Goal: Task Accomplishment & Management: Complete application form

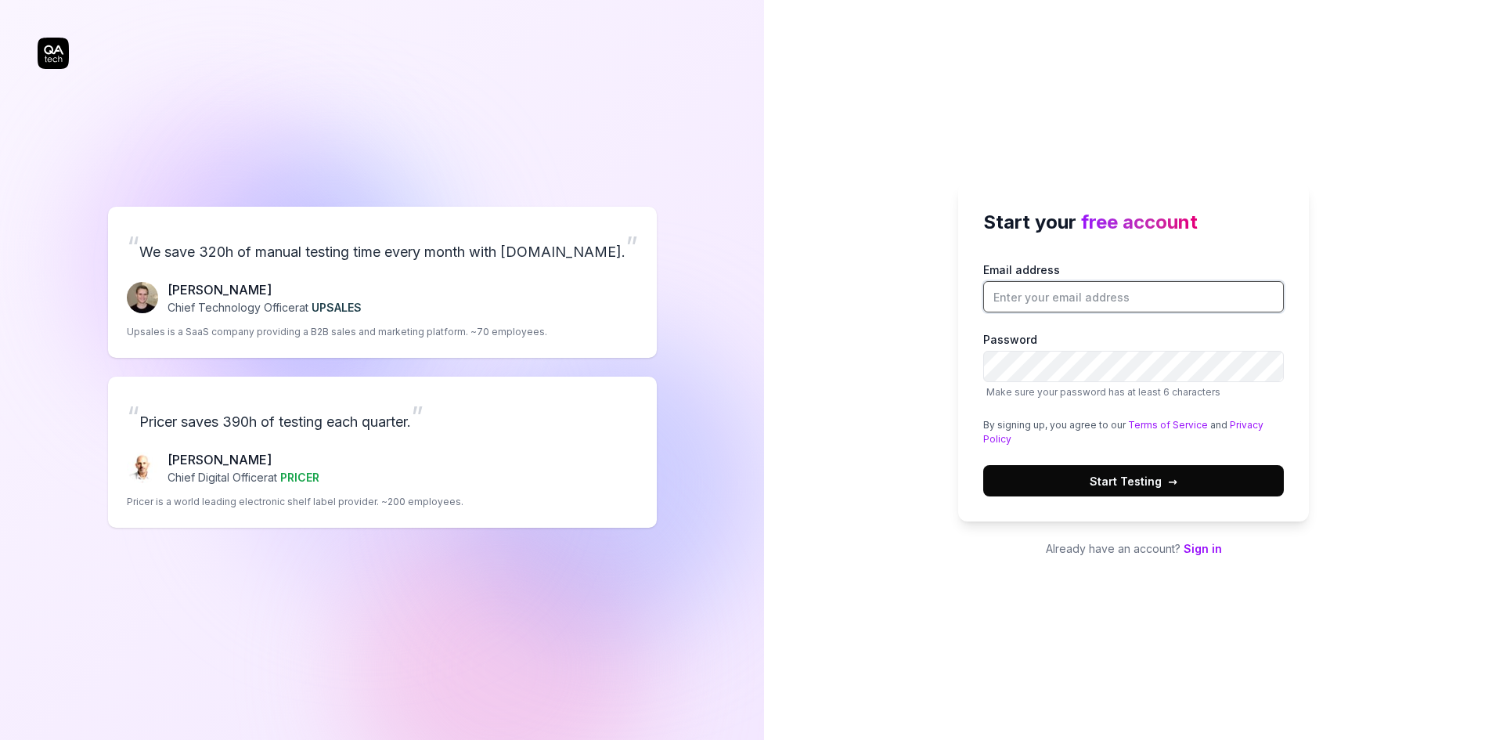
click at [1045, 307] on input "Email address" at bounding box center [1133, 296] width 301 height 31
paste input "[EMAIL_ADDRESS][DOMAIN_NAME]"
type input "[EMAIL_ADDRESS][DOMAIN_NAME]"
drag, startPoint x: 1113, startPoint y: 475, endPoint x: 1081, endPoint y: 511, distance: 48.3
click at [1113, 475] on span "Start Testing →" at bounding box center [1134, 481] width 88 height 16
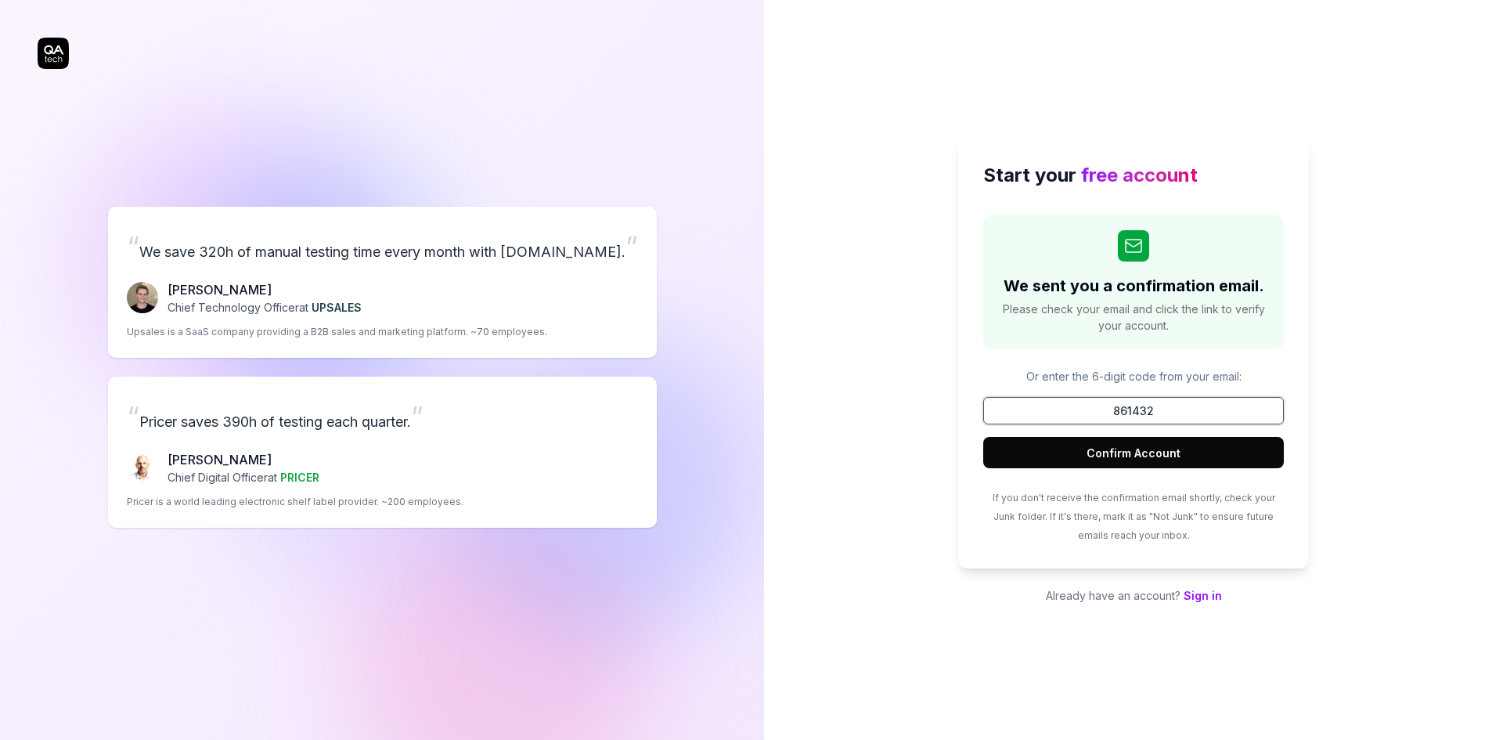
type input "861432"
click at [983, 437] on button "Confirm Account" at bounding box center [1133, 452] width 301 height 31
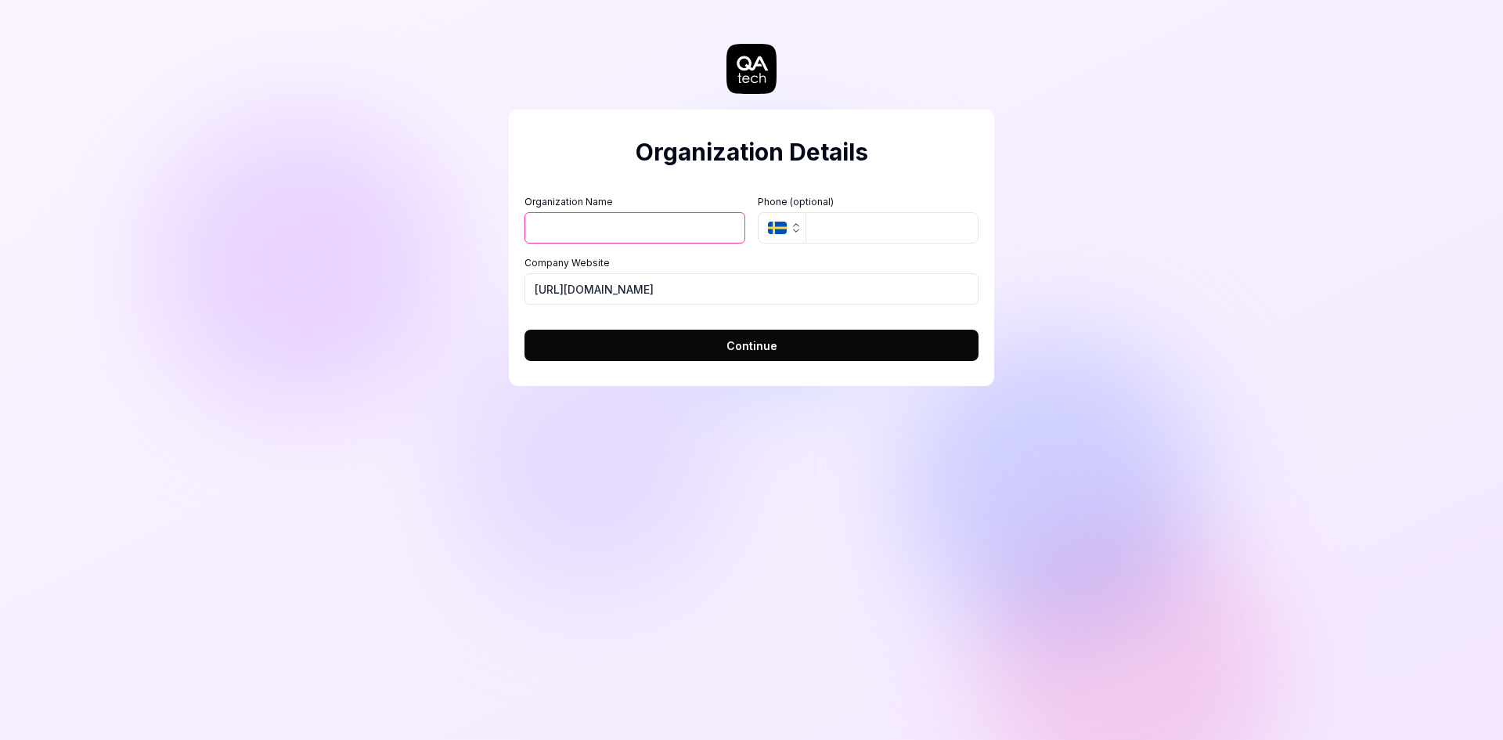
click at [604, 233] on input "Organization Name" at bounding box center [635, 227] width 221 height 31
type input "Normal"
click at [847, 223] on input "tel" at bounding box center [892, 227] width 173 height 31
click at [789, 229] on button "SE" at bounding box center [782, 227] width 48 height 31
click at [688, 278] on input "[URL][DOMAIN_NAME]" at bounding box center [752, 288] width 454 height 31
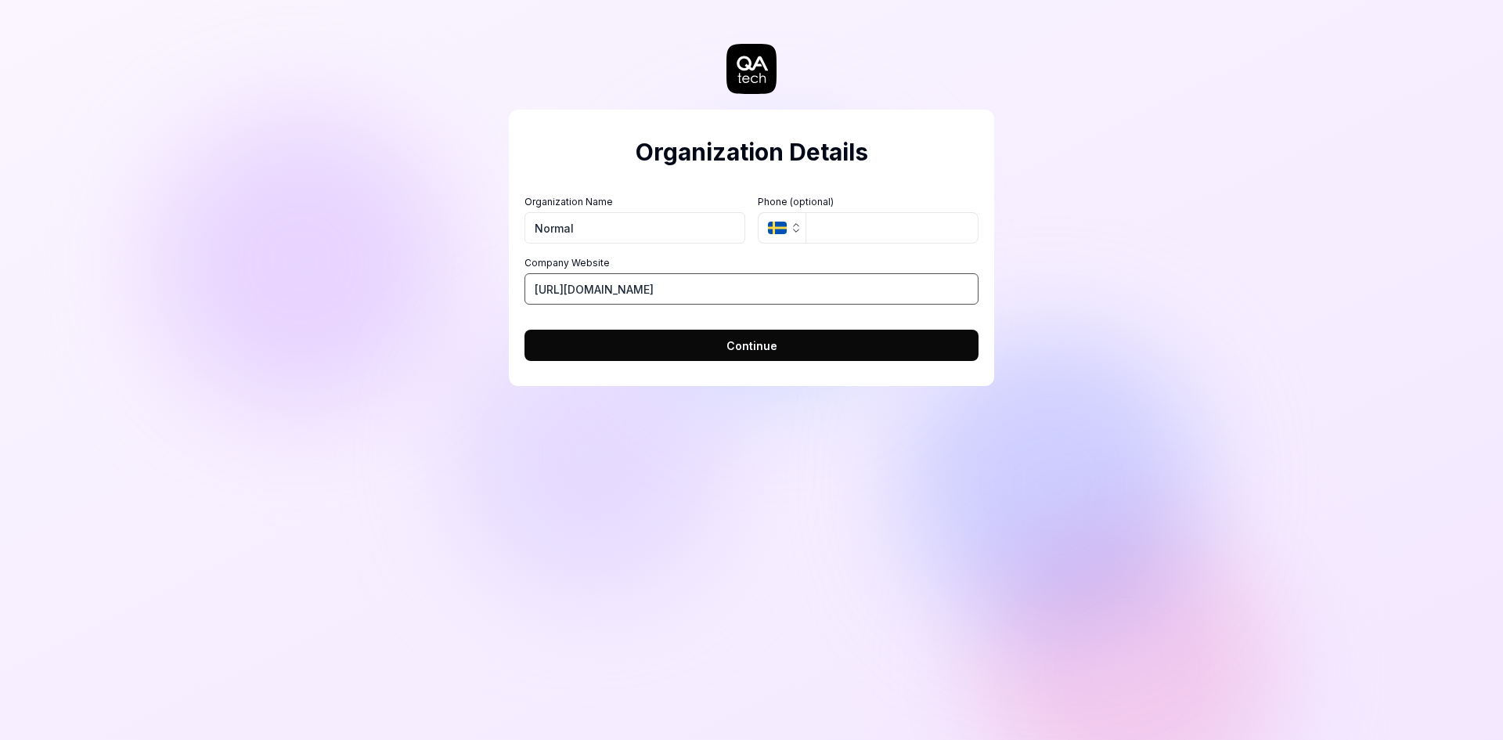
click at [686, 286] on input "[URL][DOMAIN_NAME]" at bounding box center [752, 288] width 454 height 31
click at [702, 345] on button "Continue" at bounding box center [752, 345] width 454 height 31
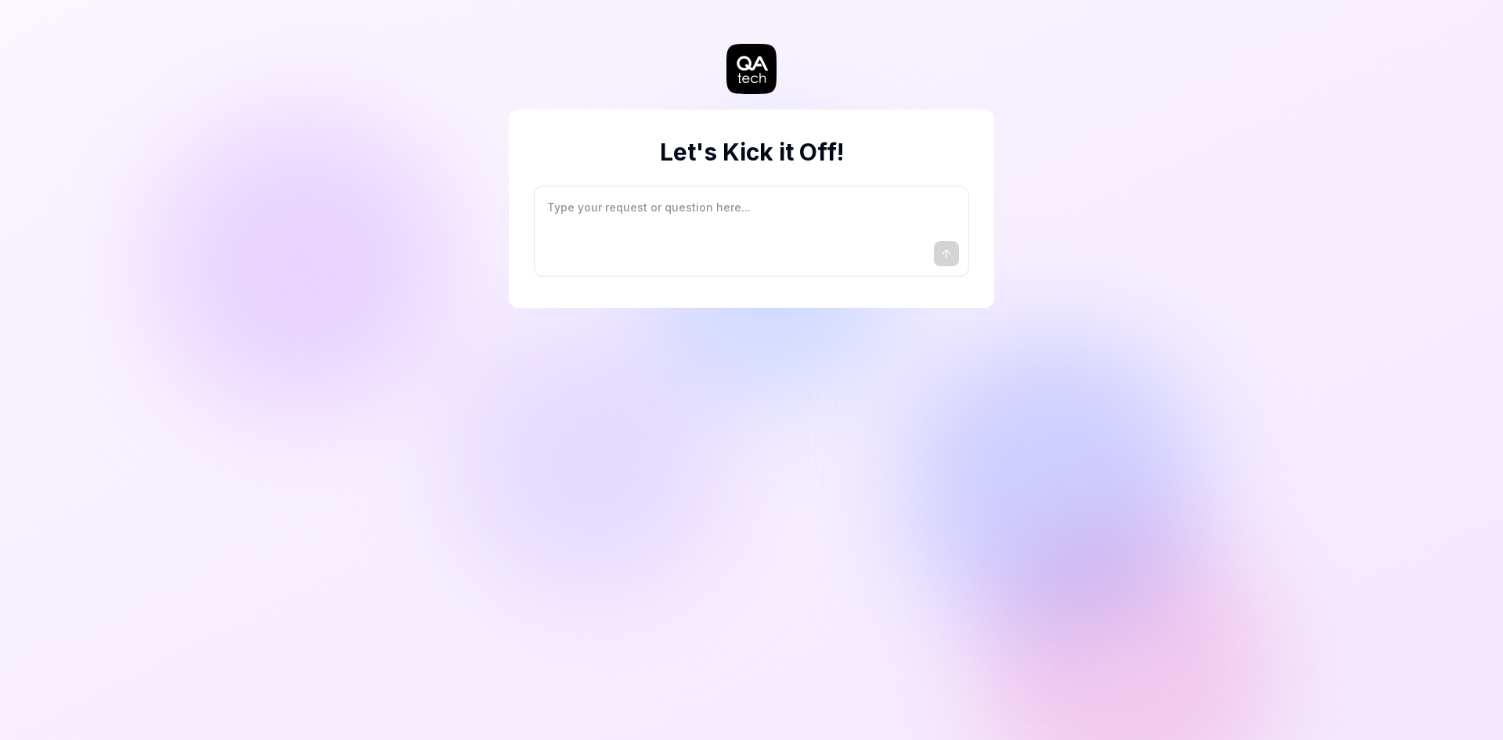
type textarea "*"
type textarea "I"
type textarea "*"
type textarea "I"
type textarea "*"
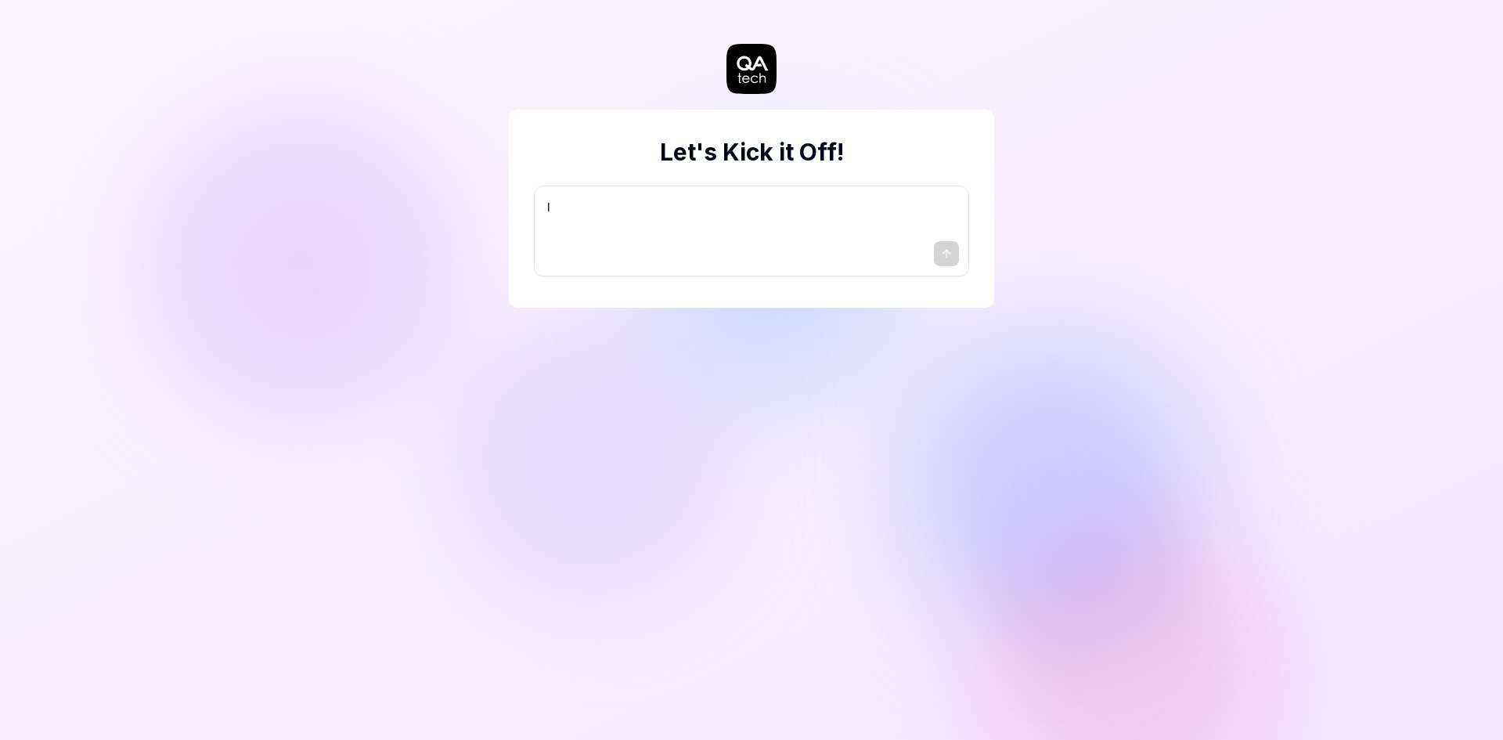
type textarea "I w"
type textarea "*"
type textarea "I wa"
type textarea "*"
type textarea "I wan"
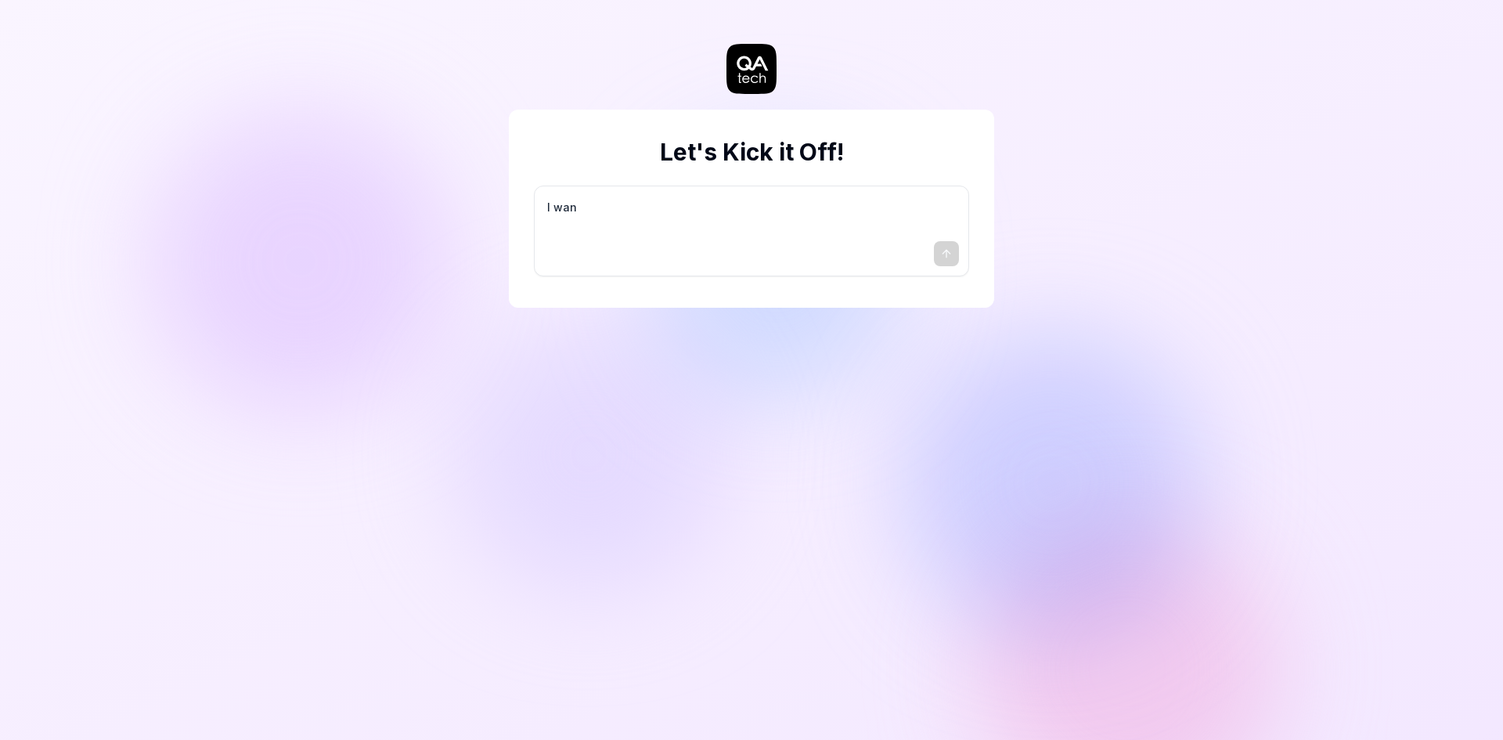
type textarea "*"
type textarea "I want"
type textarea "*"
type textarea "I want"
type textarea "*"
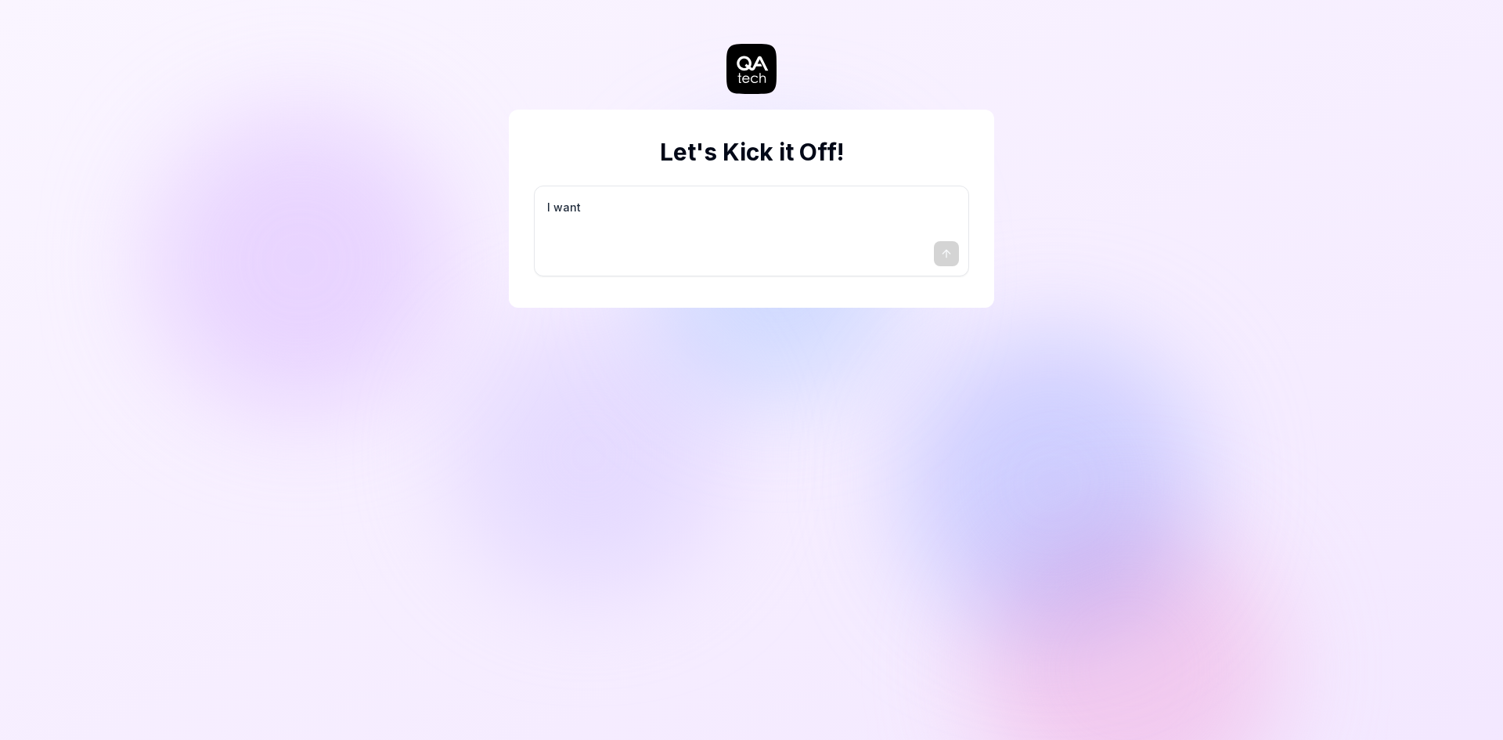
type textarea "I want a"
type textarea "*"
type textarea "I want a"
type textarea "*"
type textarea "I want a g"
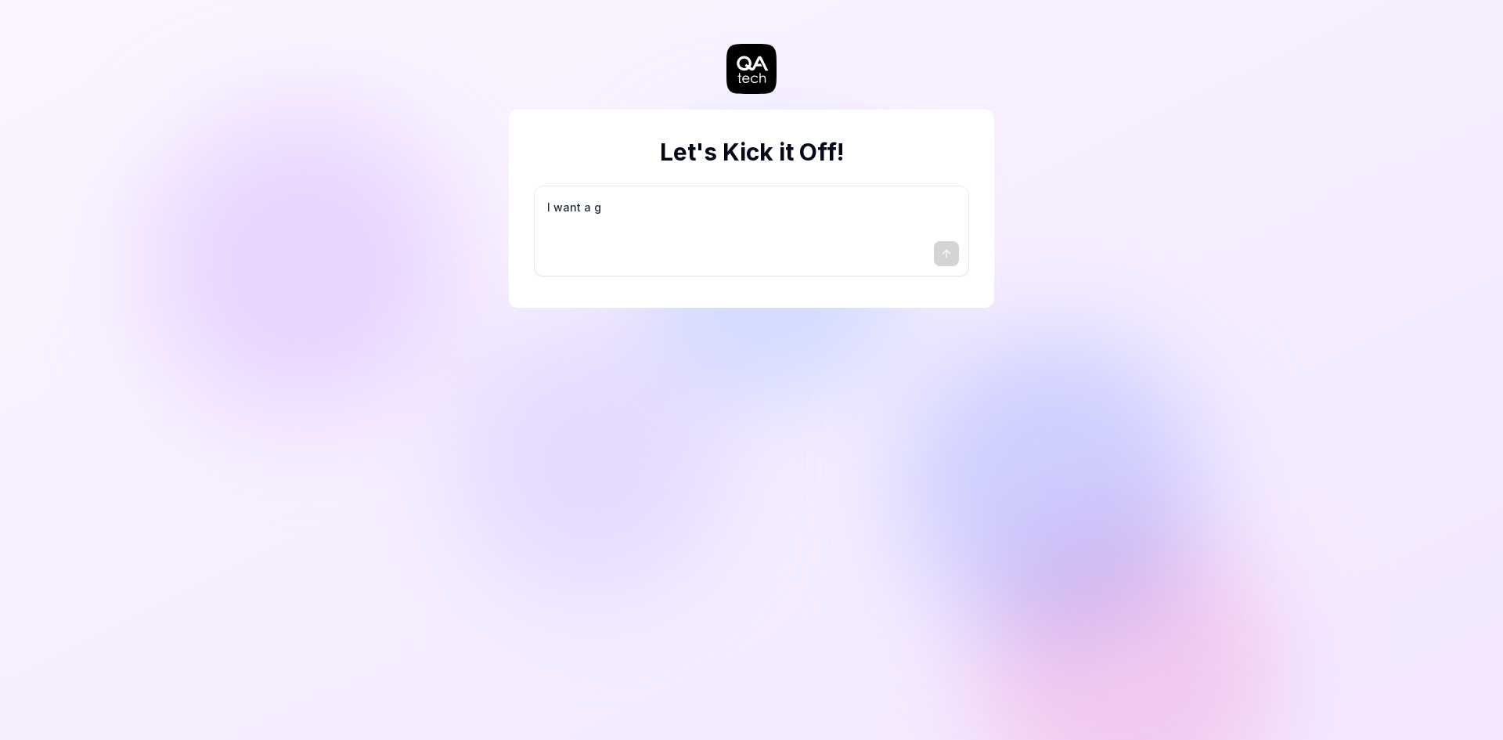
type textarea "*"
type textarea "I want a go"
type textarea "*"
type textarea "I want a goo"
type textarea "*"
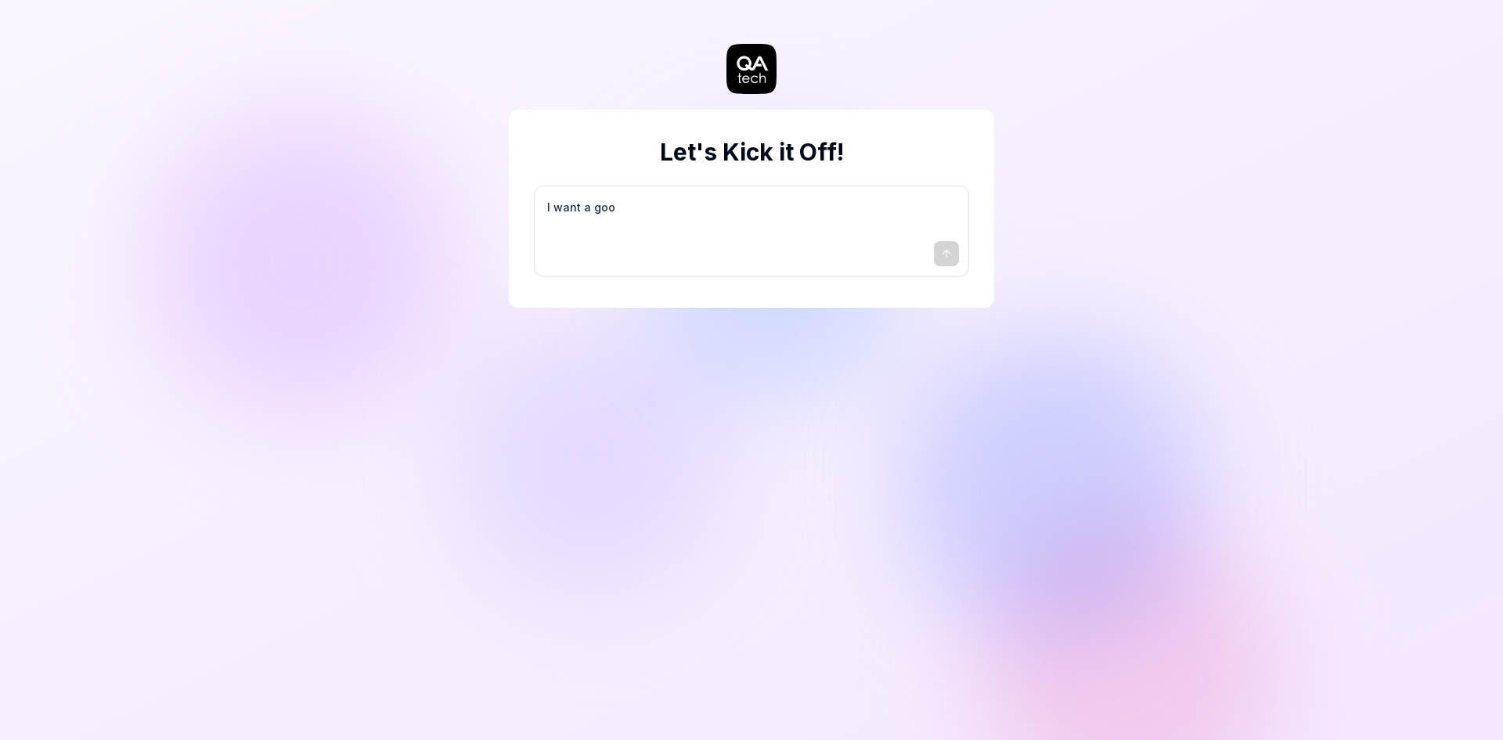
type textarea "I want a good"
type textarea "*"
type textarea "I want a good"
type textarea "*"
type textarea "I want a good t"
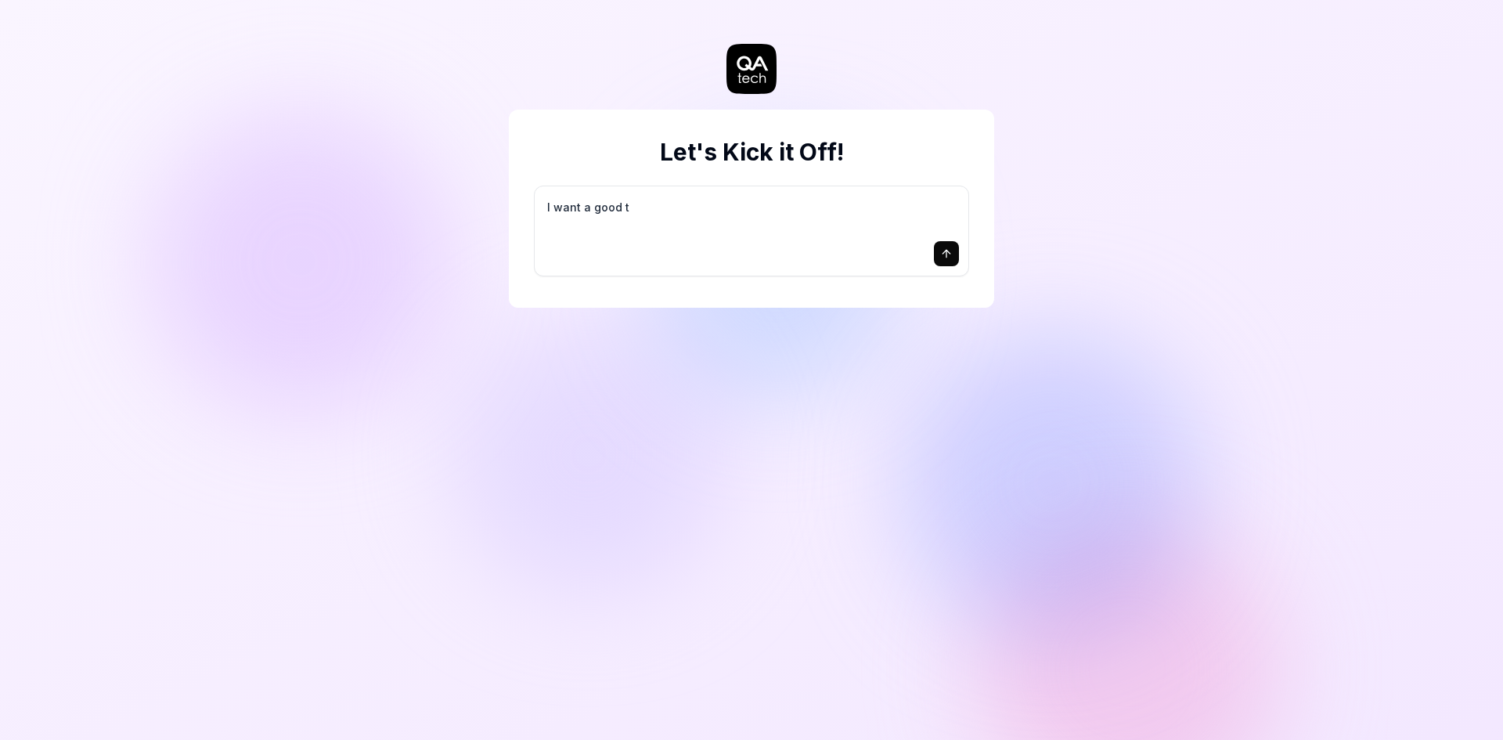
type textarea "*"
type textarea "I want a good te"
type textarea "*"
type textarea "I want a good tes"
type textarea "*"
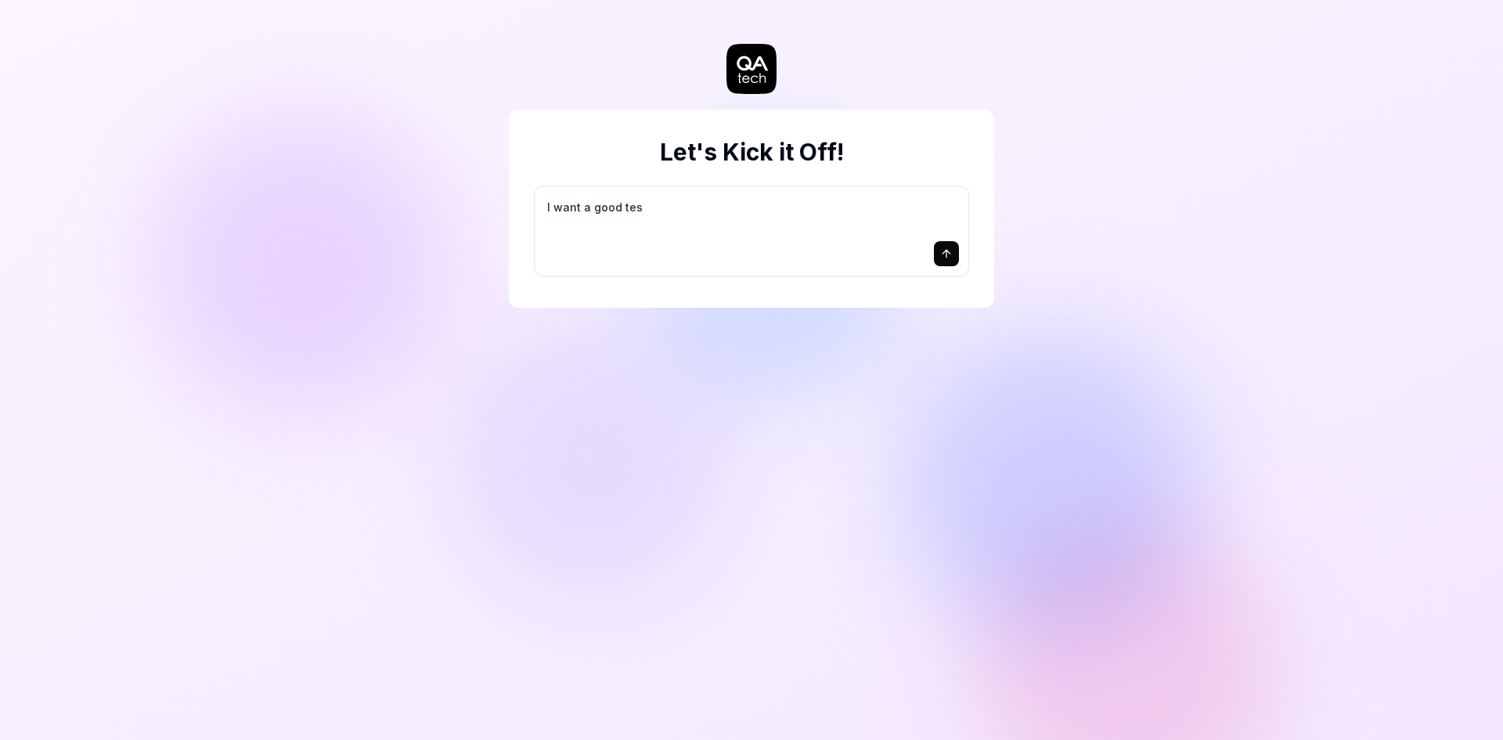
type textarea "I want a good test"
type textarea "*"
type textarea "I want a good test"
type textarea "*"
type textarea "I want a good test s"
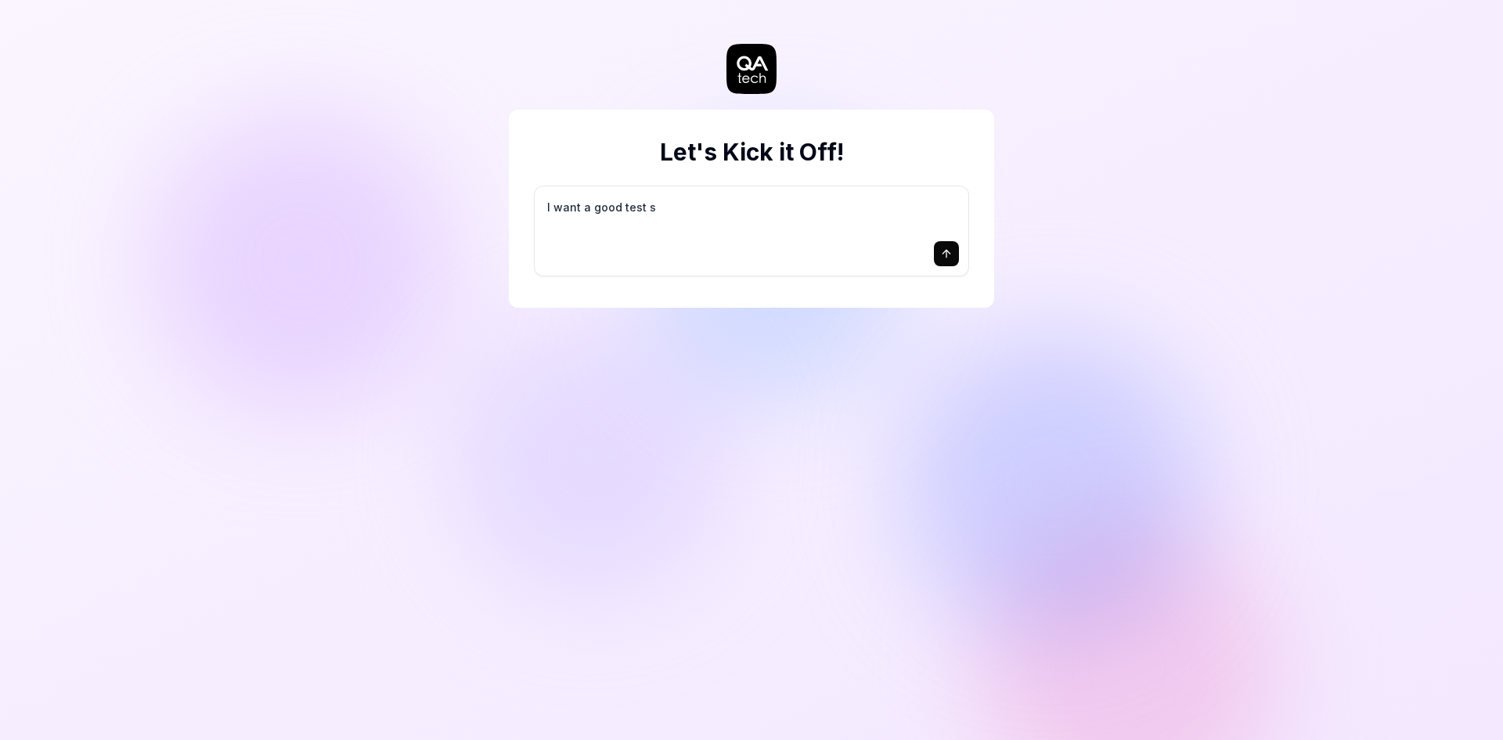
type textarea "*"
type textarea "I want a good test se"
type textarea "*"
type textarea "I want a good test set"
type textarea "*"
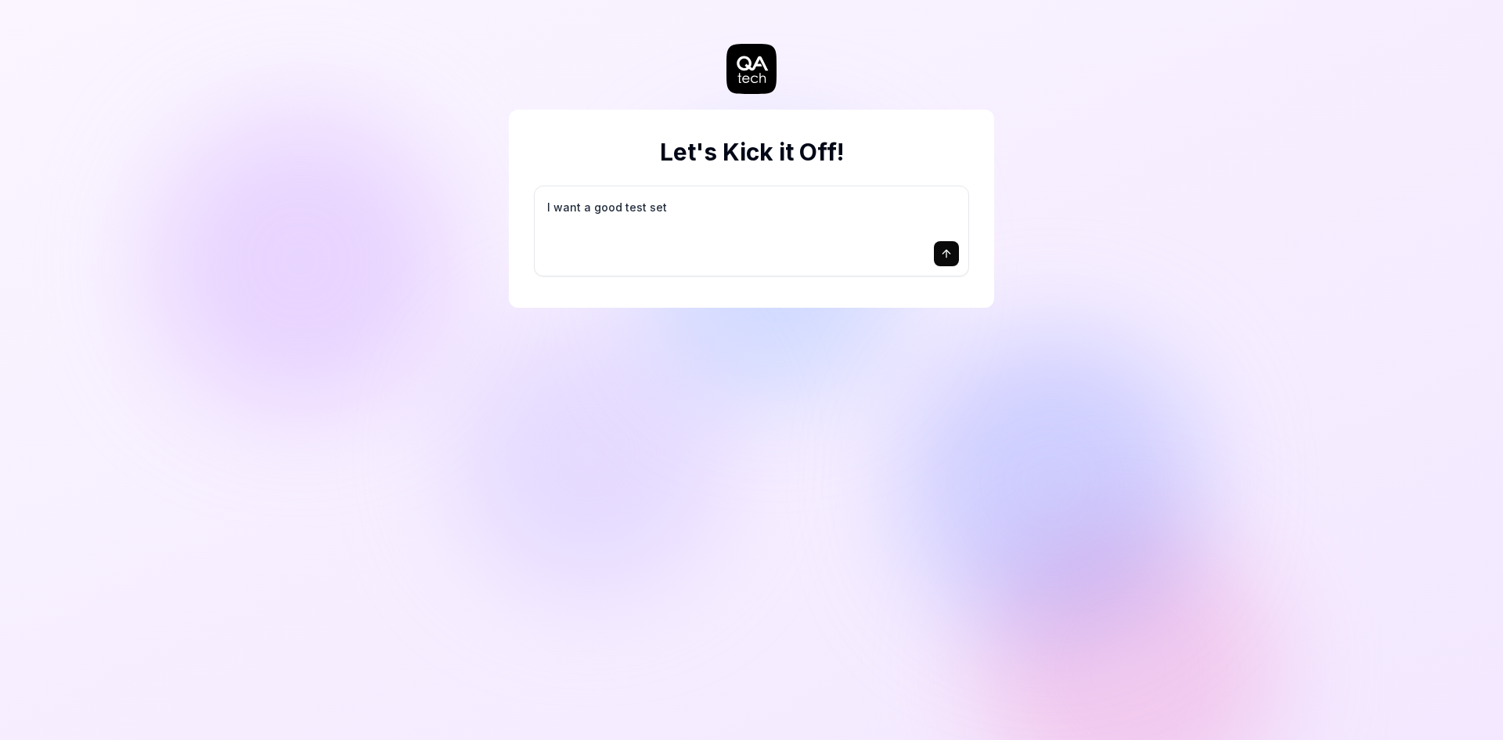
type textarea "I want a good test setu"
type textarea "*"
type textarea "I want a good test setup"
type textarea "*"
type textarea "I want a good test setup"
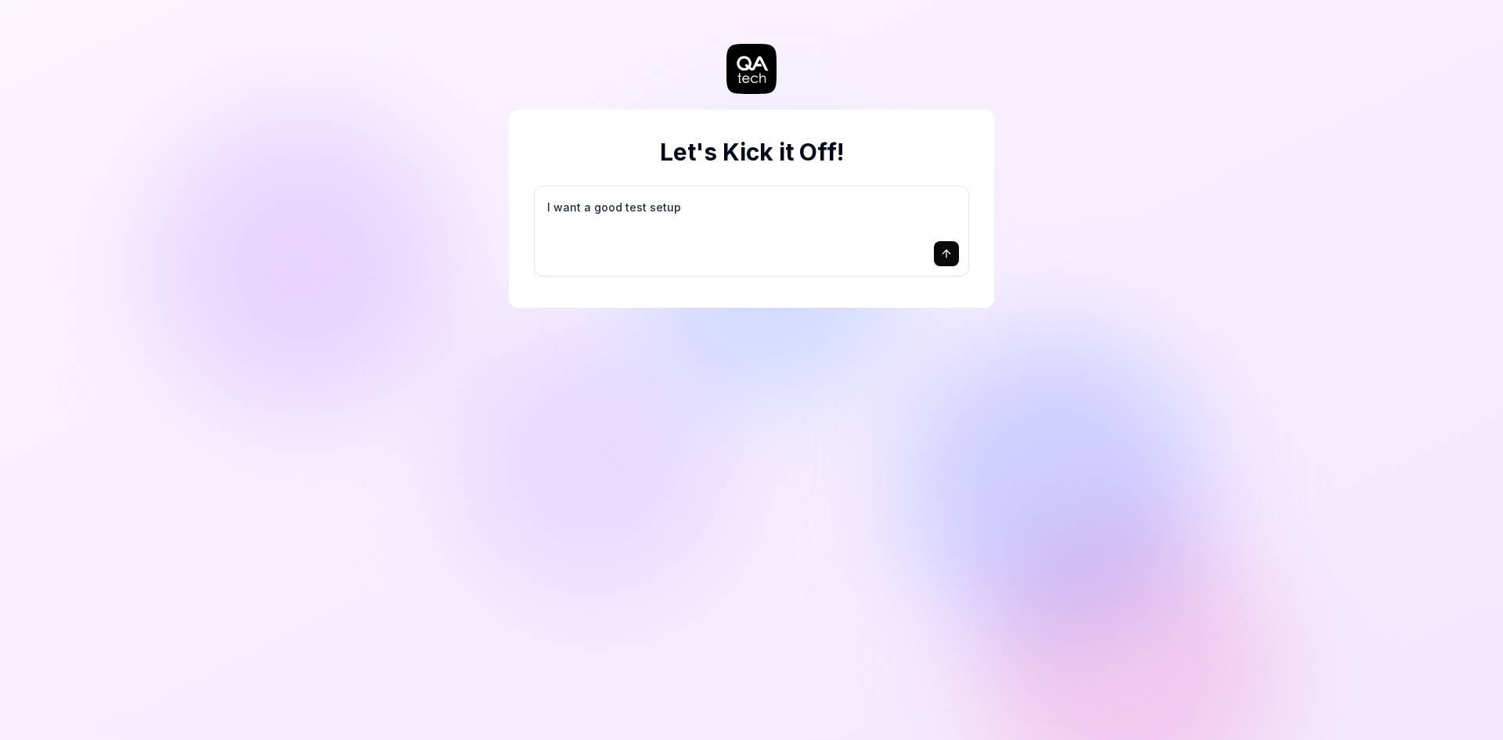
type textarea "*"
type textarea "I want a good test setup f"
type textarea "*"
type textarea "I want a good test setup fo"
type textarea "*"
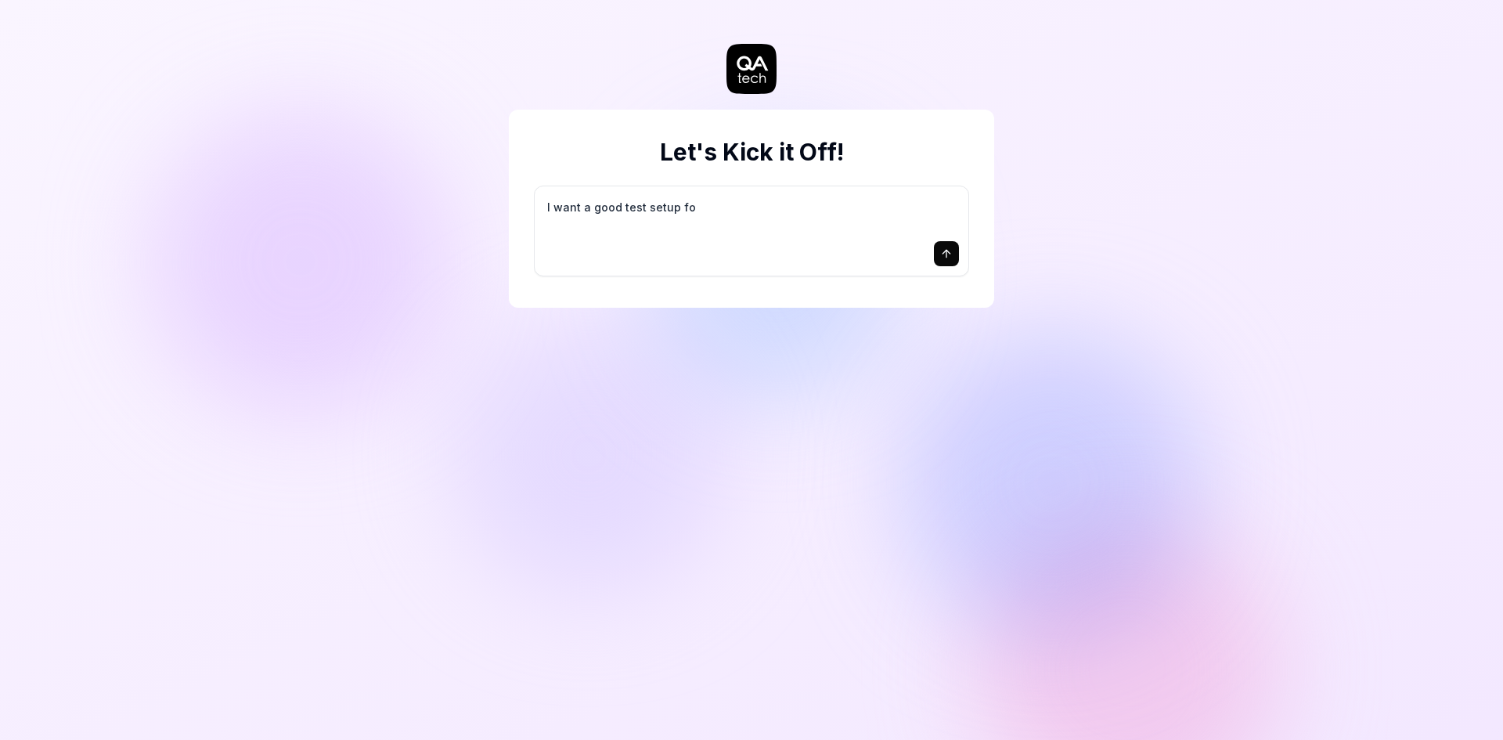
type textarea "I want a good test setup for"
type textarea "*"
type textarea "I want a good test setup for"
type textarea "*"
type textarea "I want a good test setup for m"
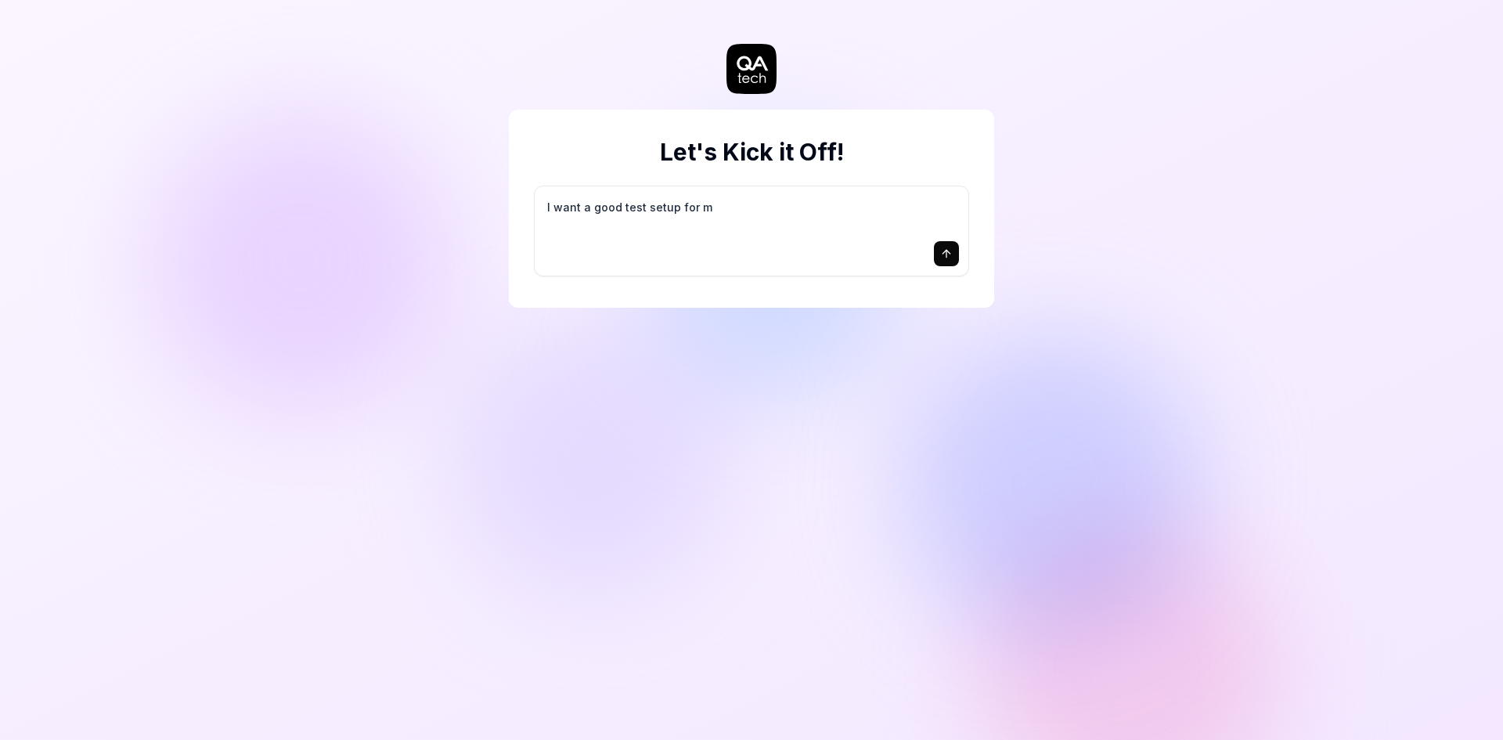
type textarea "*"
type textarea "I want a good test setup for my"
type textarea "*"
type textarea "I want a good test setup for my"
type textarea "*"
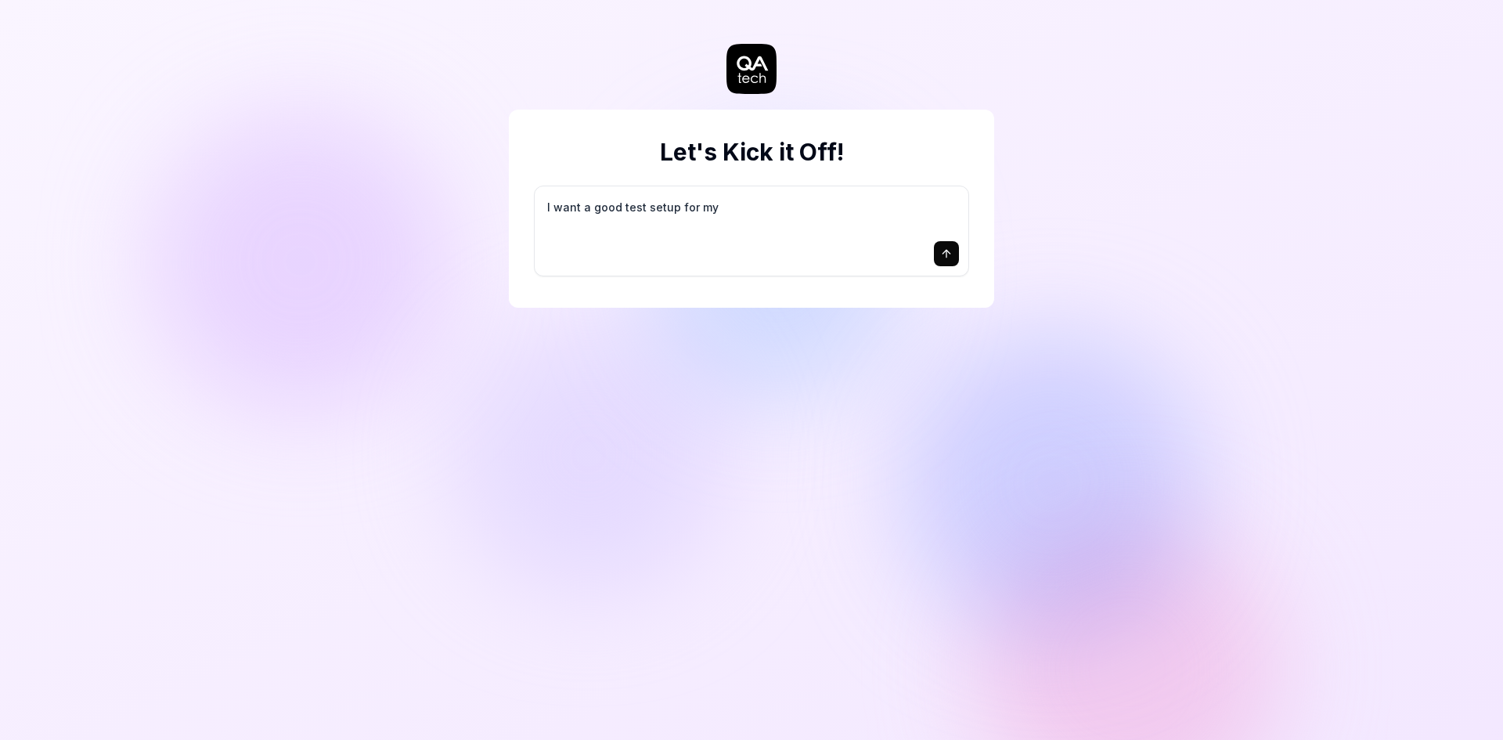
type textarea "I want a good test setup for my s"
type textarea "*"
type textarea "I want a good test setup for my si"
type textarea "*"
type textarea "I want a good test setup for my sit"
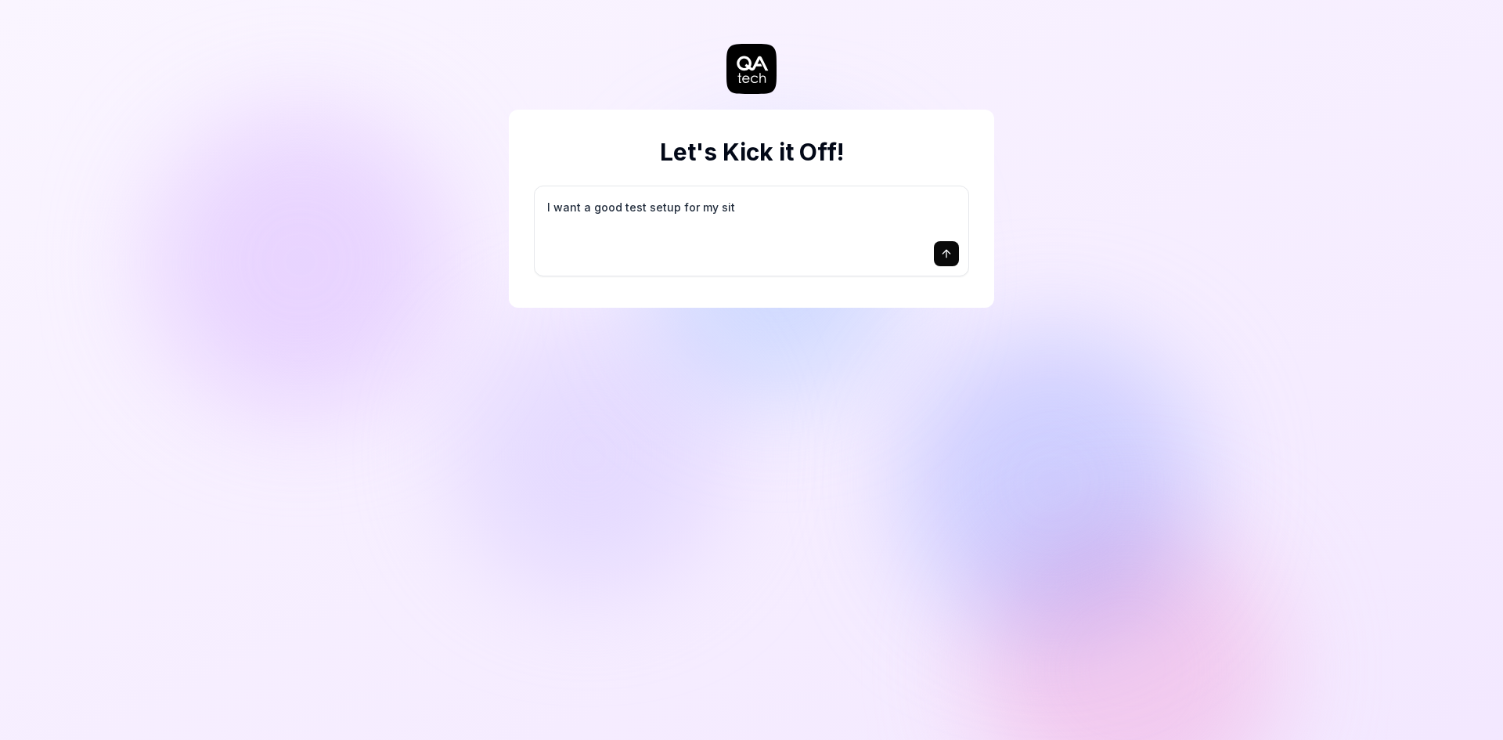
type textarea "*"
type textarea "I want a good test setup for my site"
type textarea "*"
type textarea "I want a good test setup for my site"
type textarea "*"
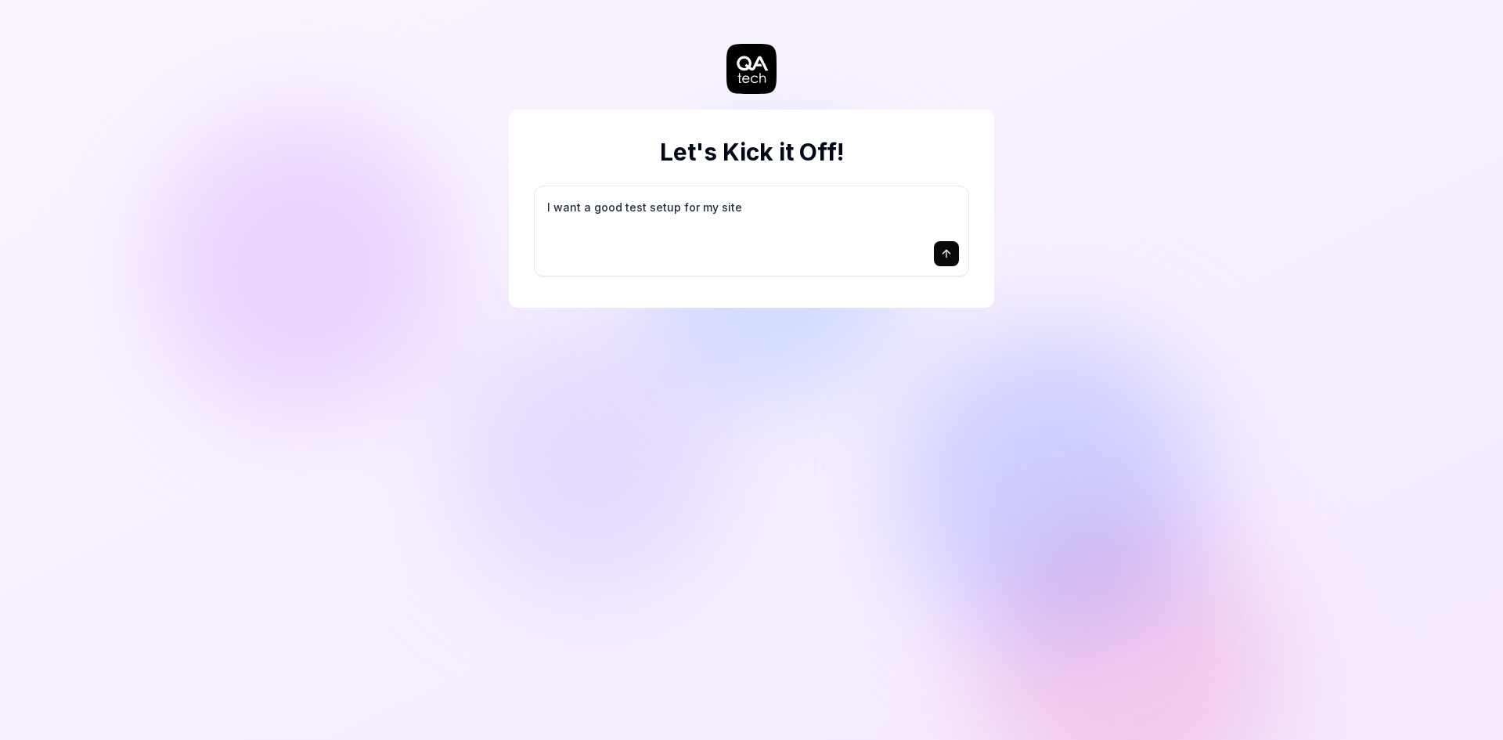
type textarea "I want a good test setup for my site -"
type textarea "*"
type textarea "I want a good test setup for my site -"
type textarea "*"
type textarea "I want a good test setup for my site - h"
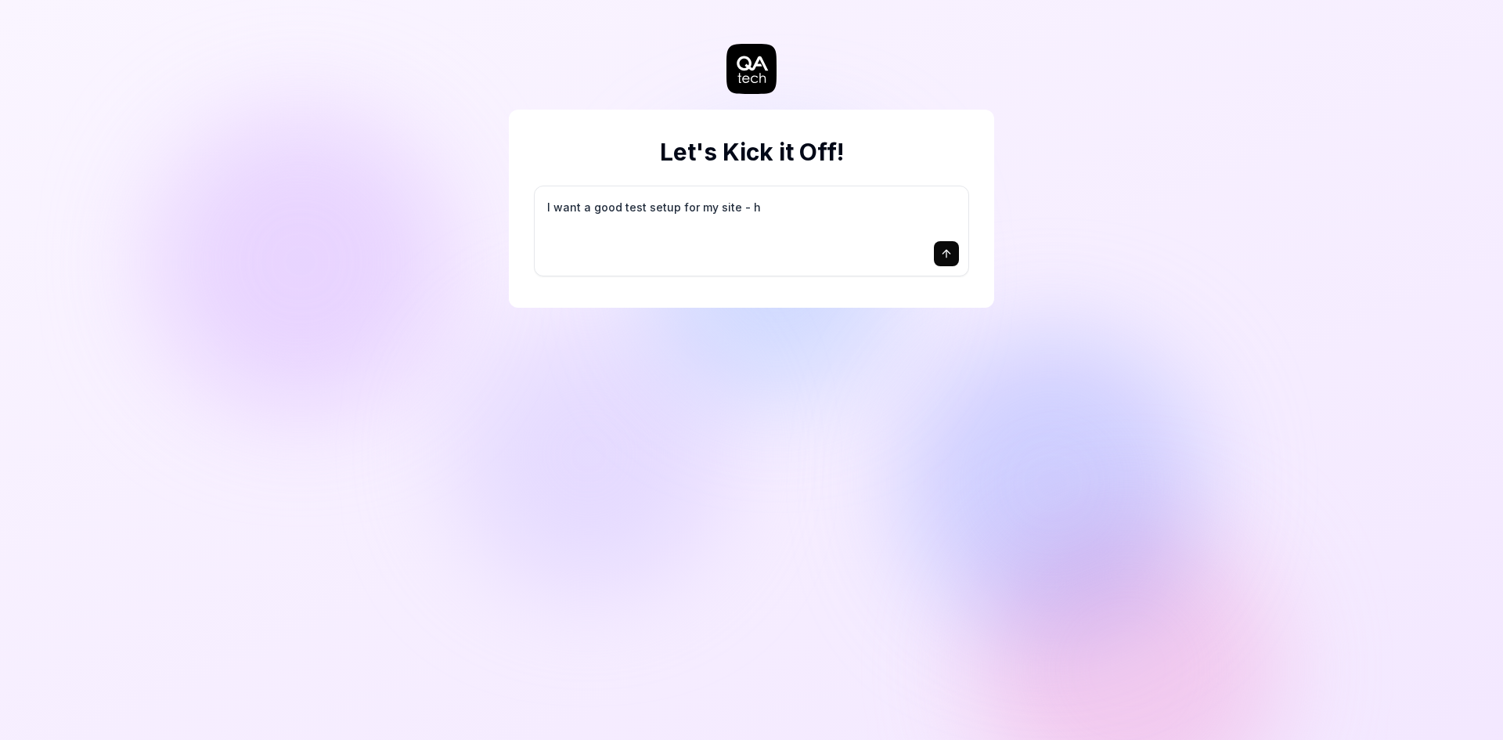
type textarea "*"
type textarea "I want a good test setup for my site - he"
type textarea "*"
type textarea "I want a good test setup for my site - hel"
type textarea "*"
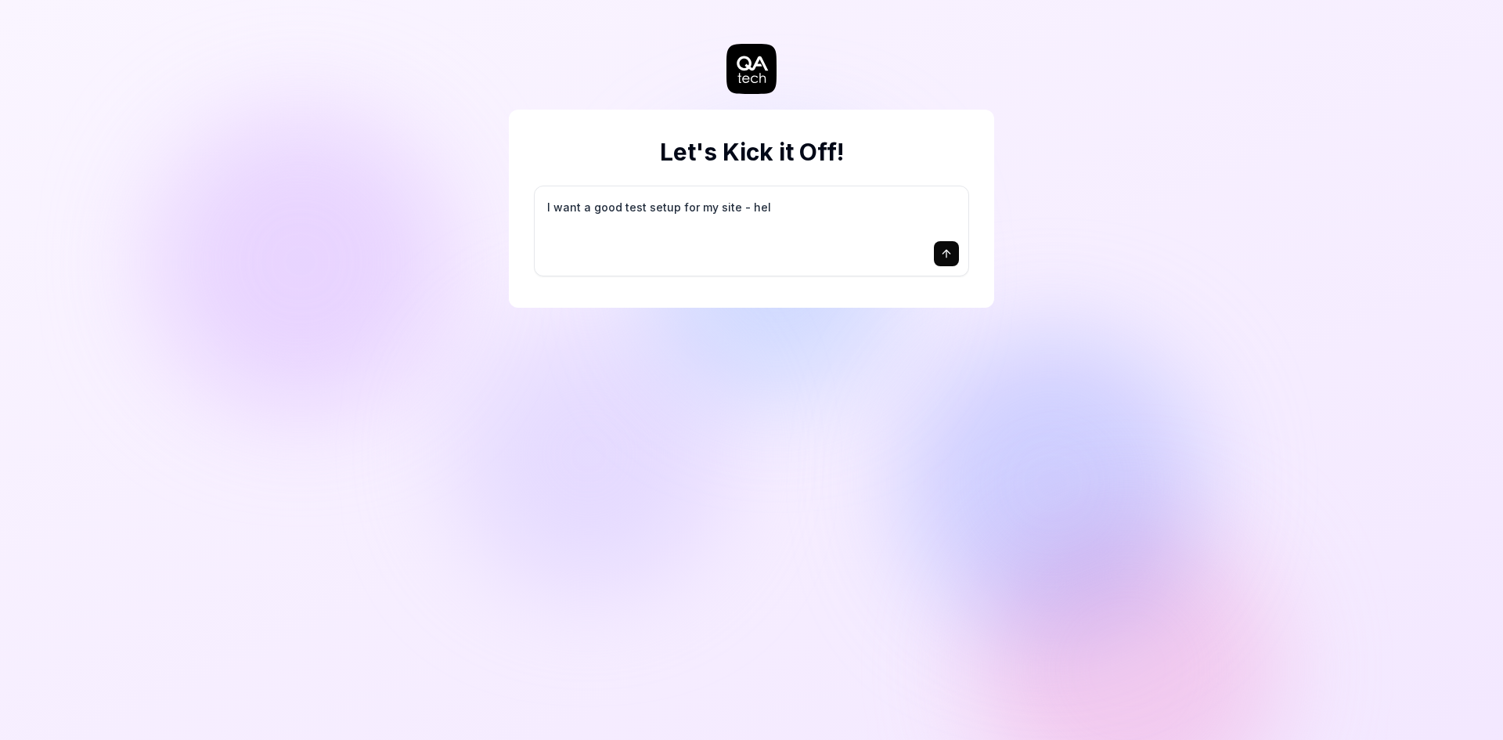
type textarea "I want a good test setup for my site - help"
type textarea "*"
type textarea "I want a good test setup for my site - help"
type textarea "*"
type textarea "I want a good test setup for my site - help m"
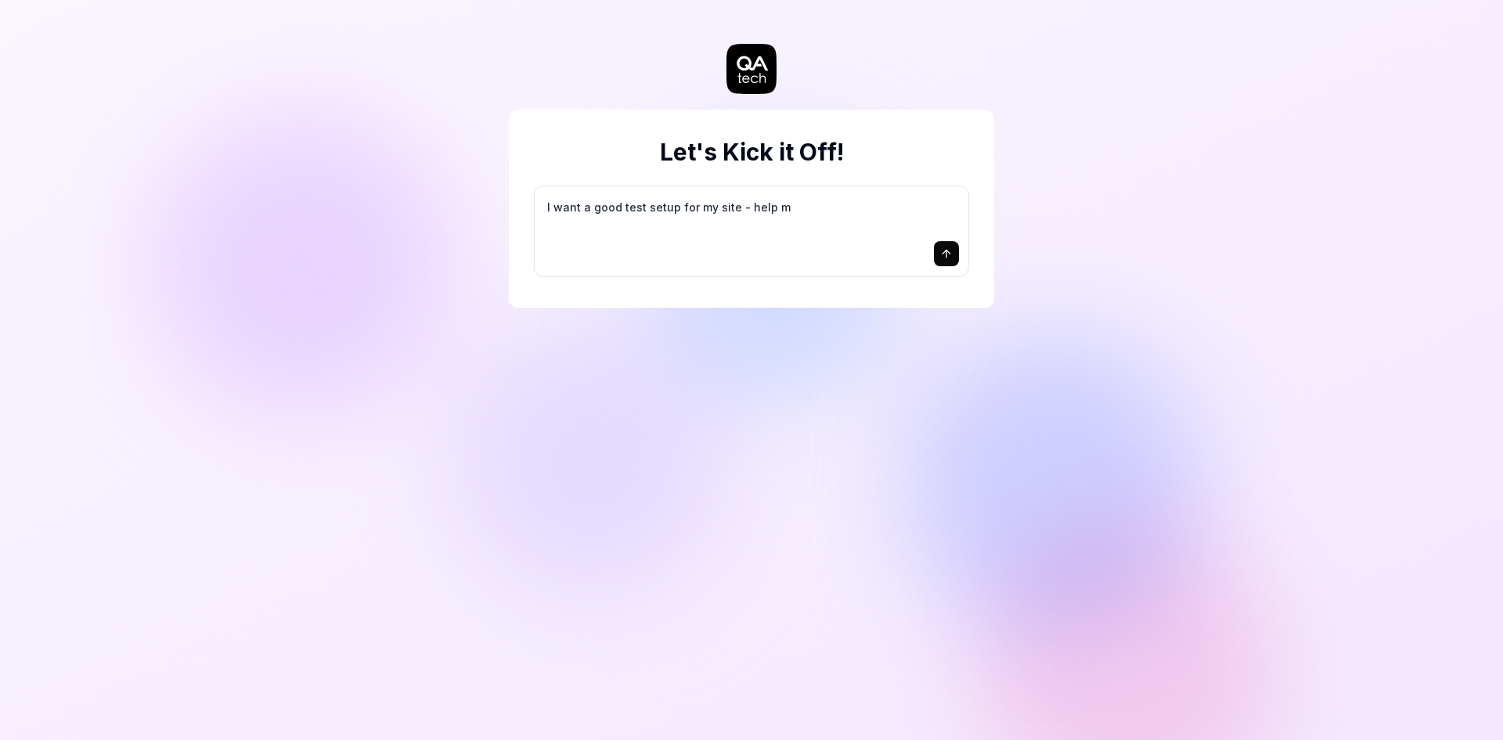
type textarea "*"
type textarea "I want a good test setup for my site - help me"
type textarea "*"
type textarea "I want a good test setup for my site - help me"
type textarea "*"
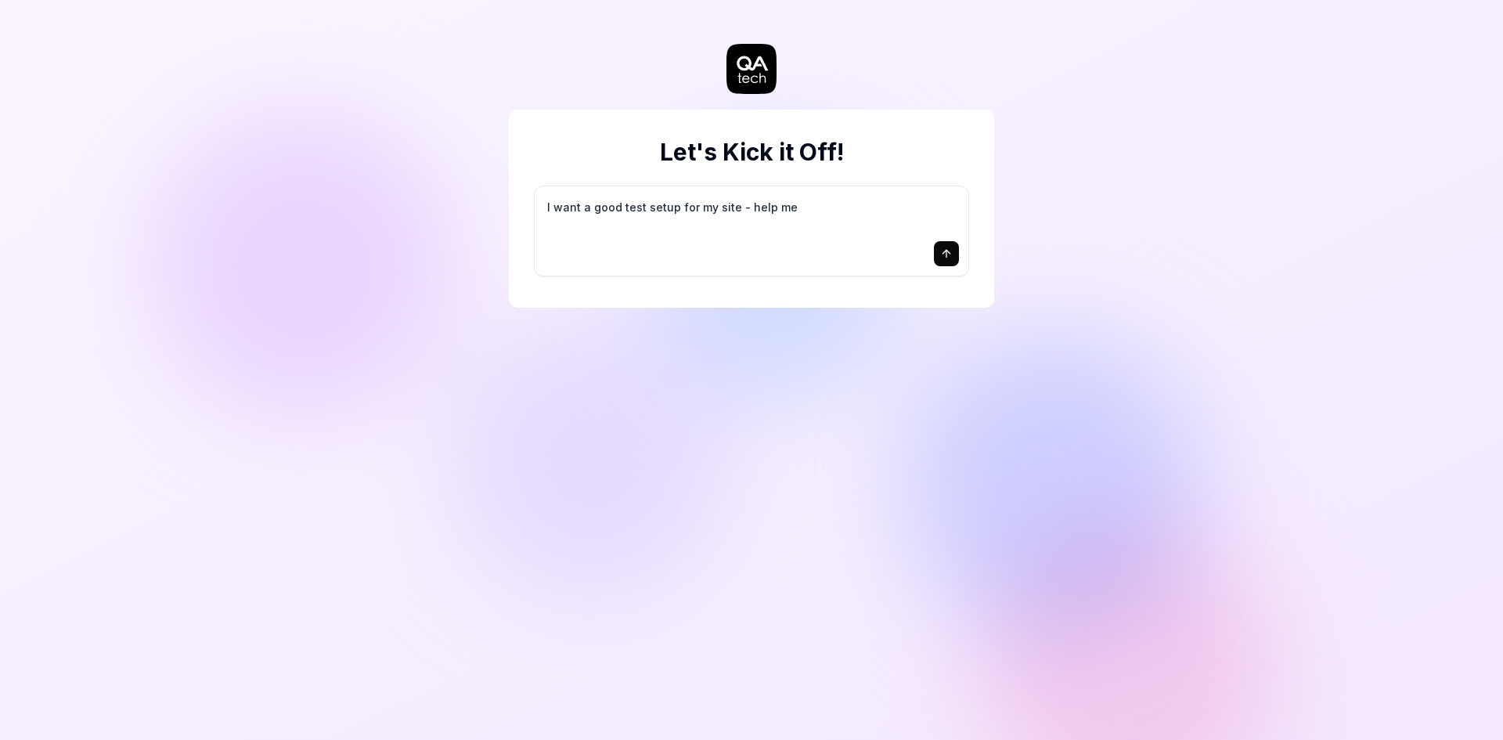
type textarea "I want a good test setup for my site - help me c"
type textarea "*"
type textarea "I want a good test setup for my site - help me cr"
type textarea "*"
type textarea "I want a good test setup for my site - help me cre"
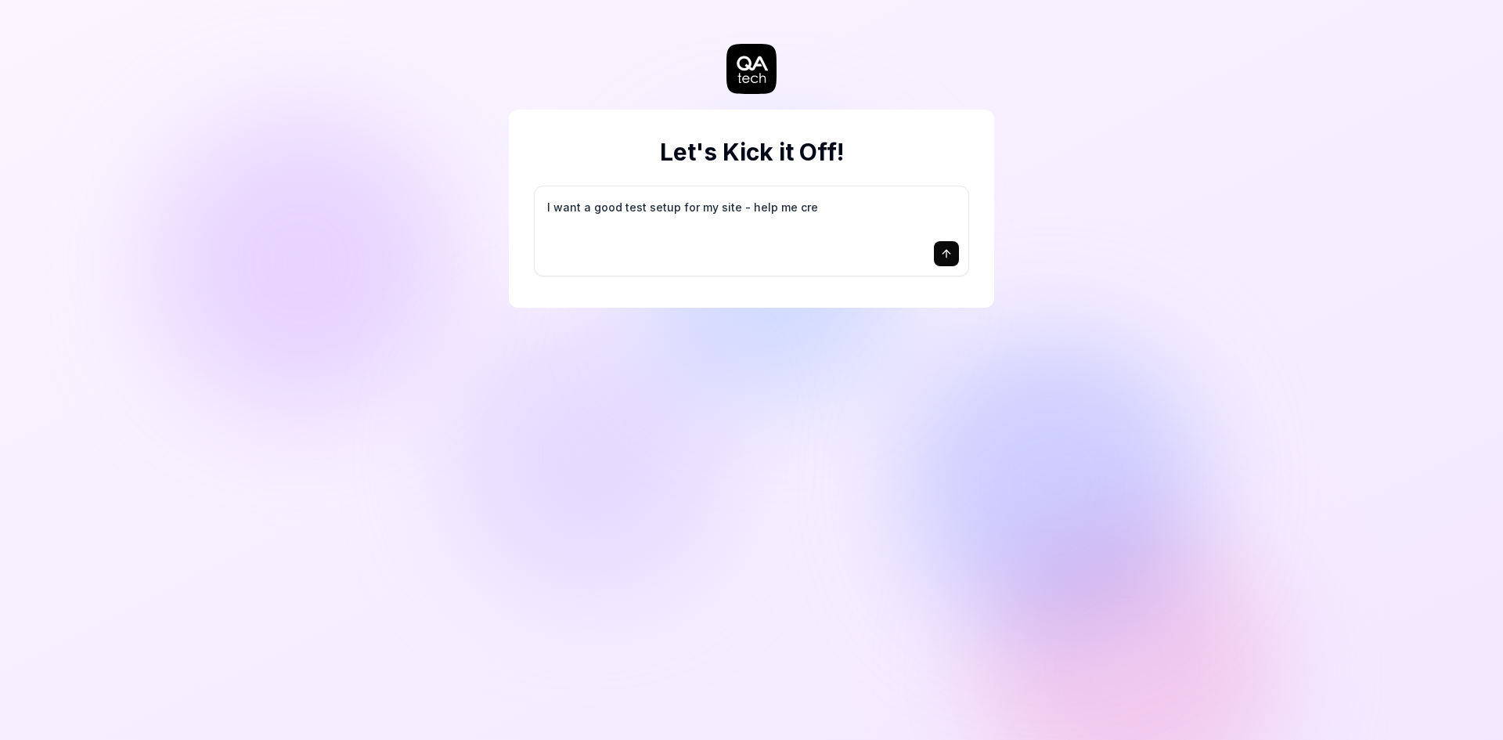
type textarea "*"
type textarea "I want a good test setup for my site - help me crea"
type textarea "*"
type textarea "I want a good test setup for my site - help me creat"
type textarea "*"
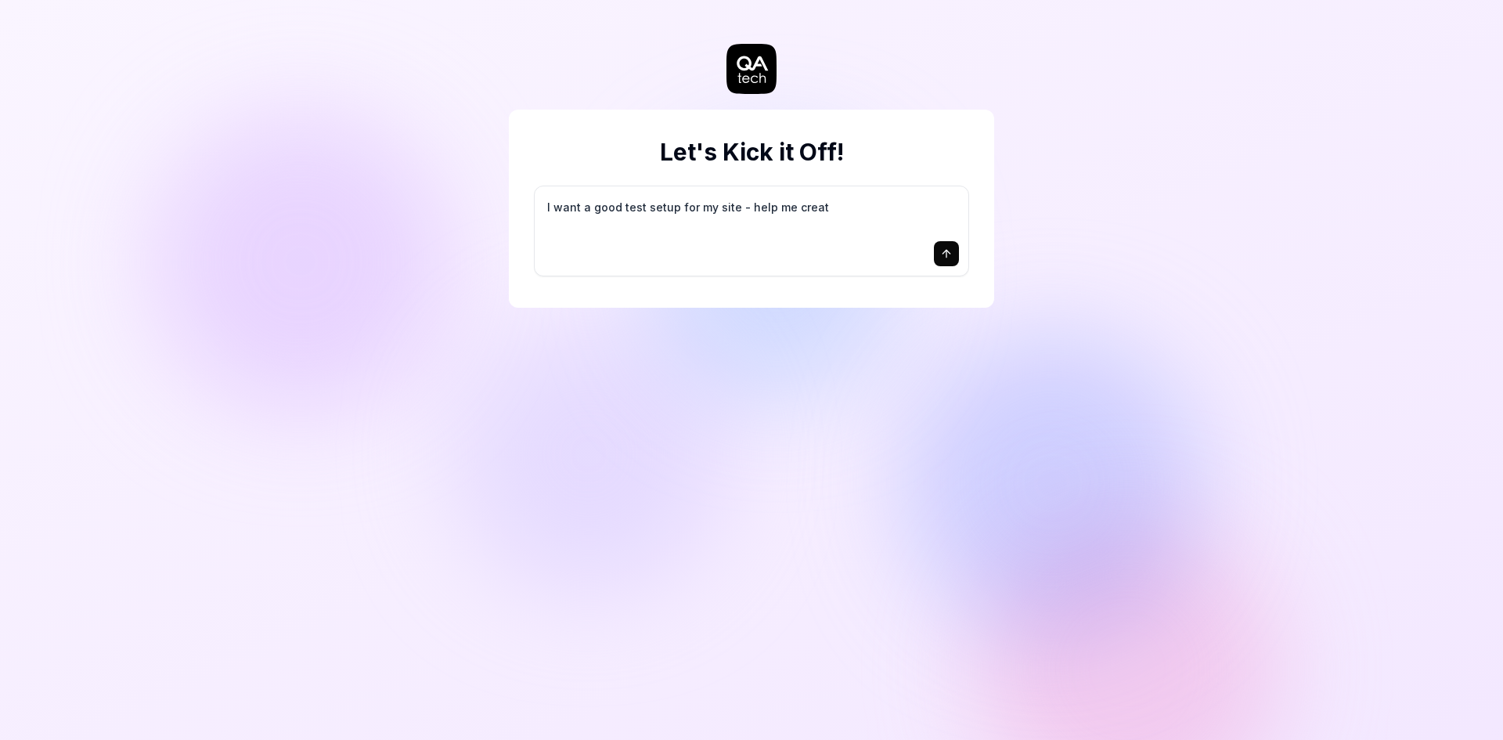
type textarea "I want a good test setup for my site - help me create"
type textarea "*"
type textarea "I want a good test setup for my site - help me create"
type textarea "*"
type textarea "I want a good test setup for my site - help me create t"
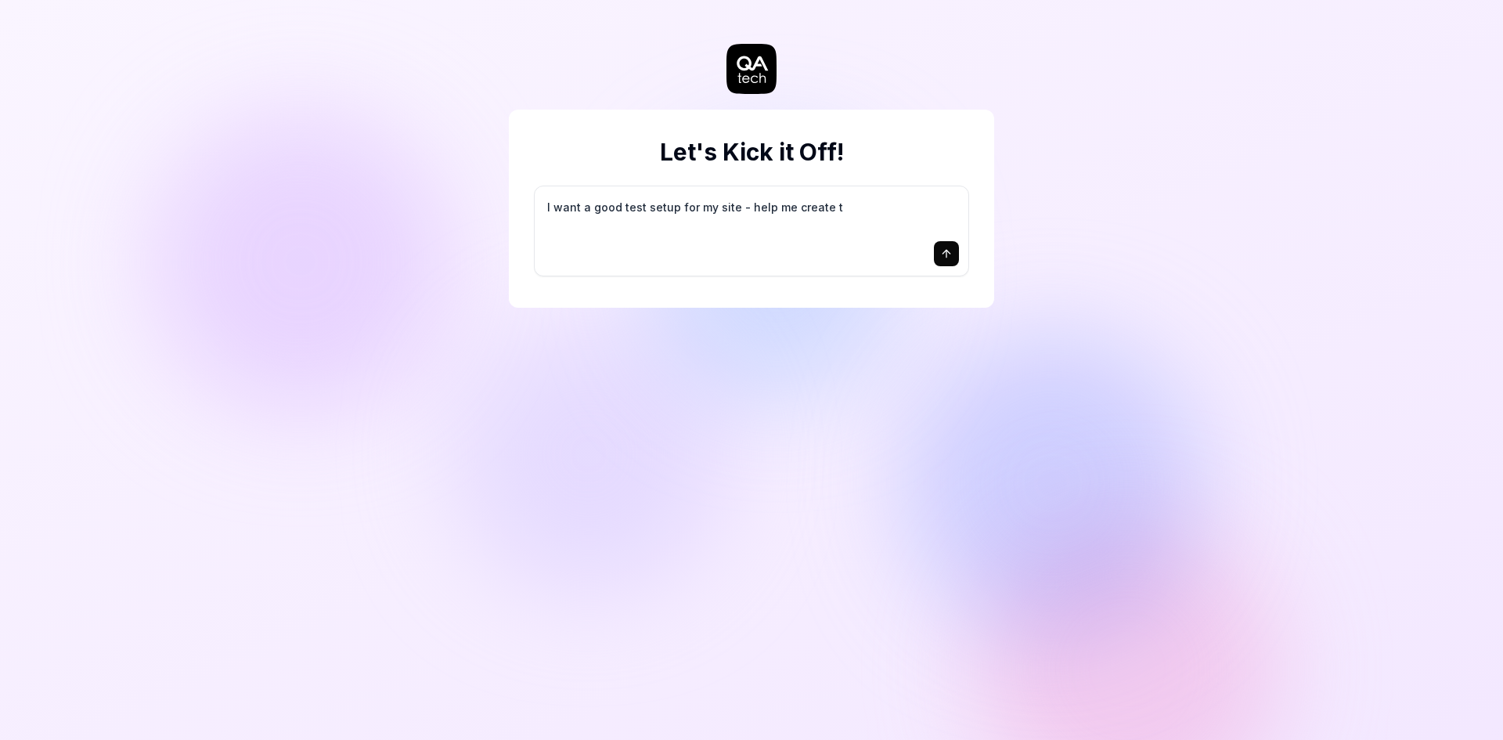
type textarea "*"
type textarea "I want a good test setup for my site - help me create th"
type textarea "*"
type textarea "I want a good test setup for my site - help me create the"
type textarea "*"
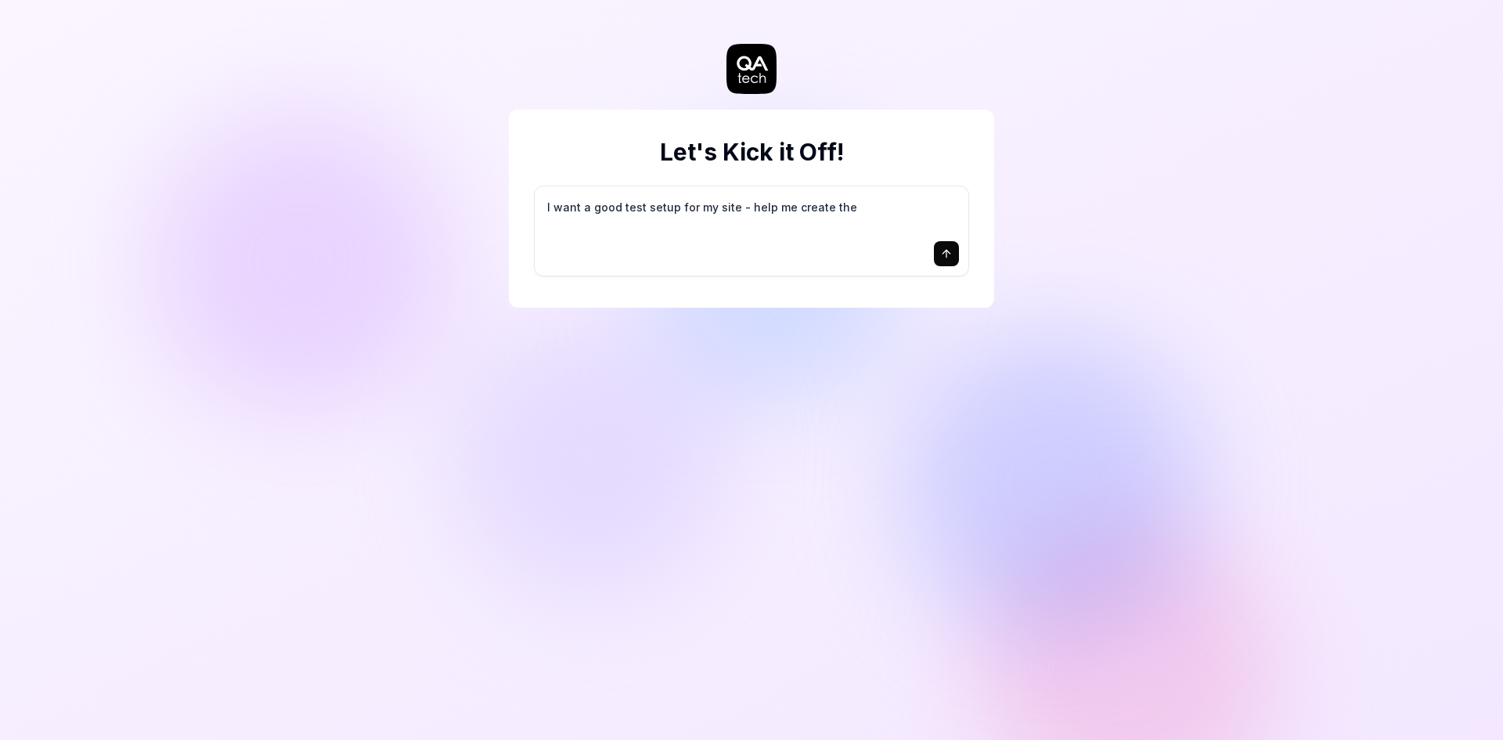
type textarea "I want a good test setup for my site - help me create the"
type textarea "*"
type textarea "I want a good test setup for my site - help me create the f"
type textarea "*"
type textarea "I want a good test setup for my site - help me create the fi"
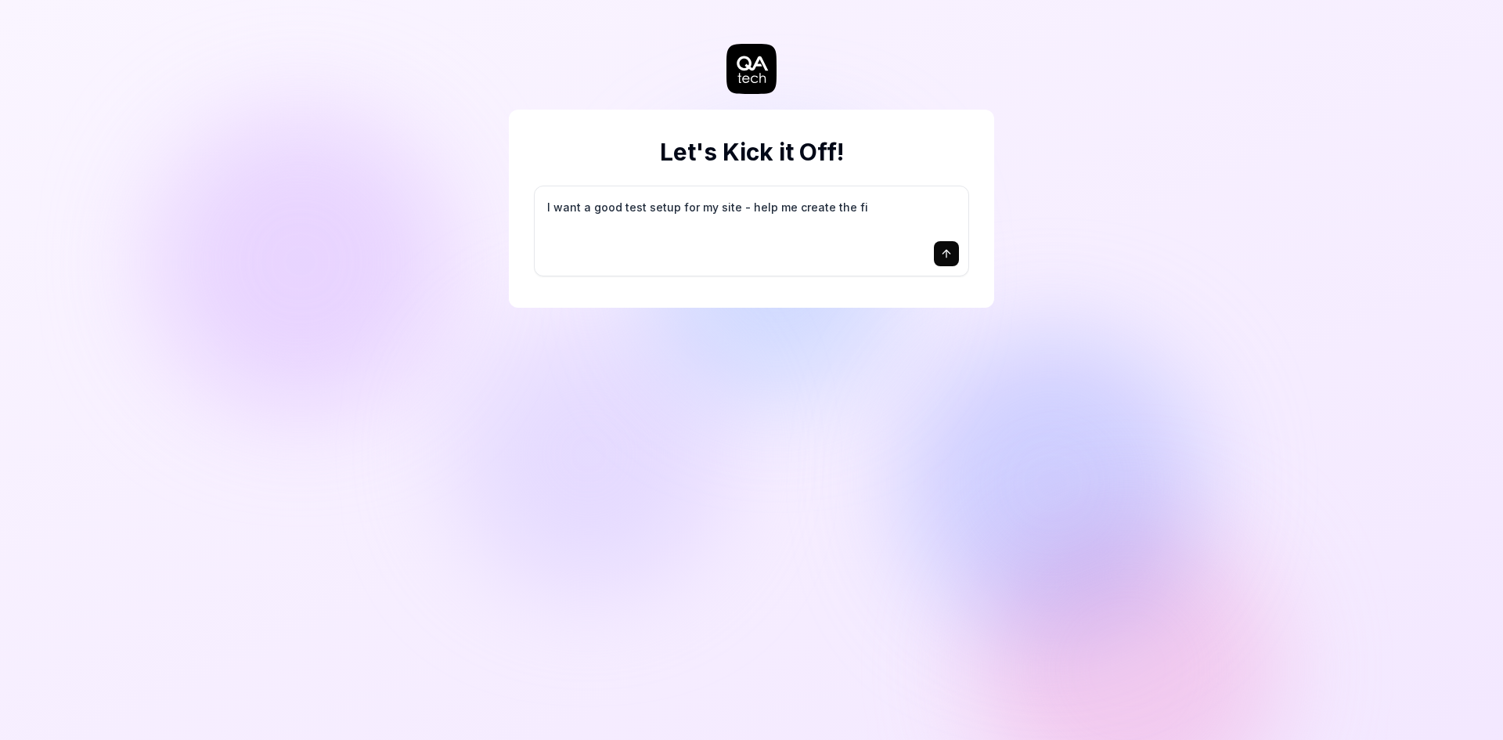
type textarea "*"
type textarea "I want a good test setup for my site - help me create the fir"
type textarea "*"
type textarea "I want a good test setup for my site - help me create the firs"
type textarea "*"
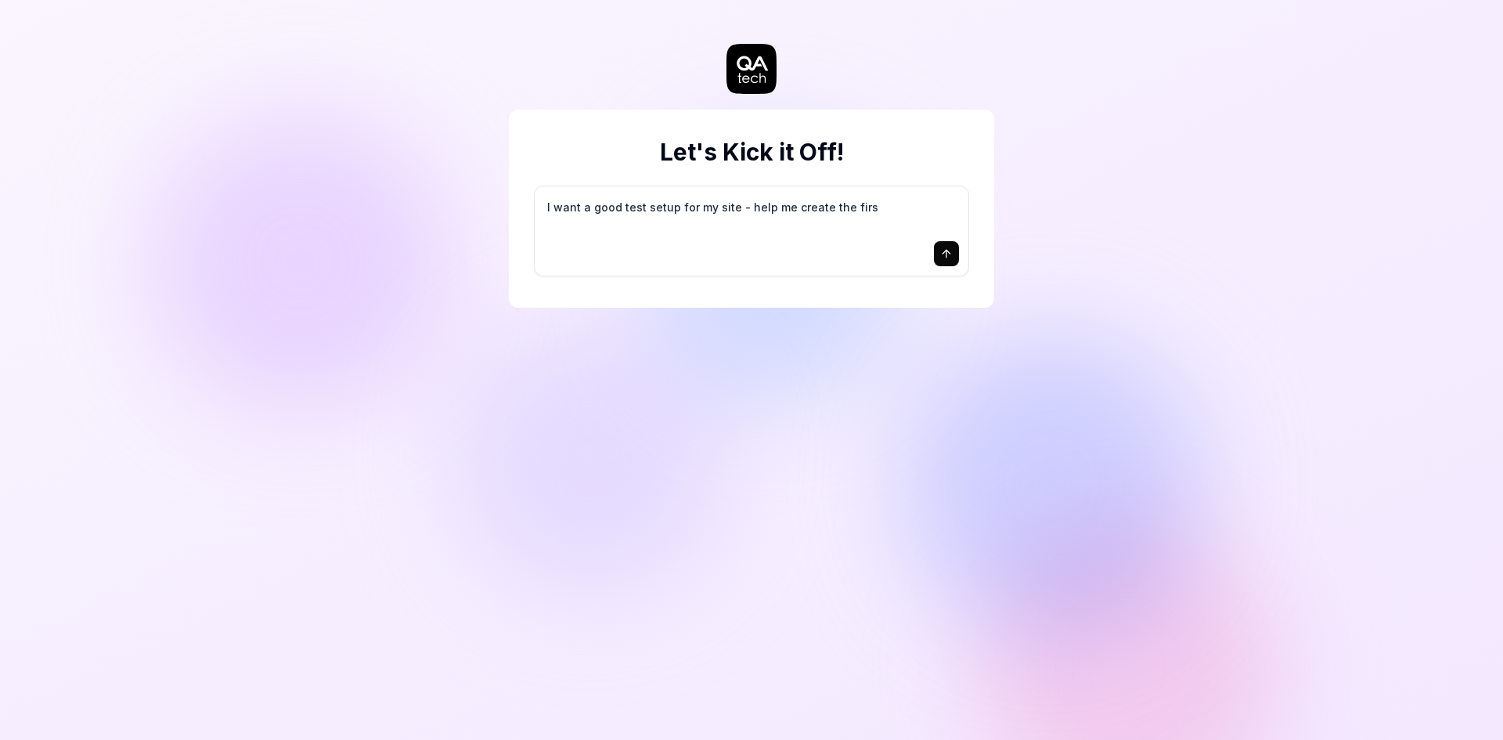
type textarea "I want a good test setup for my site - help me create the first"
type textarea "*"
type textarea "I want a good test setup for my site - help me create the first"
type textarea "*"
type textarea "I want a good test setup for my site - help me create the first 3"
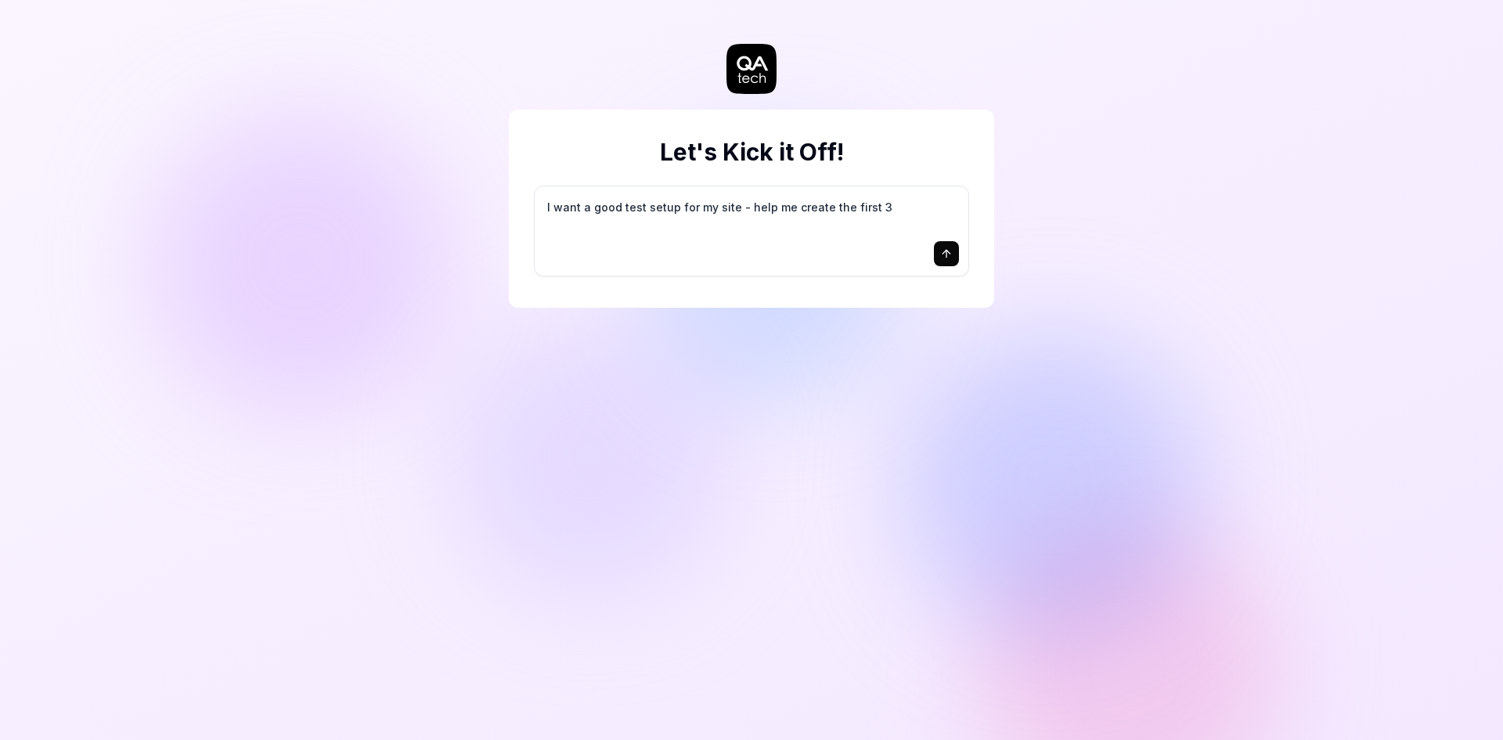
type textarea "*"
type textarea "I want a good test setup for my site - help me create the first 3-"
type textarea "*"
type textarea "I want a good test setup for my site - help me create the first 3-5"
type textarea "*"
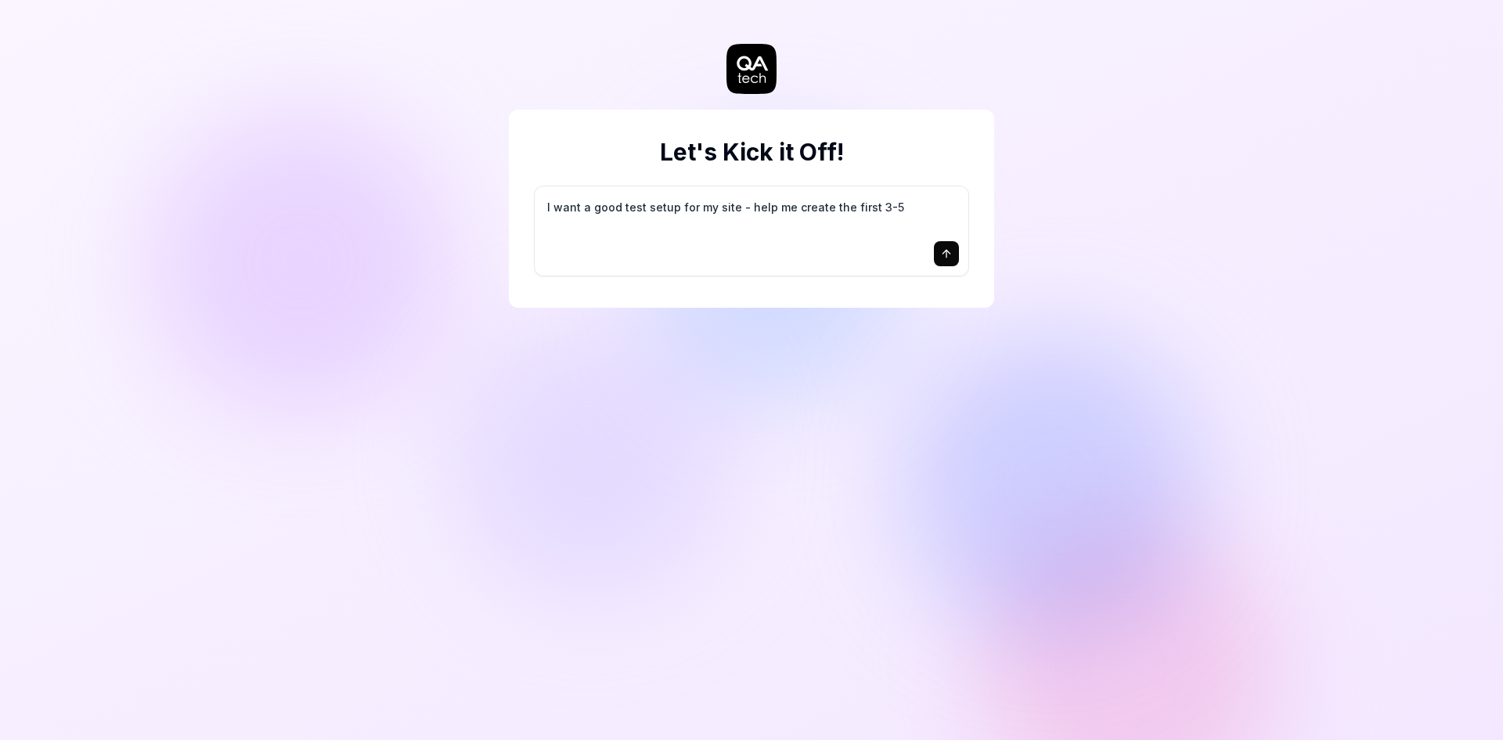
type textarea "I want a good test setup for my site - help me create the first 3-5"
type textarea "*"
type textarea "I want a good test setup for my site - help me create the first 3-5 t"
type textarea "*"
type textarea "I want a good test setup for my site - help me create the first 3-5 te"
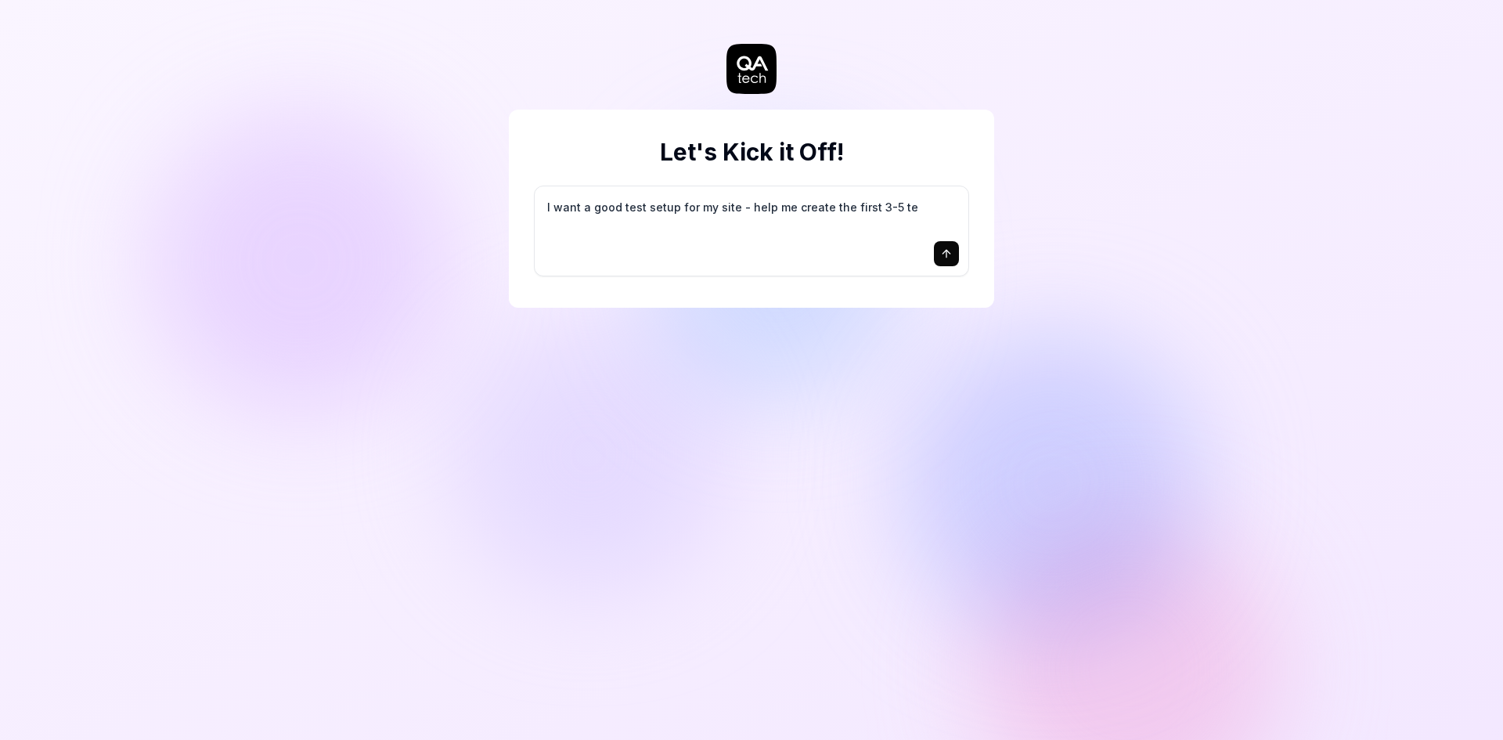
type textarea "*"
type textarea "I want a good test setup for my site - help me create the first 3-5 tes"
type textarea "*"
type textarea "I want a good test setup for my site - help me create the first 3-5 test"
type textarea "*"
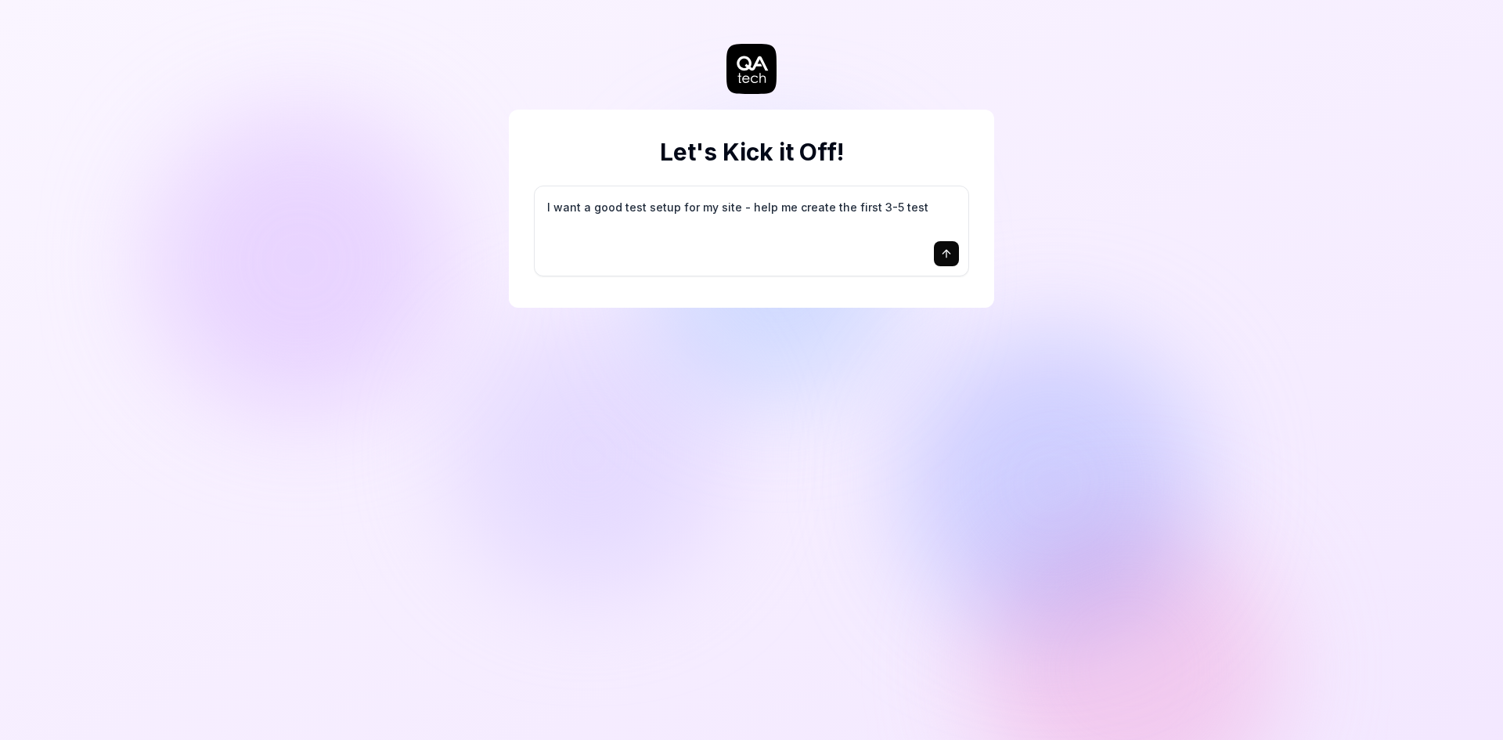
type textarea "I want a good test setup for my site - help me create the first 3-5 test"
type textarea "*"
type textarea "I want a good test setup for my site - help me create the first 3-5 test c"
type textarea "*"
type textarea "I want a good test setup for my site - help me create the first 3-5 test ca"
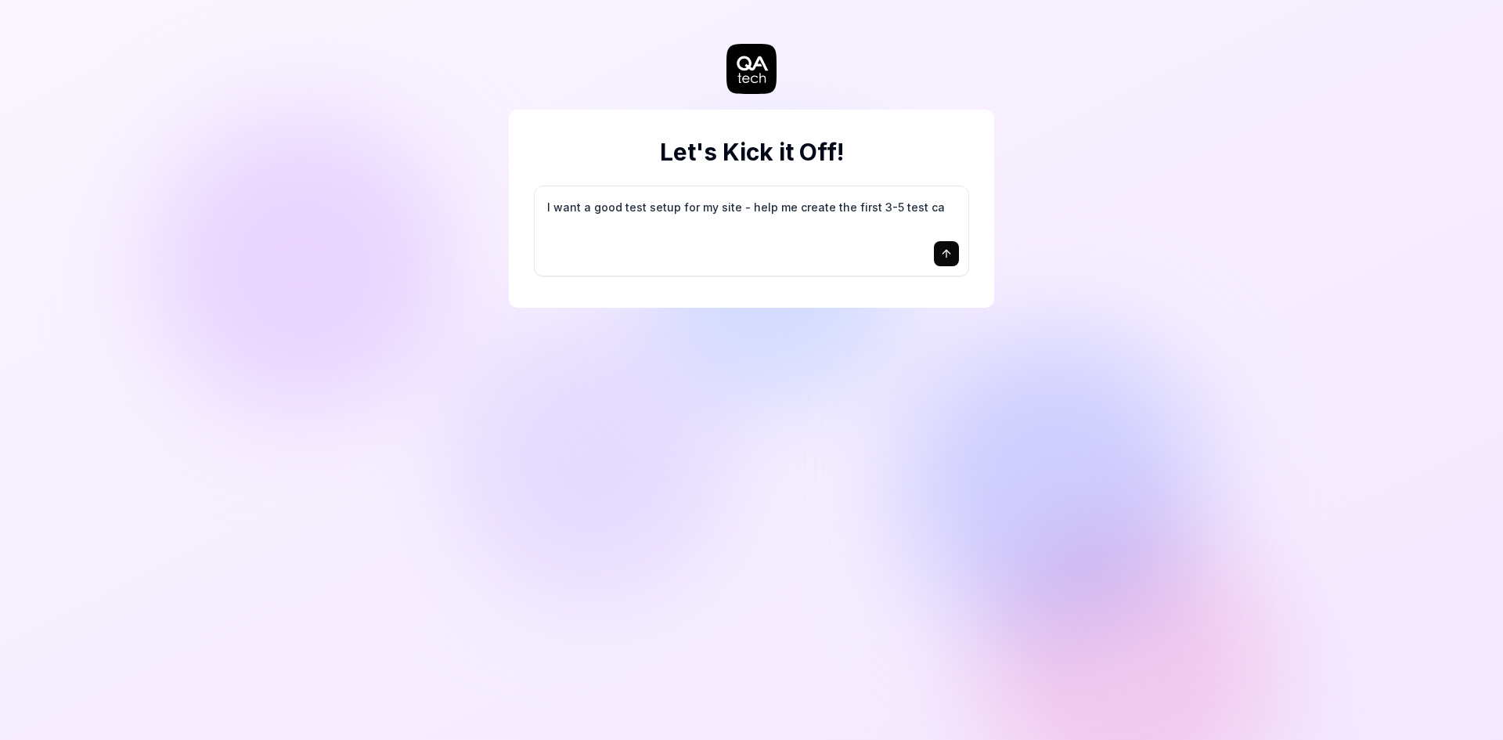
type textarea "*"
type textarea "I want a good test setup for my site - help me create the first 3-5 test cas"
type textarea "*"
type textarea "I want a good test setup for my site - help me create the first 3-5 test case"
type textarea "*"
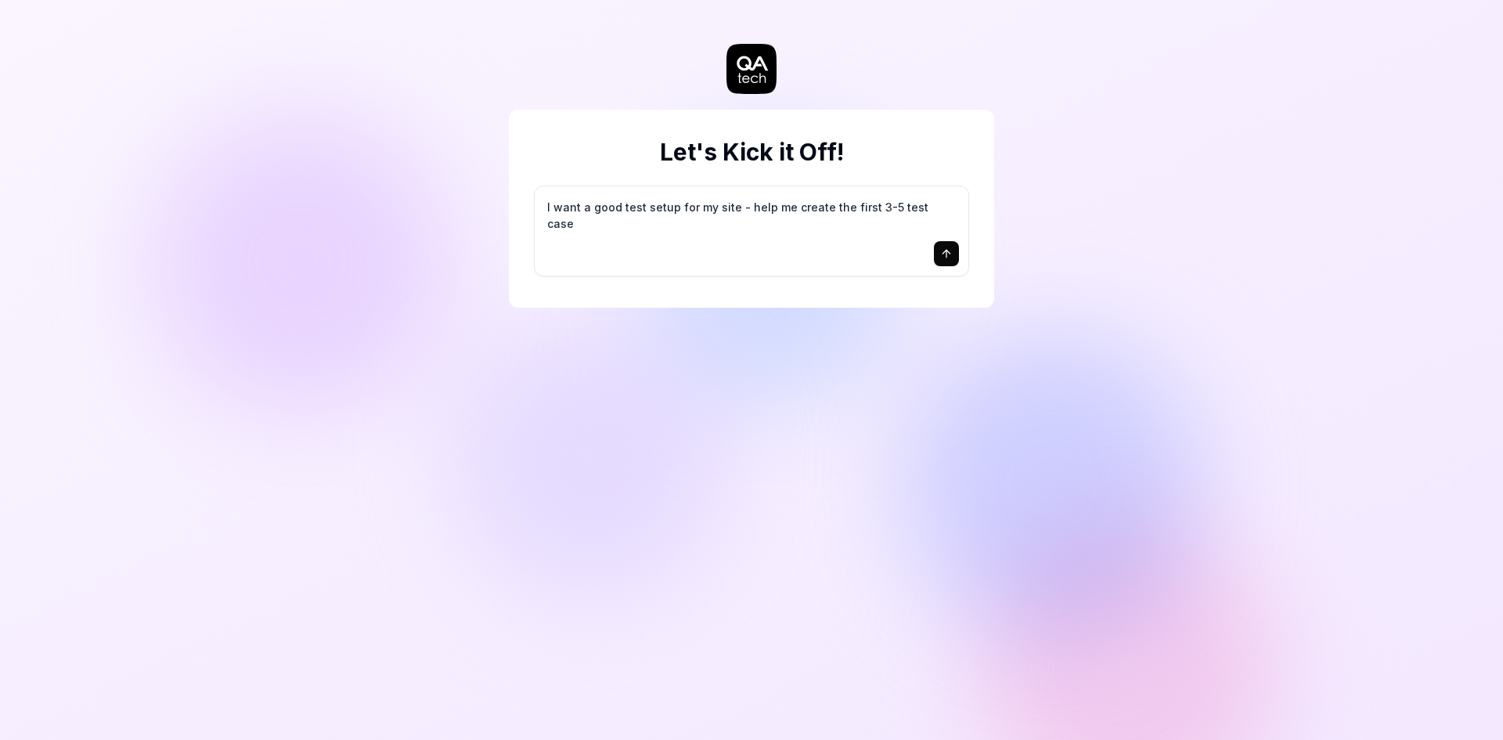
type textarea "I want a good test setup for my site - help me create the first 3-5 test cases"
click at [825, 235] on div "I want a good test setup for my site - help me create the first 3-5 test cases" at bounding box center [752, 230] width 434 height 89
click at [672, 188] on div "I want a good test setup for my site - help me create the first 3-5 test cases" at bounding box center [752, 230] width 434 height 89
click at [682, 209] on textarea "I want a good test setup for my site - help me create the first 3-5 test cases" at bounding box center [751, 215] width 415 height 39
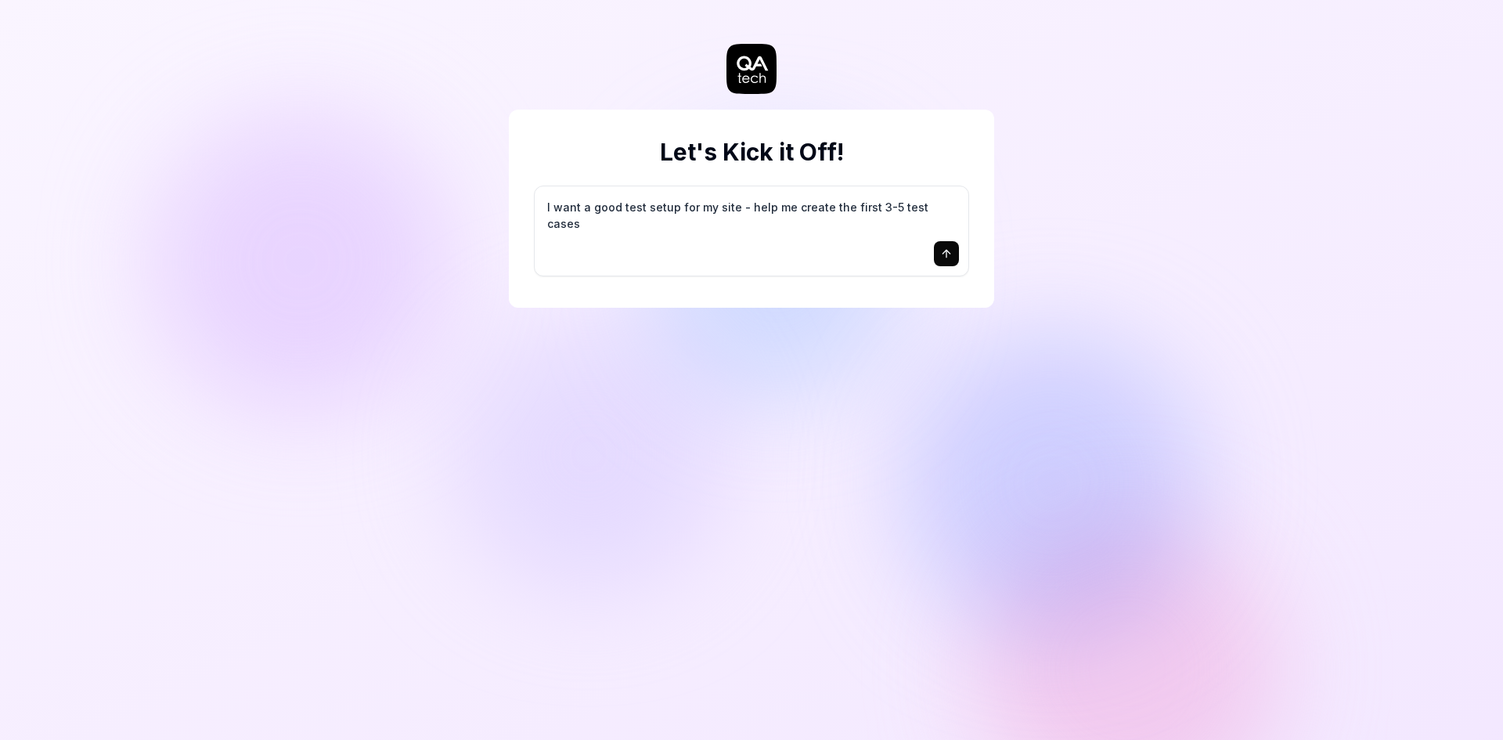
click at [682, 209] on textarea "I want a good test setup for my site - help me create the first 3-5 test cases" at bounding box center [751, 215] width 415 height 39
drag, startPoint x: 945, startPoint y: 251, endPoint x: 912, endPoint y: 343, distance: 97.3
click at [945, 253] on icon "submit" at bounding box center [946, 253] width 13 height 13
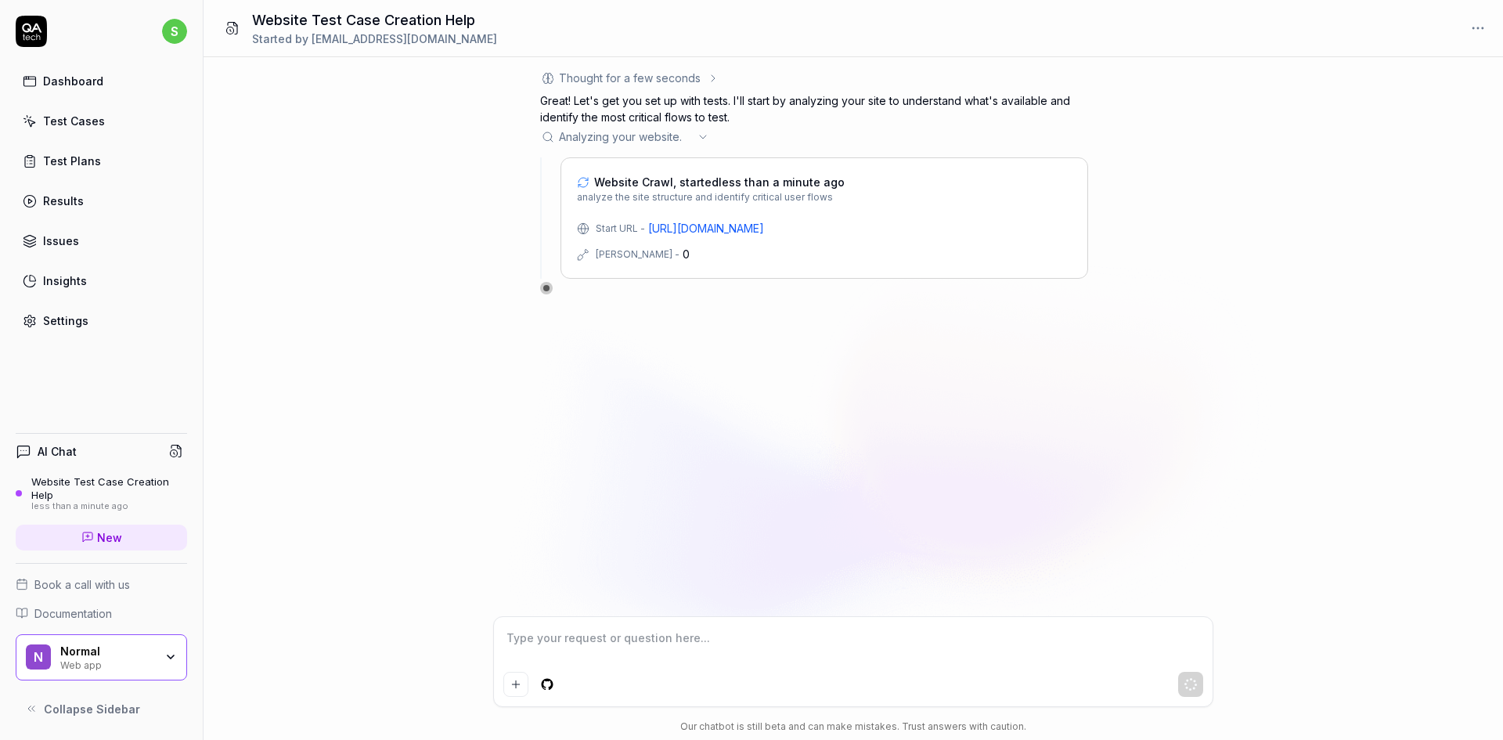
click at [376, 341] on div "Thought for a few seconds The user wants help creating their first 3-5 test cas…" at bounding box center [854, 336] width 1300 height 559
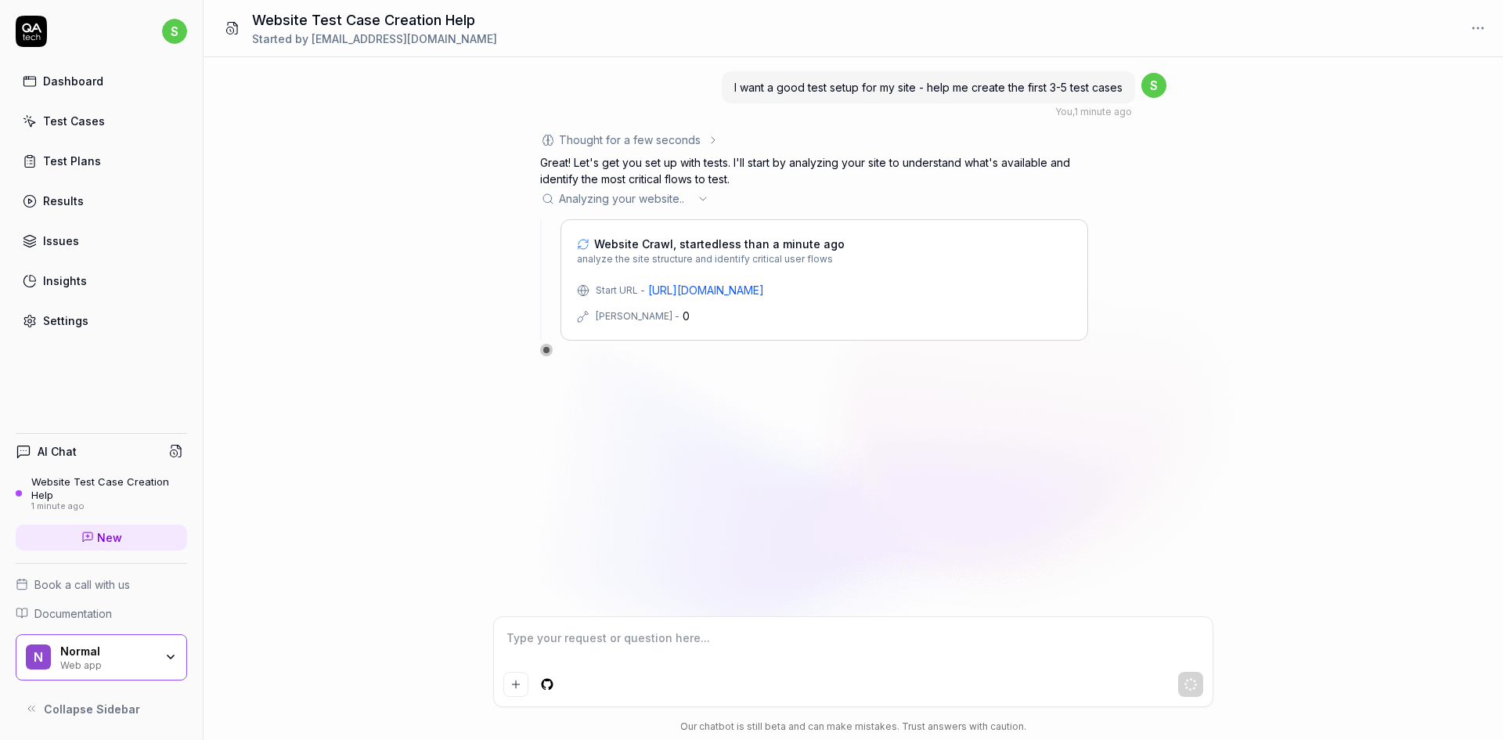
click at [173, 32] on html "s Dashboard Test Cases Test Plans Results Issues Insights Settings AI Chat Webs…" at bounding box center [751, 370] width 1503 height 740
click at [218, 172] on div at bounding box center [212, 176] width 16 height 16
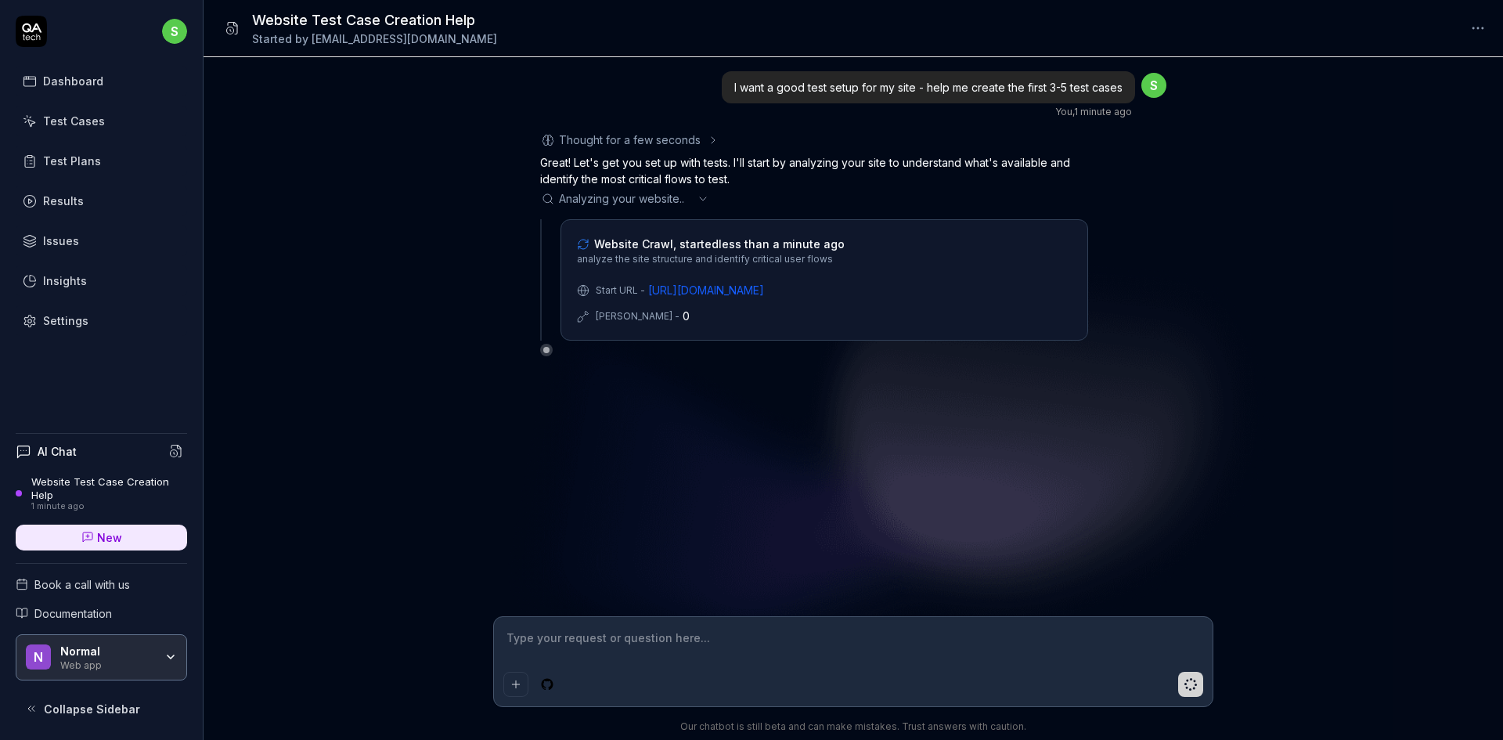
click at [345, 309] on div "I want a good test setup for my site - help me create the first 3-5 test cases …" at bounding box center [854, 336] width 1300 height 559
click at [570, 453] on div "I want a good test setup for my site - help me create the first 3-5 test cases …" at bounding box center [854, 336] width 1300 height 559
click at [965, 534] on div "I want a good test setup for my site - help me create the first 3-5 test cases …" at bounding box center [854, 336] width 1300 height 559
click at [967, 535] on div "I want a good test setup for my site - help me create the first 3-5 test cases …" at bounding box center [854, 336] width 1300 height 559
click at [564, 538] on div "I want a good test setup for my site - help me create the first 3-5 test cases …" at bounding box center [854, 336] width 1300 height 559
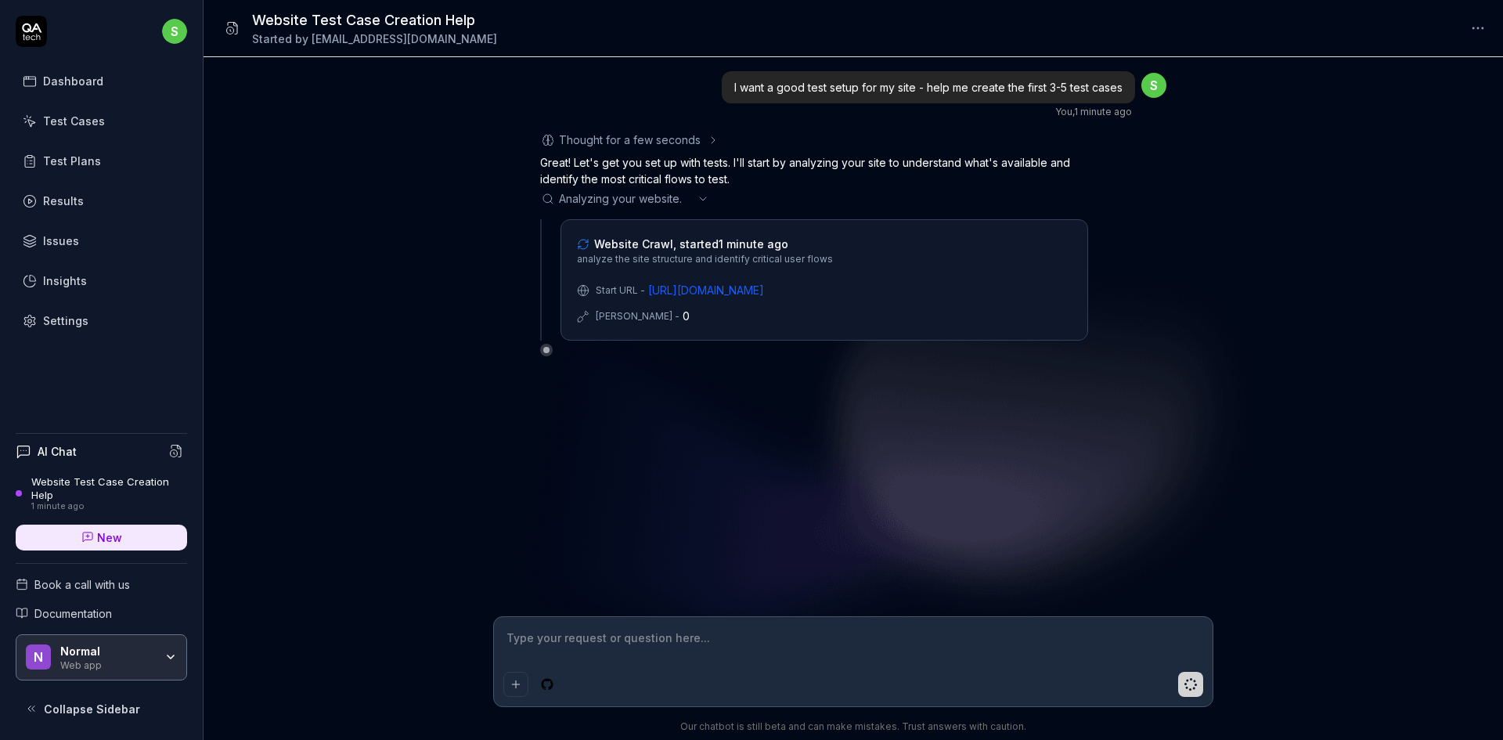
click at [534, 464] on div "I want a good test setup for my site - help me create the first 3-5 test cases …" at bounding box center [854, 336] width 1300 height 559
click at [1483, 27] on html "s Dashboard Test Cases Test Plans Results Issues Insights Settings AI Chat Webs…" at bounding box center [751, 370] width 1503 height 740
click at [1315, 318] on html "s Dashboard Test Cases Test Plans Results Issues Insights Settings AI Chat Webs…" at bounding box center [751, 370] width 1503 height 740
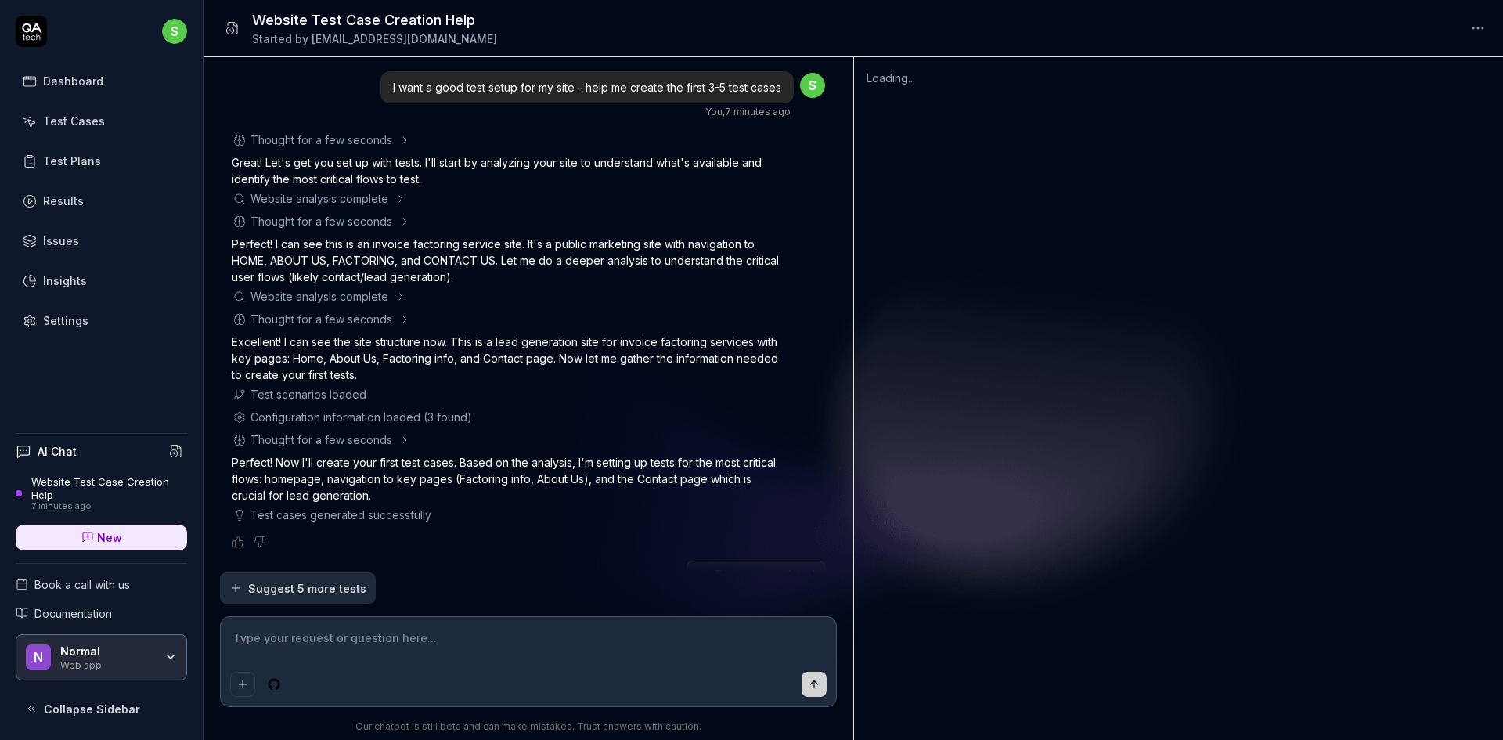
type textarea "*"
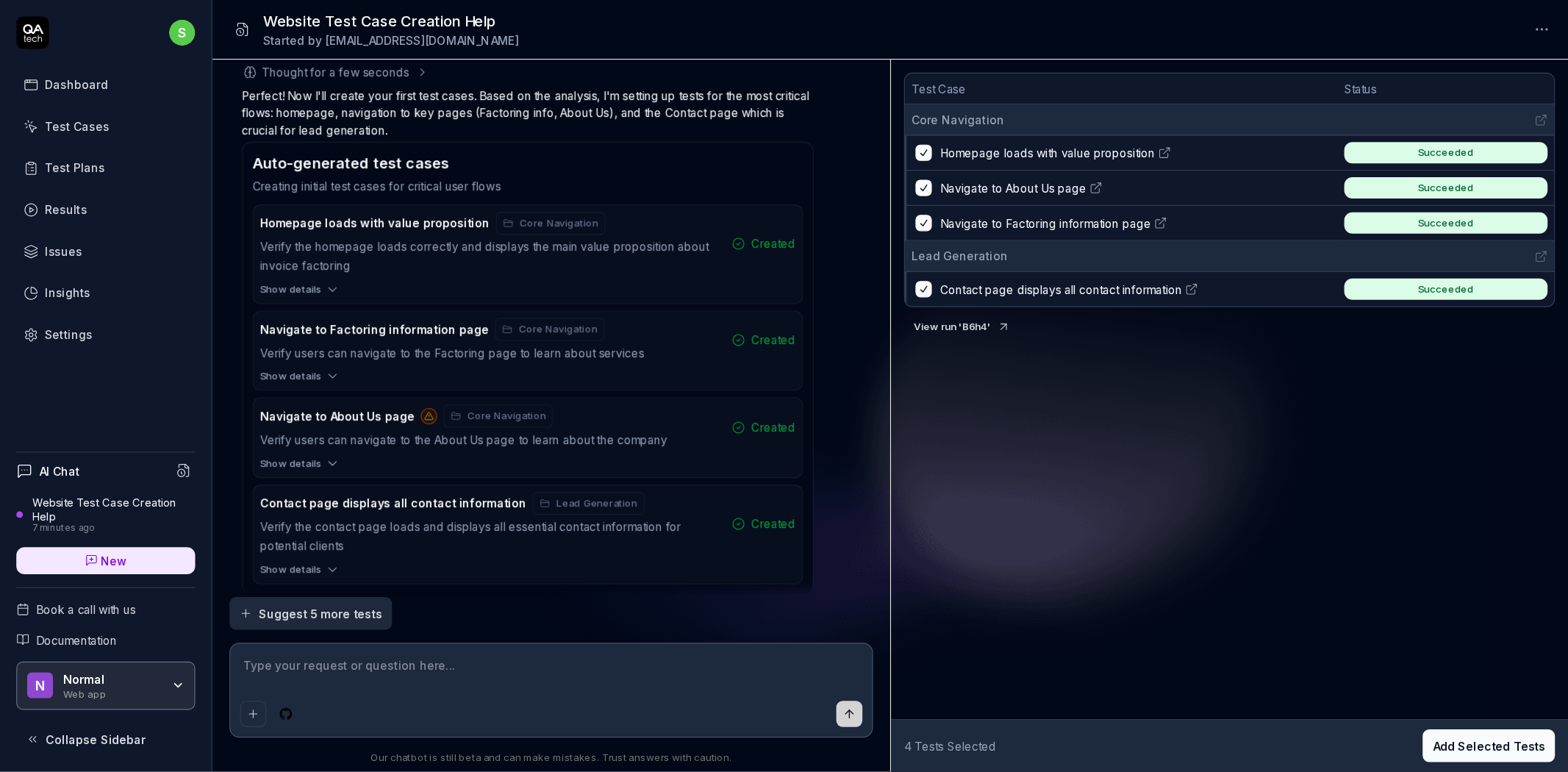
scroll to position [738, 0]
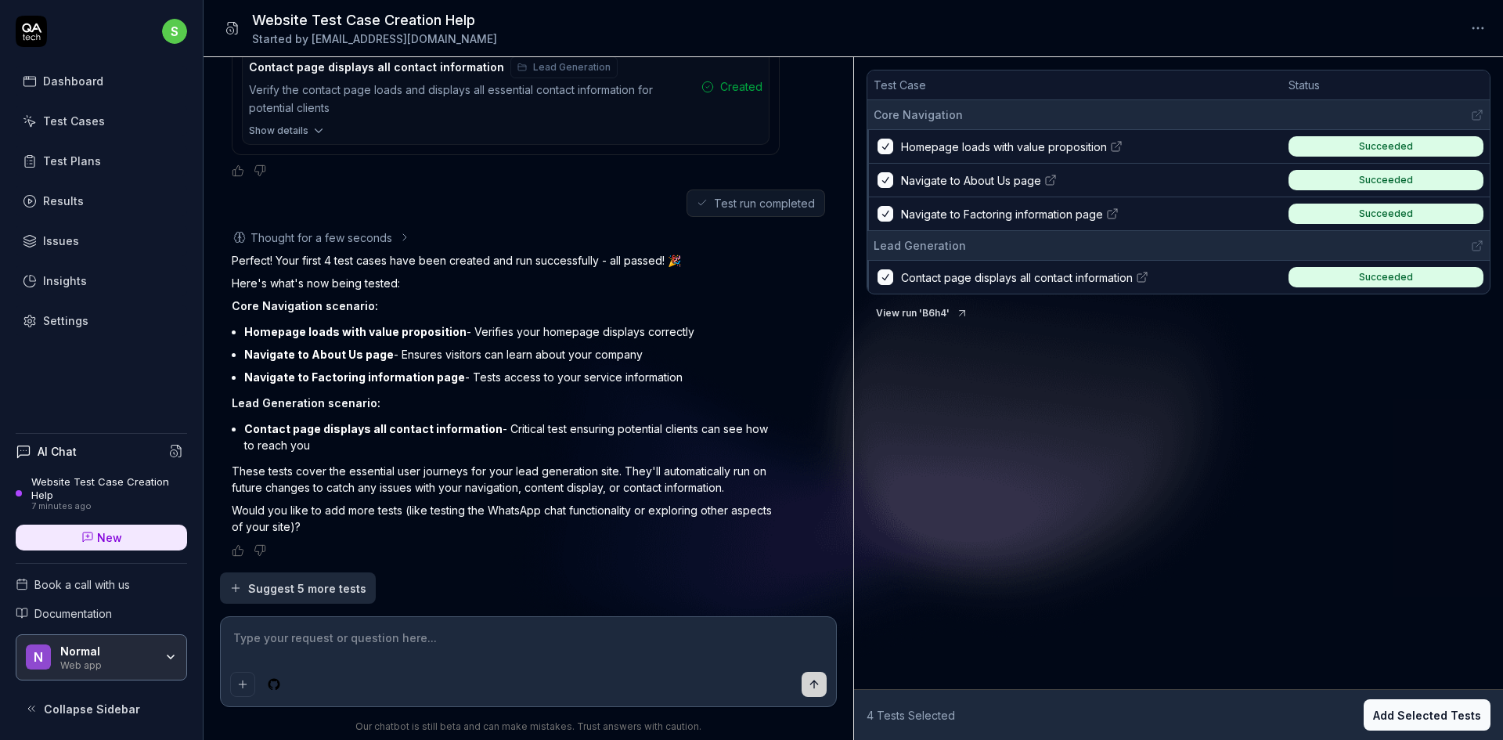
click at [937, 314] on button "View run ' B6h4 '" at bounding box center [922, 313] width 111 height 25
type textarea "*"
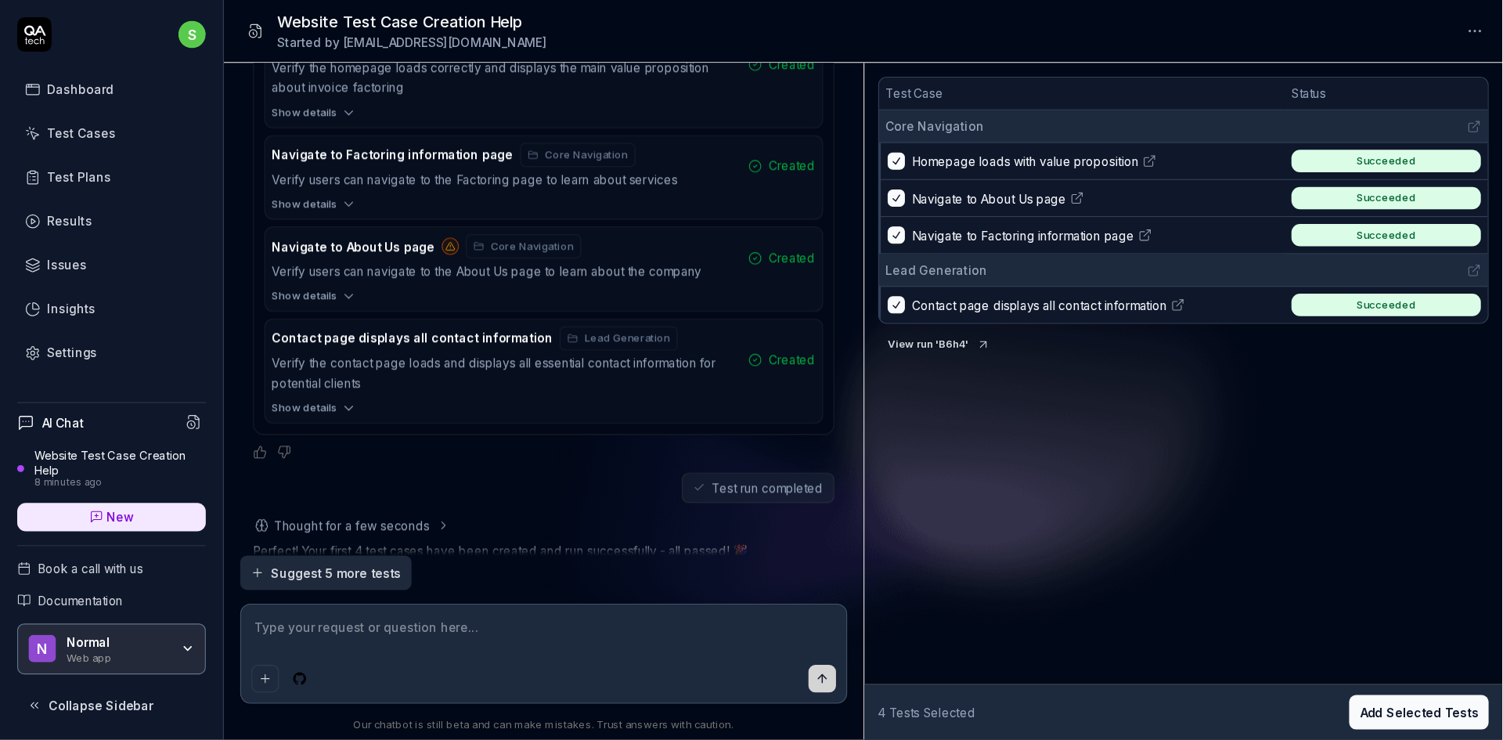
scroll to position [546, 0]
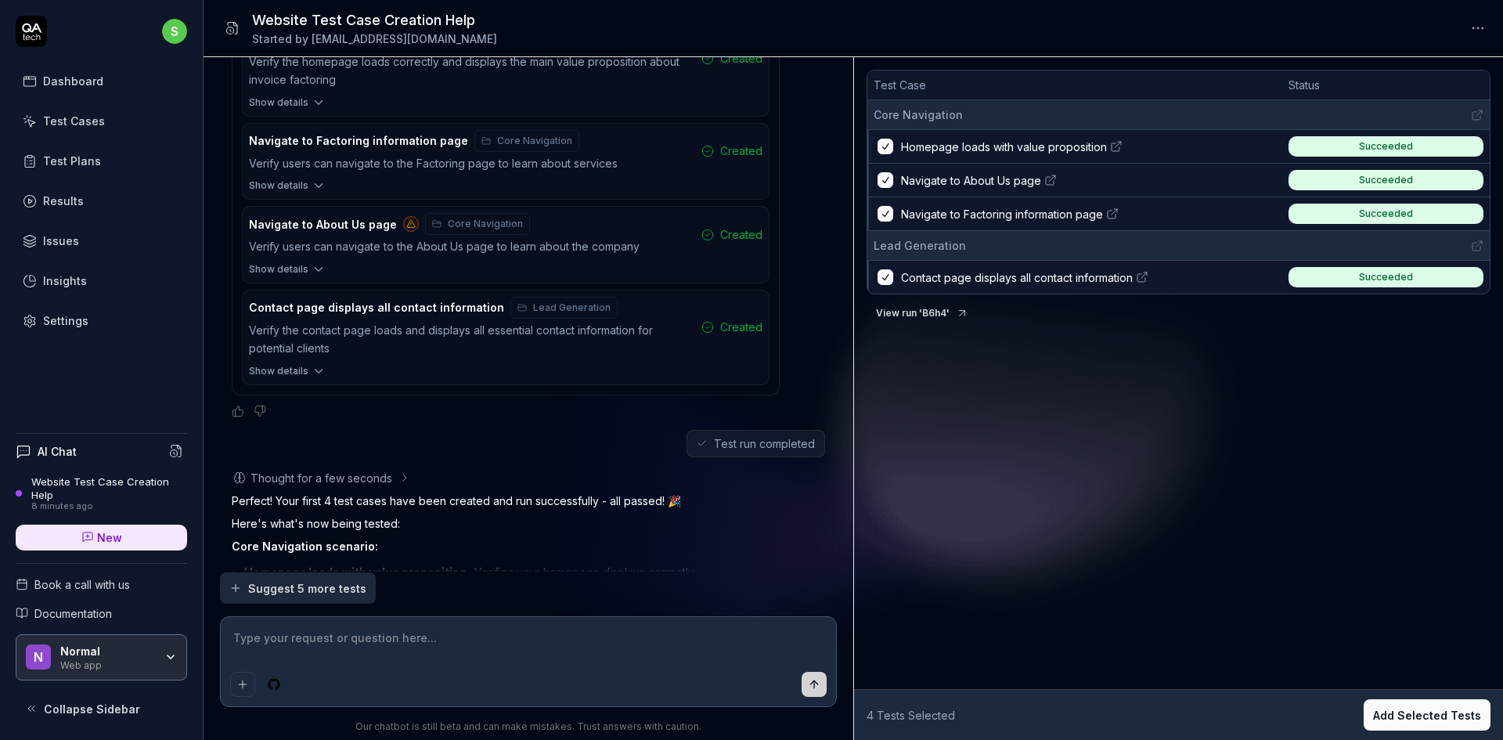
click at [127, 247] on link "Issues" at bounding box center [101, 241] width 171 height 31
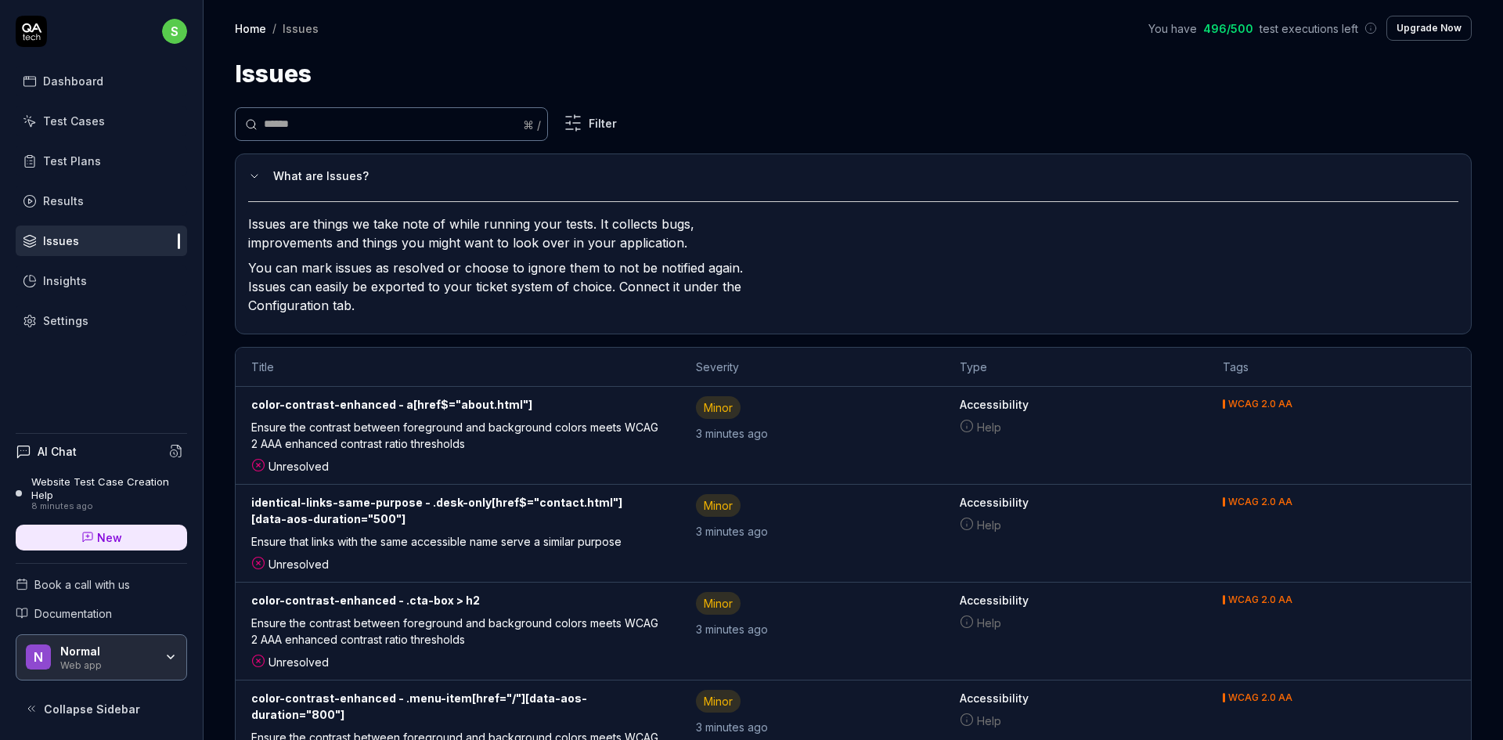
scroll to position [86, 0]
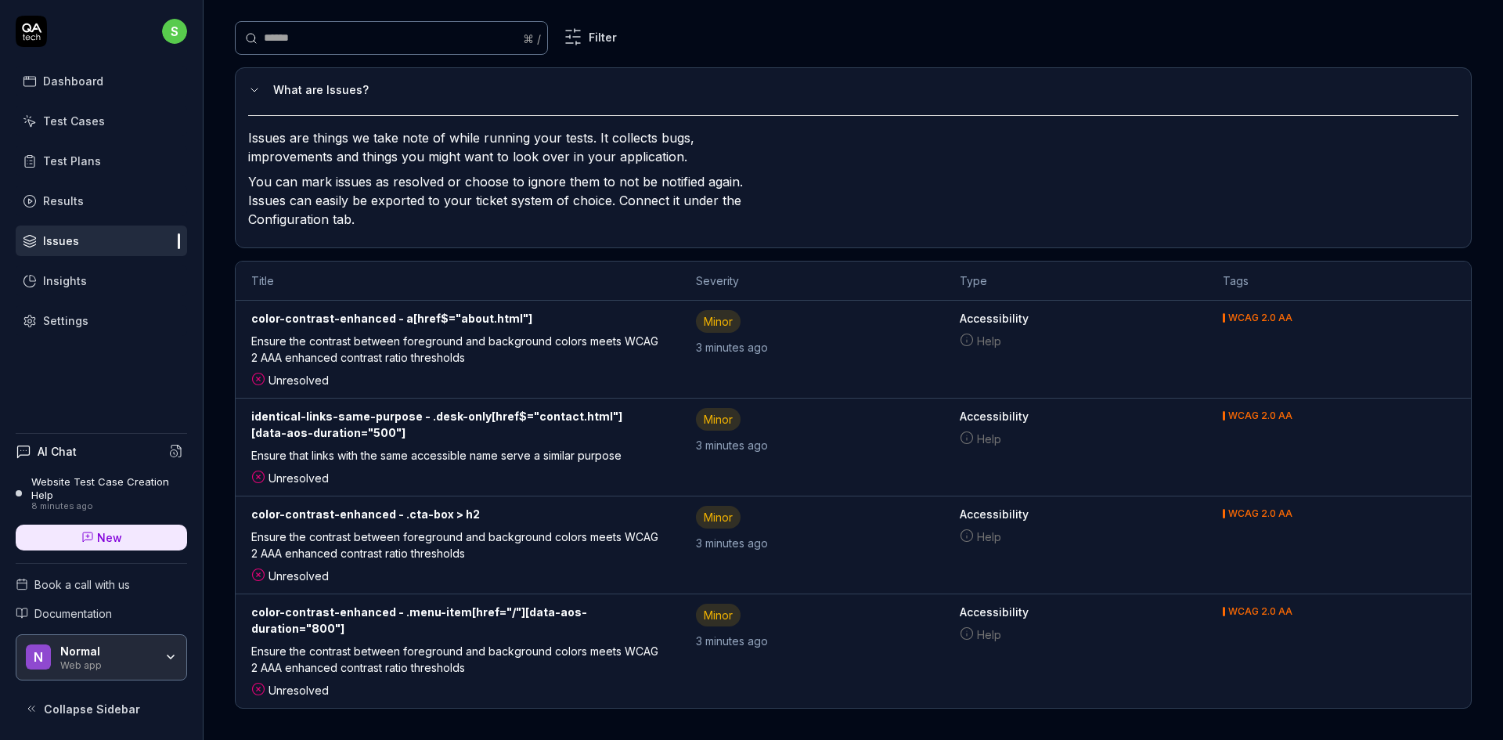
click at [594, 443] on div "identical-links-same-purpose - .desk-only[href$="contact.html"][data-aos-durati…" at bounding box center [457, 427] width 413 height 39
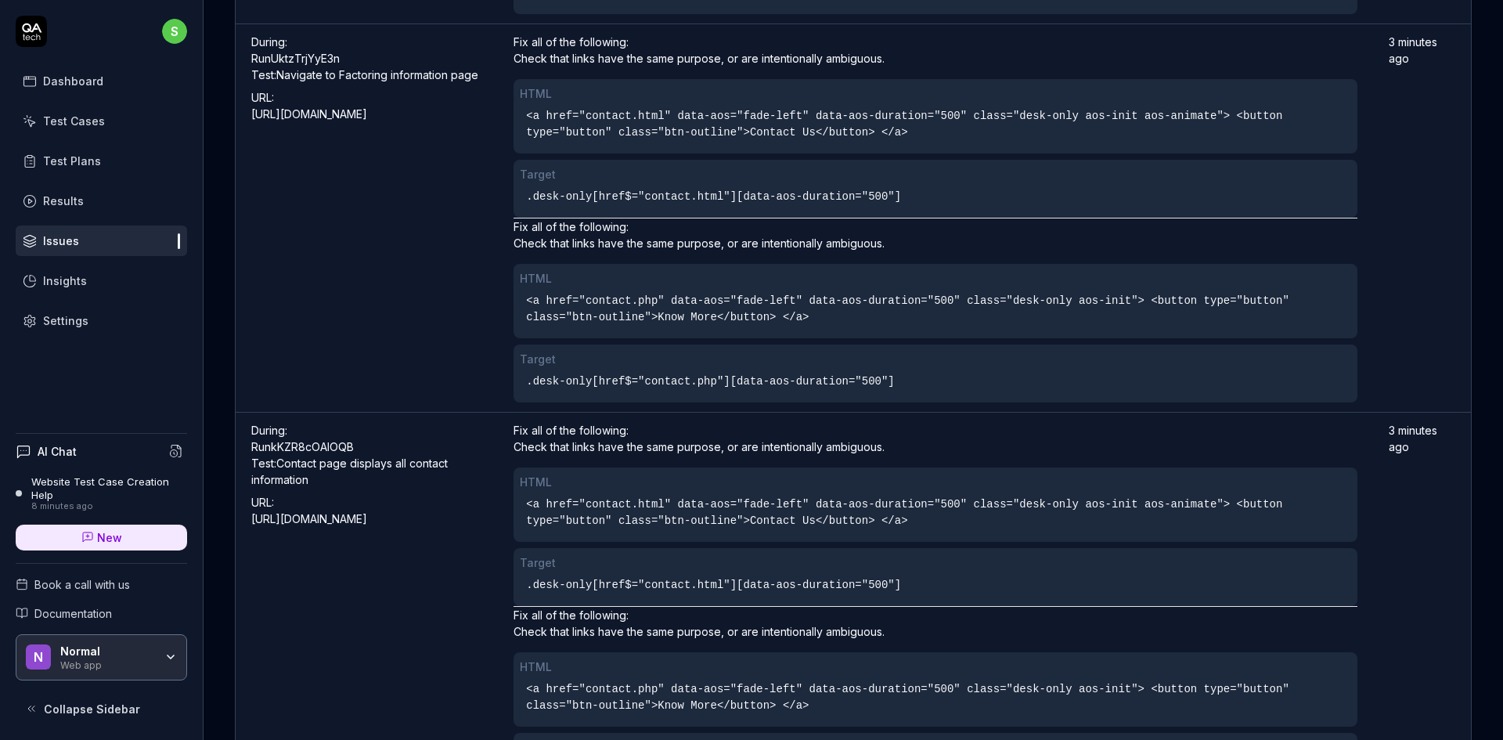
scroll to position [1346, 0]
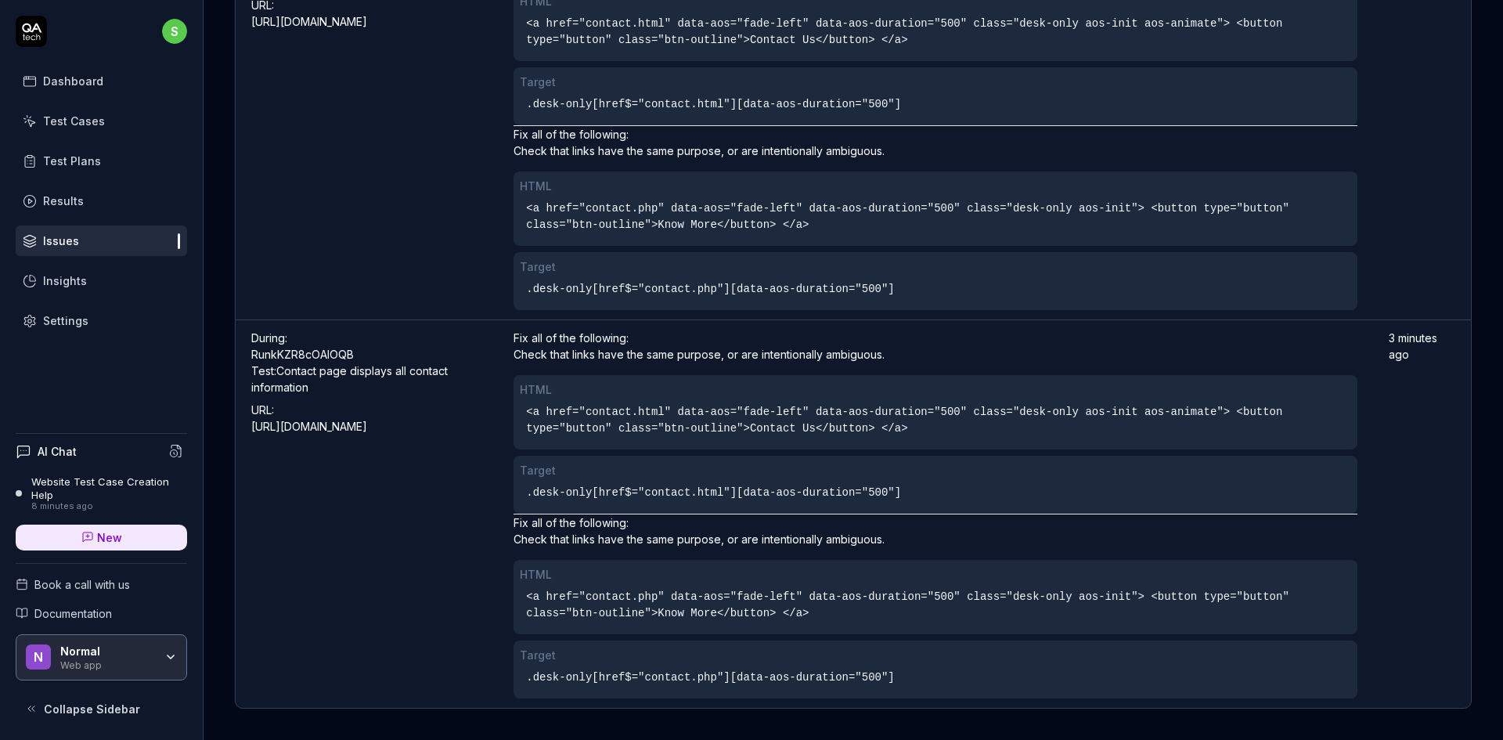
click at [75, 78] on div "Dashboard" at bounding box center [73, 81] width 60 height 16
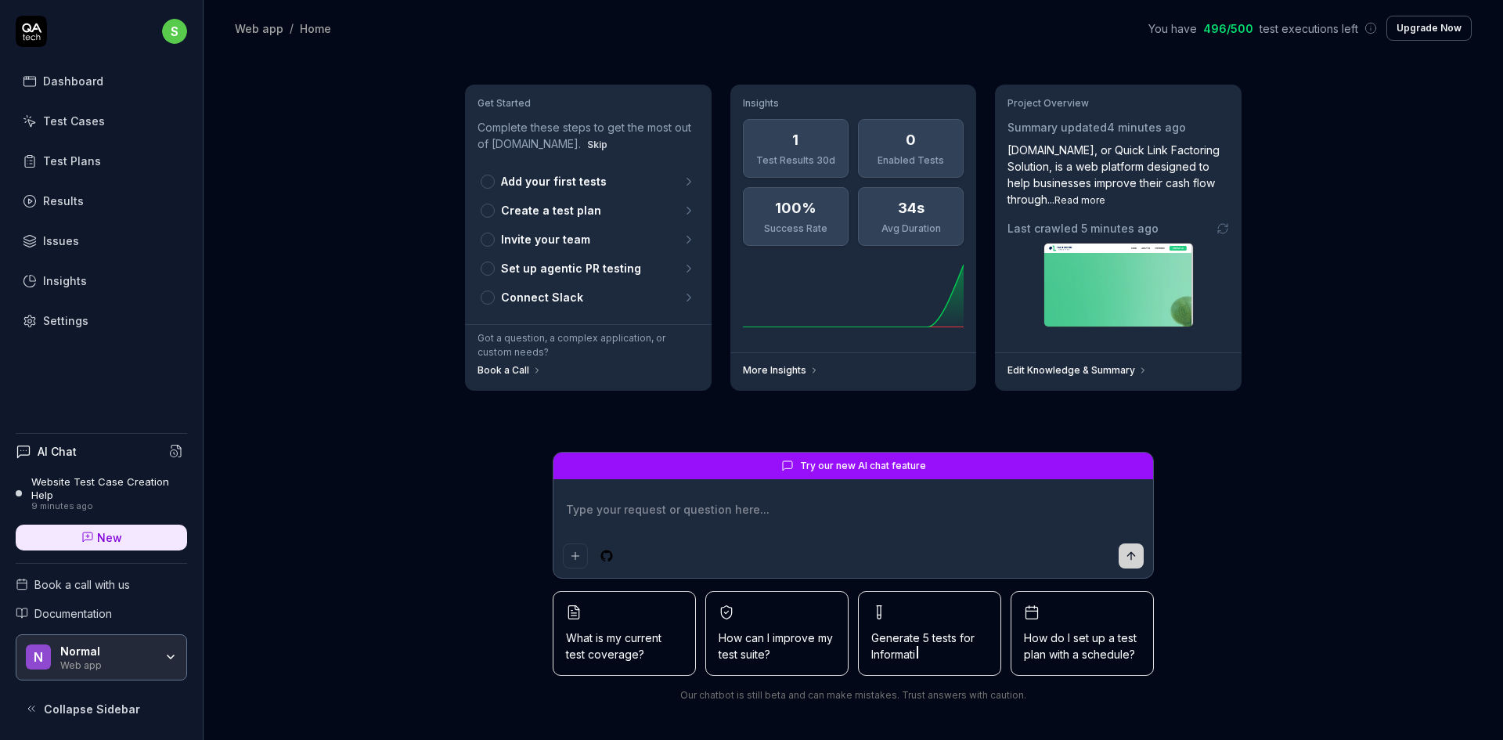
click at [792, 523] on textarea at bounding box center [853, 517] width 581 height 39
click at [573, 562] on button "Add attachment" at bounding box center [575, 555] width 25 height 25
type textarea "*"
click at [91, 113] on div "Test Cases" at bounding box center [74, 121] width 62 height 16
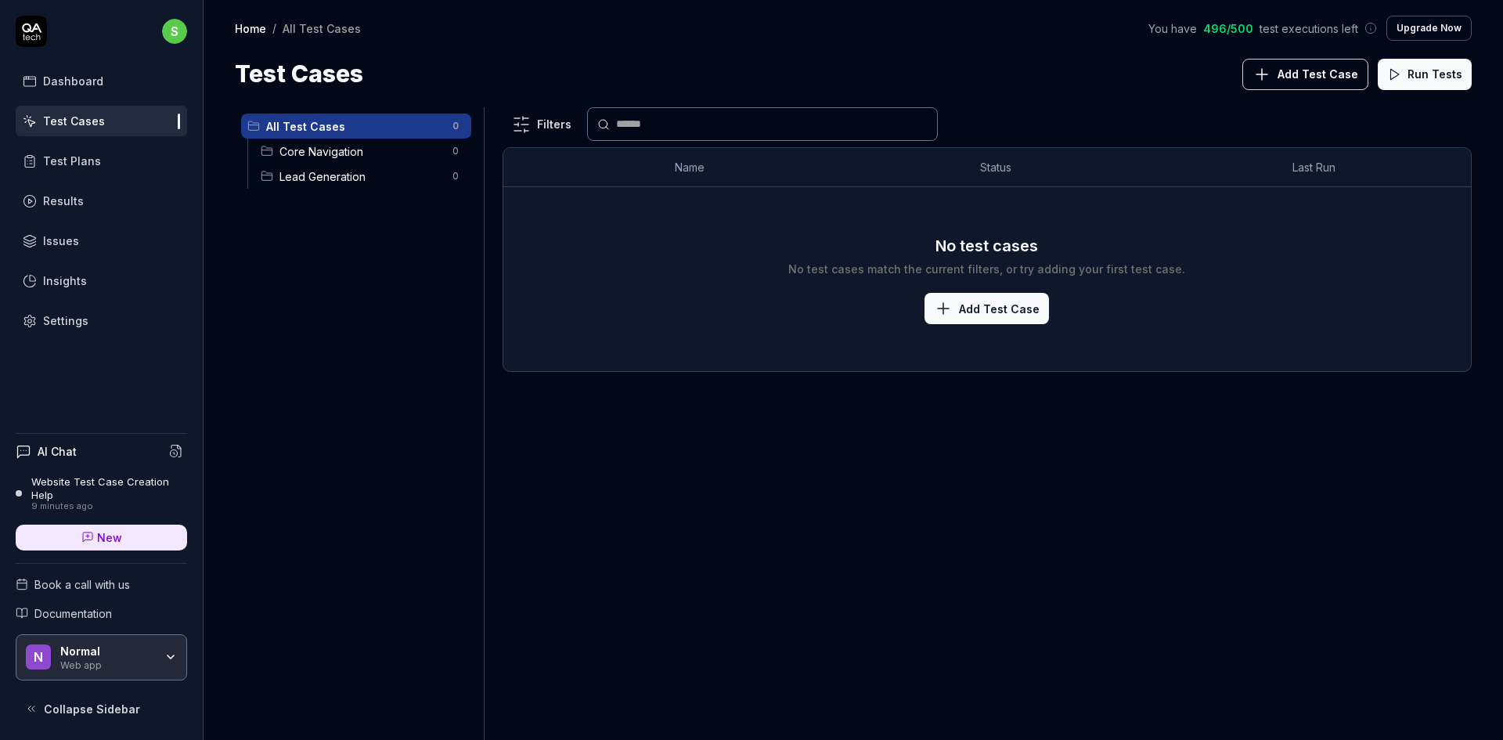
click at [381, 321] on div "All Test Cases 0 Core Navigation 0 Lead Generation 0" at bounding box center [356, 414] width 243 height 614
click at [1337, 80] on span "Add Test Case" at bounding box center [1318, 74] width 81 height 16
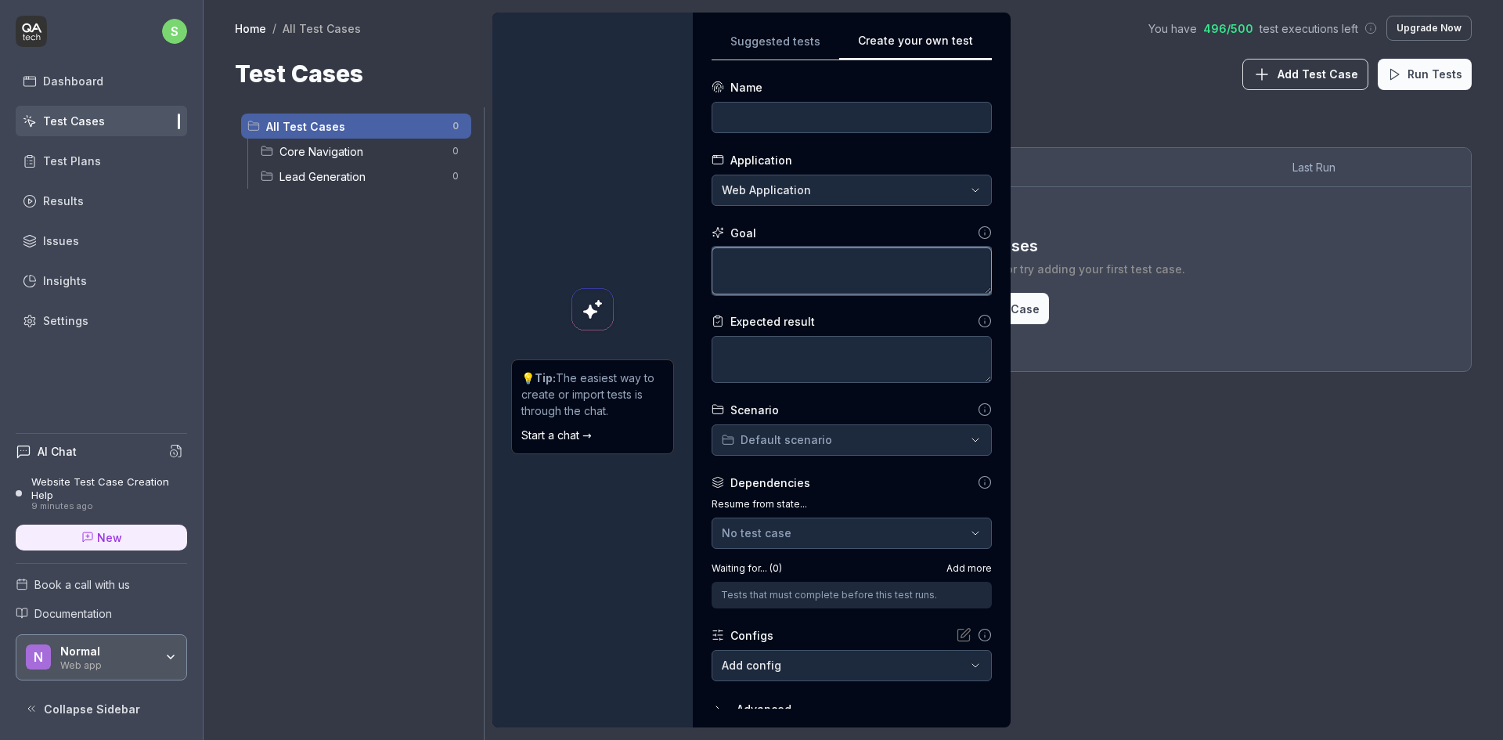
click at [830, 276] on textarea at bounding box center [852, 270] width 280 height 47
click at [854, 198] on div "**********" at bounding box center [751, 370] width 1503 height 740
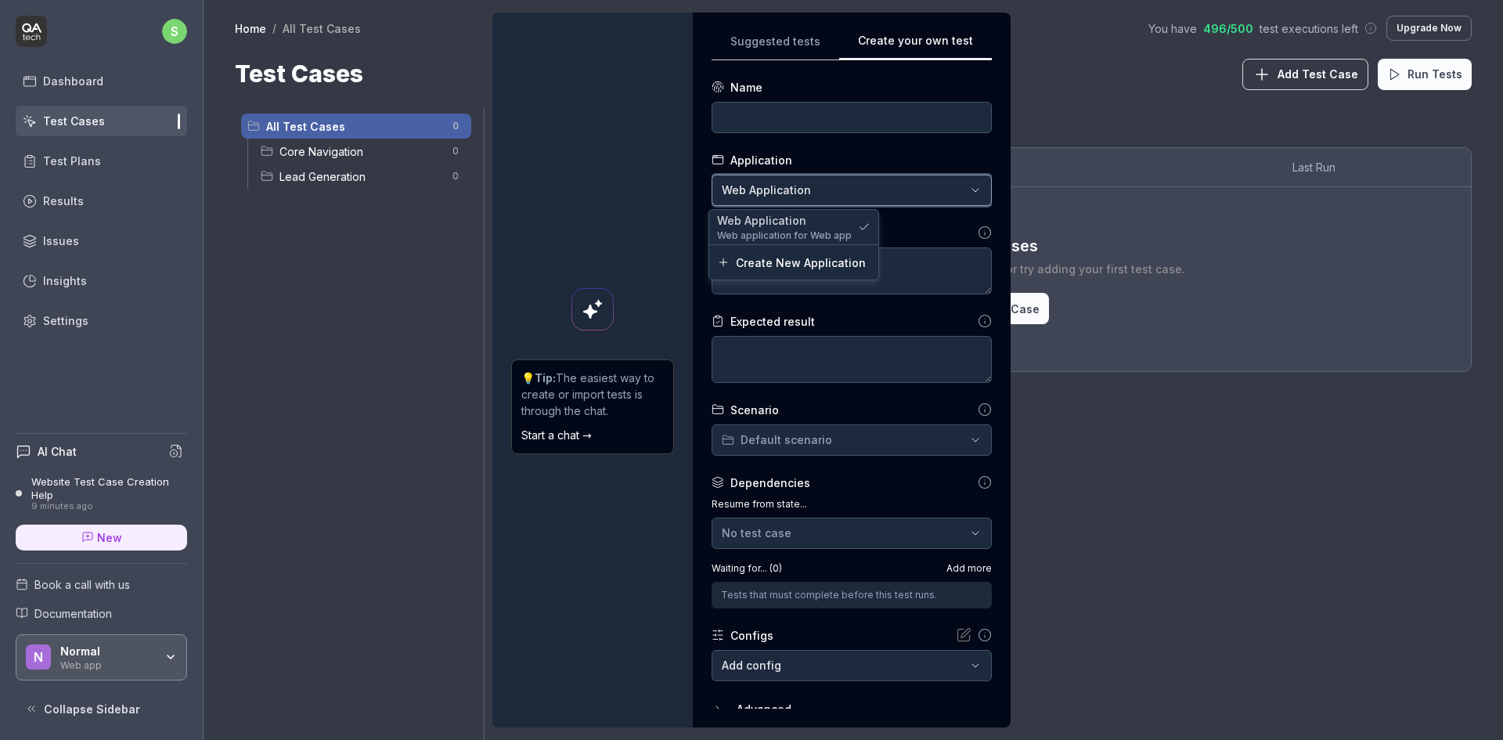
click at [854, 198] on div "**********" at bounding box center [751, 370] width 1503 height 740
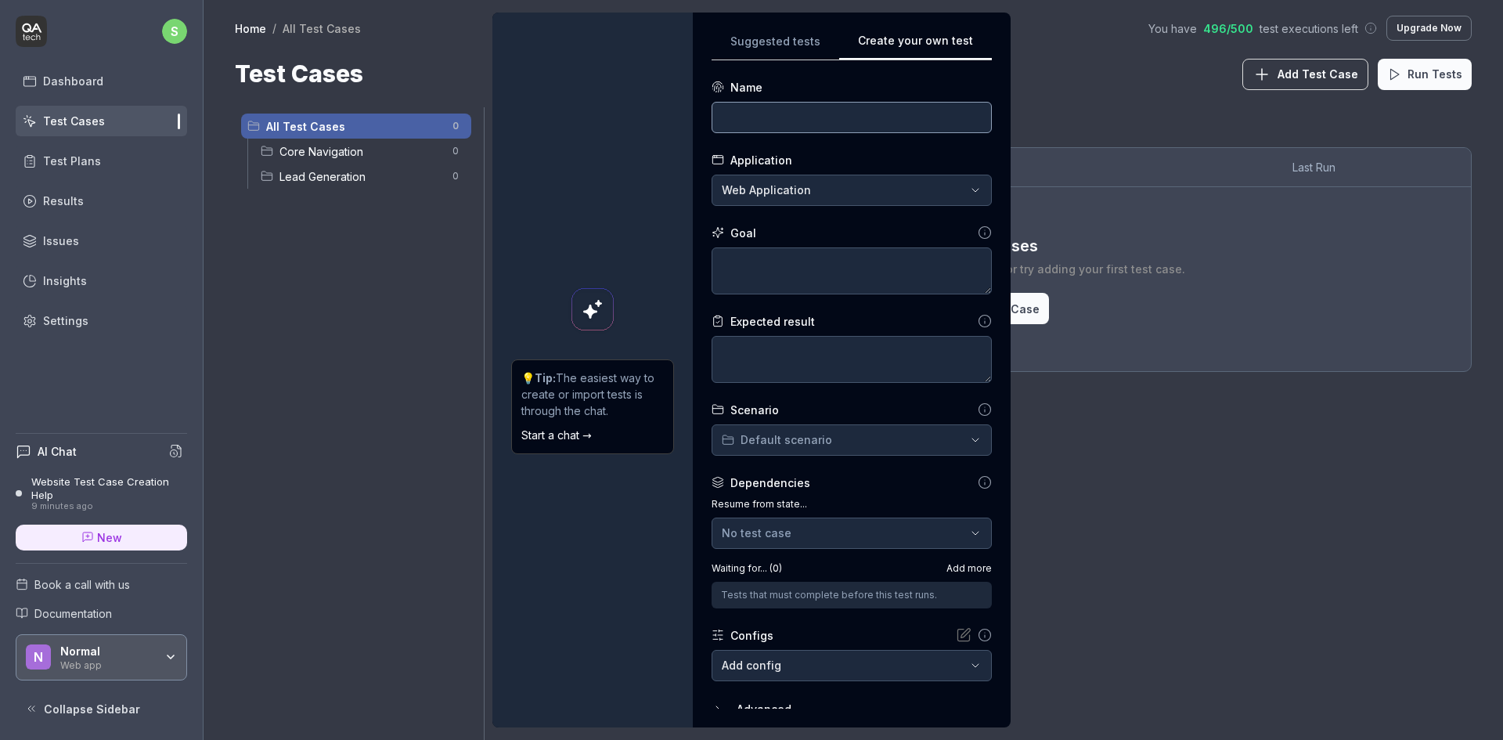
click at [892, 109] on input at bounding box center [852, 117] width 280 height 31
click at [775, 32] on div "**********" at bounding box center [751, 370] width 1503 height 740
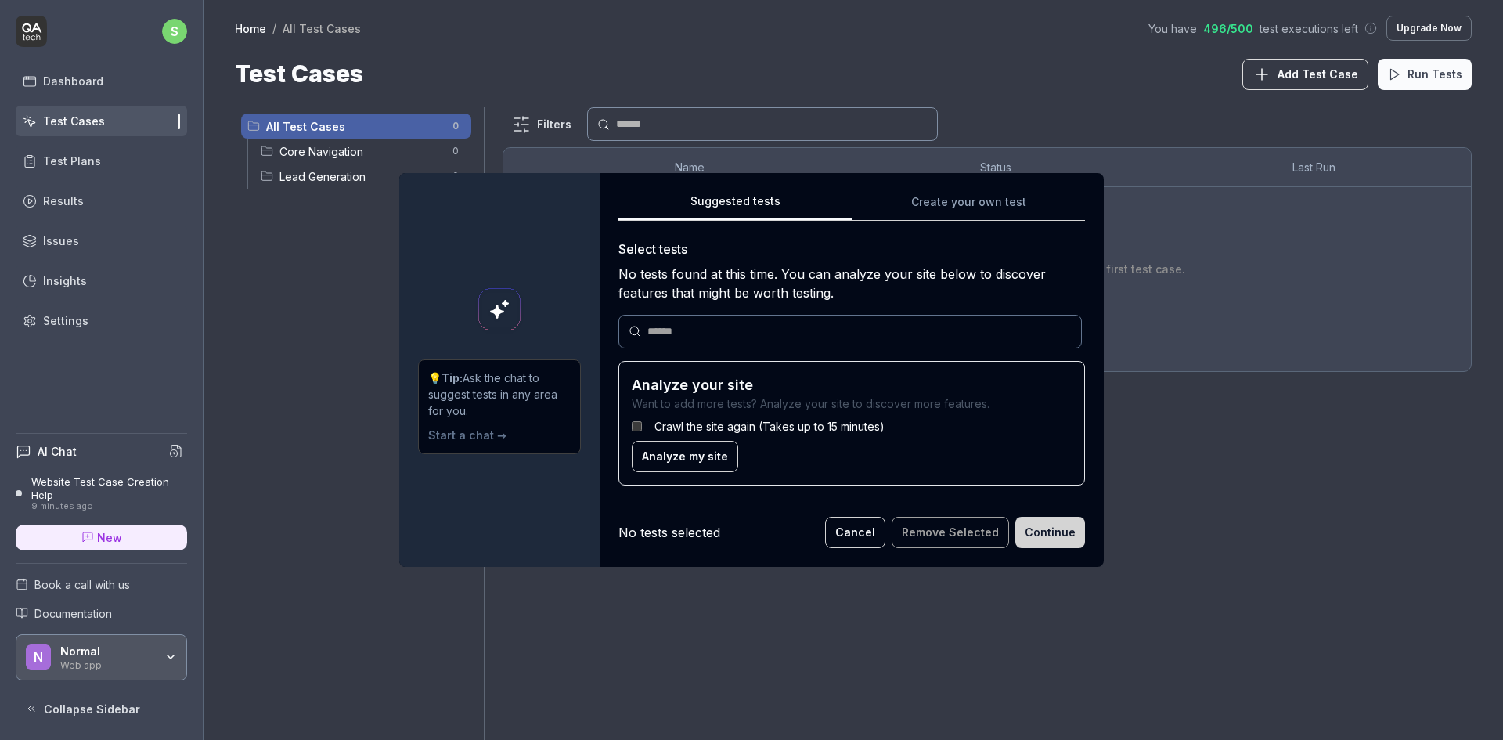
click at [703, 422] on label "Crawl the site again (Takes up to 15 minutes)" at bounding box center [770, 426] width 230 height 16
click at [688, 464] on span "Analyze my site" at bounding box center [685, 456] width 86 height 16
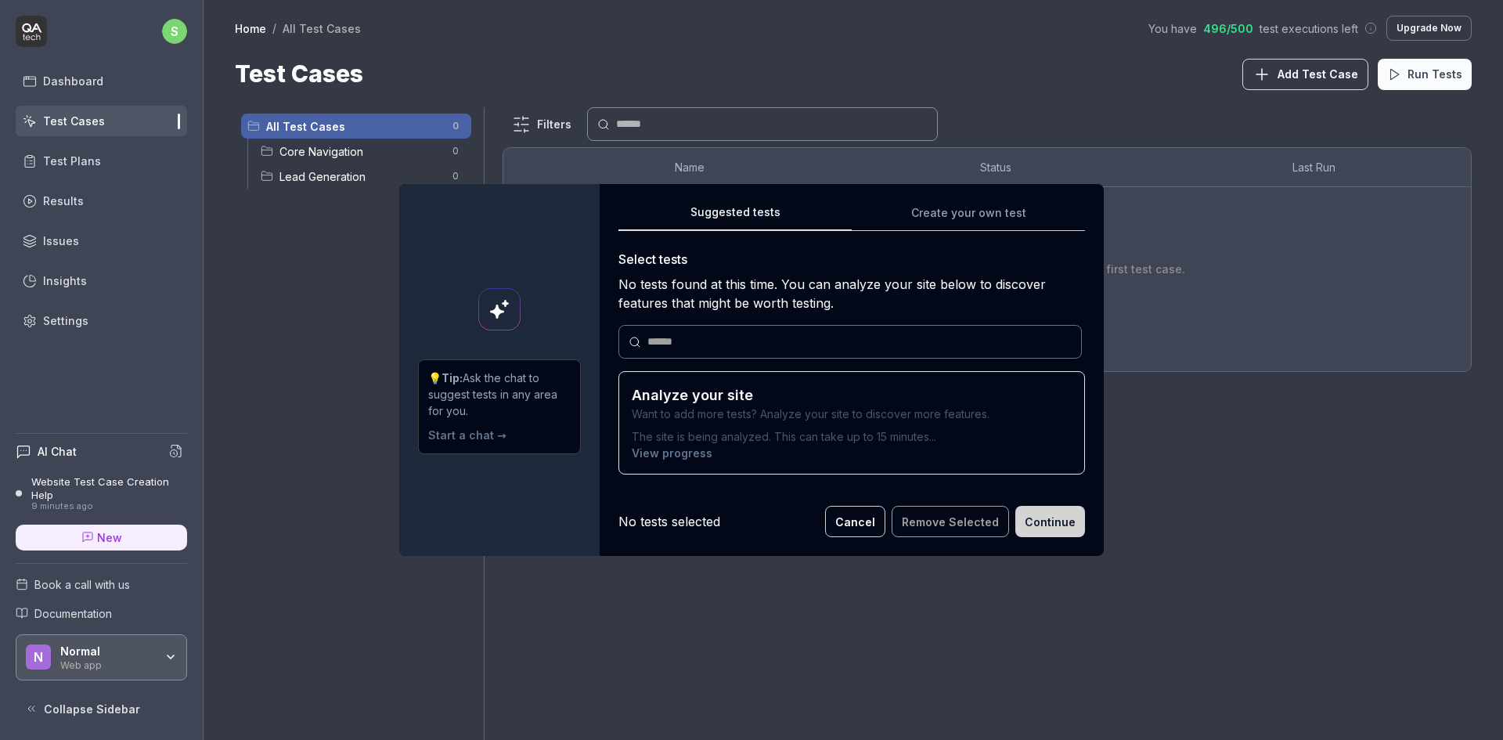
click at [865, 525] on button "Cancel" at bounding box center [855, 521] width 60 height 31
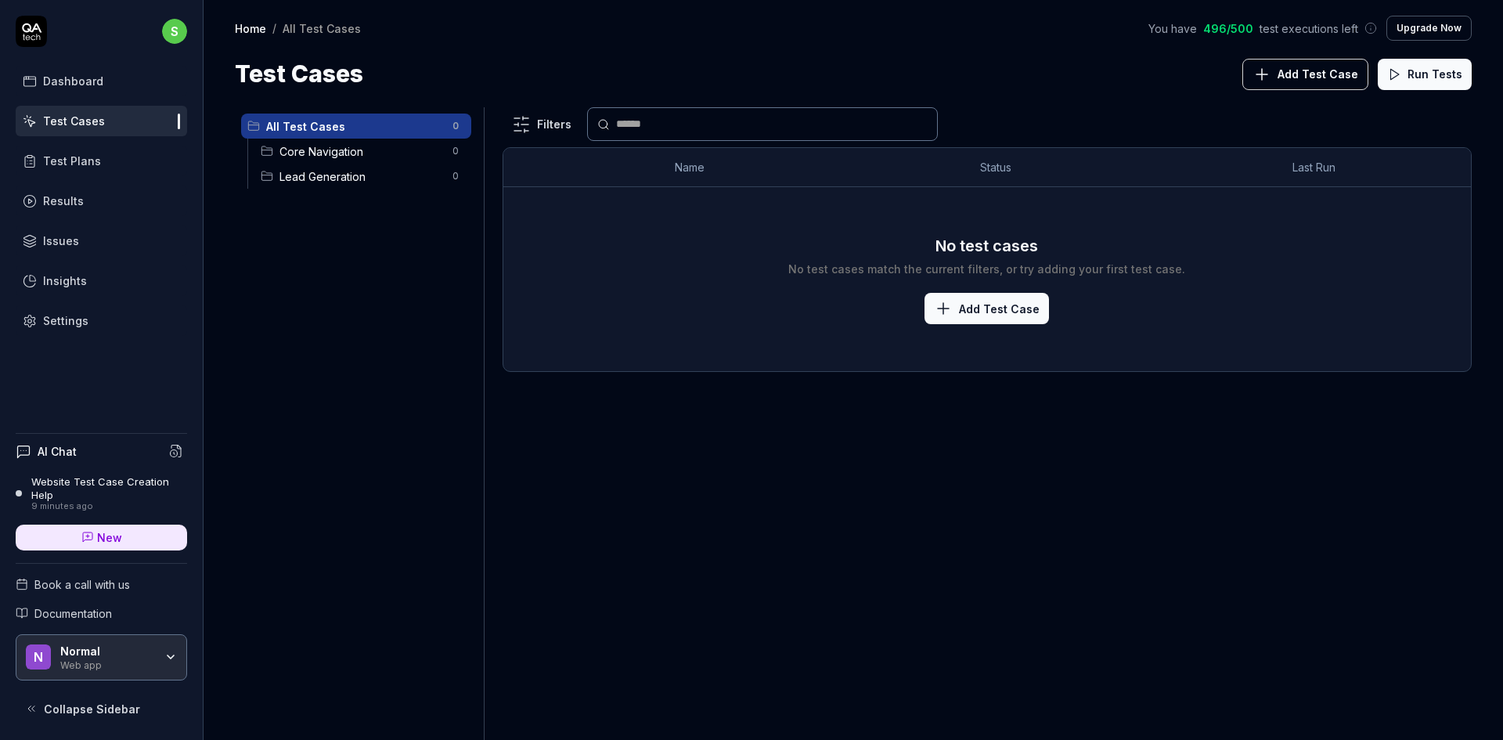
click at [619, 608] on div "Filters Name Status Last Run No test cases No test cases match the current filt…" at bounding box center [987, 423] width 969 height 633
click at [102, 162] on link "Test Plans" at bounding box center [101, 161] width 171 height 31
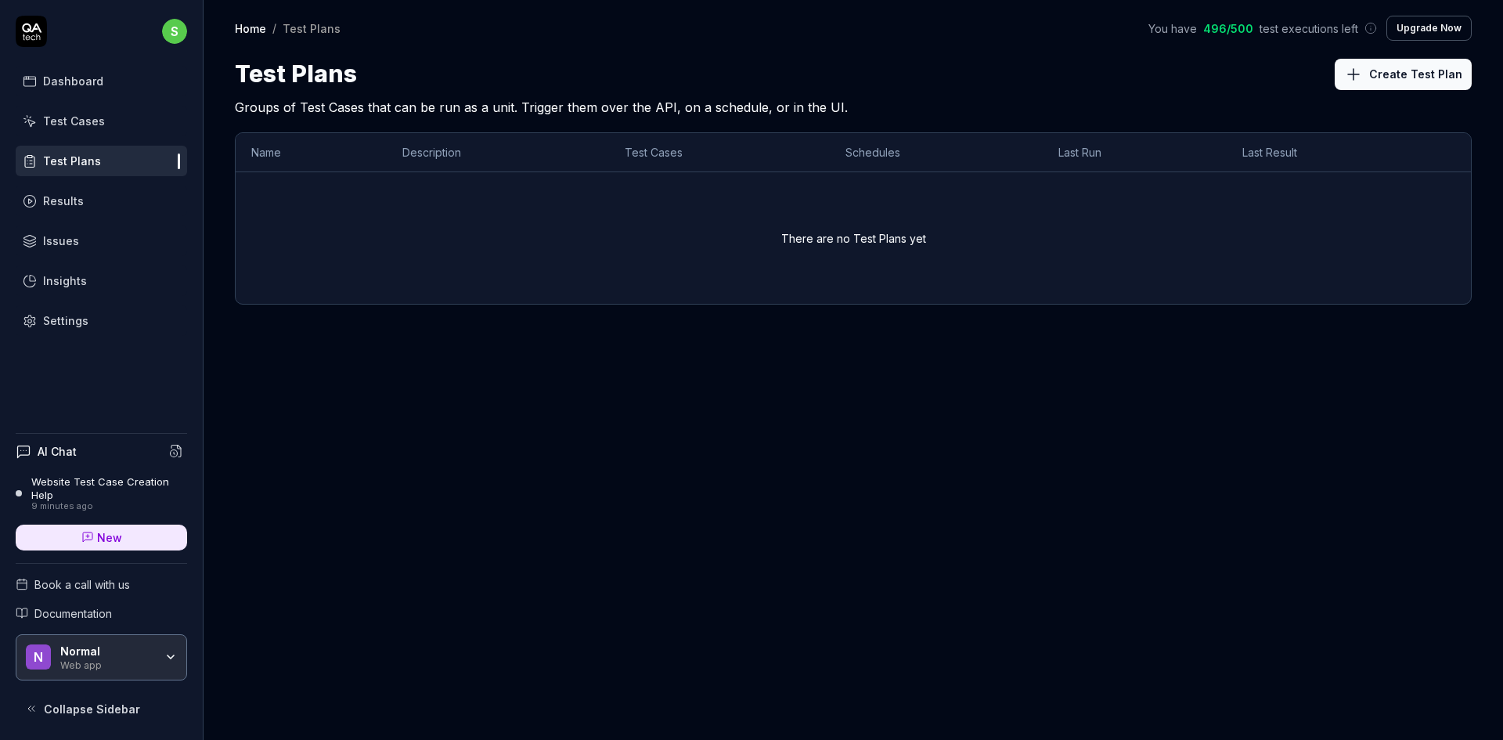
click at [83, 61] on div "s Dashboard Test Cases Test Plans Results Issues Insights Settings" at bounding box center [101, 176] width 203 height 320
click at [83, 88] on div "Dashboard" at bounding box center [73, 81] width 60 height 16
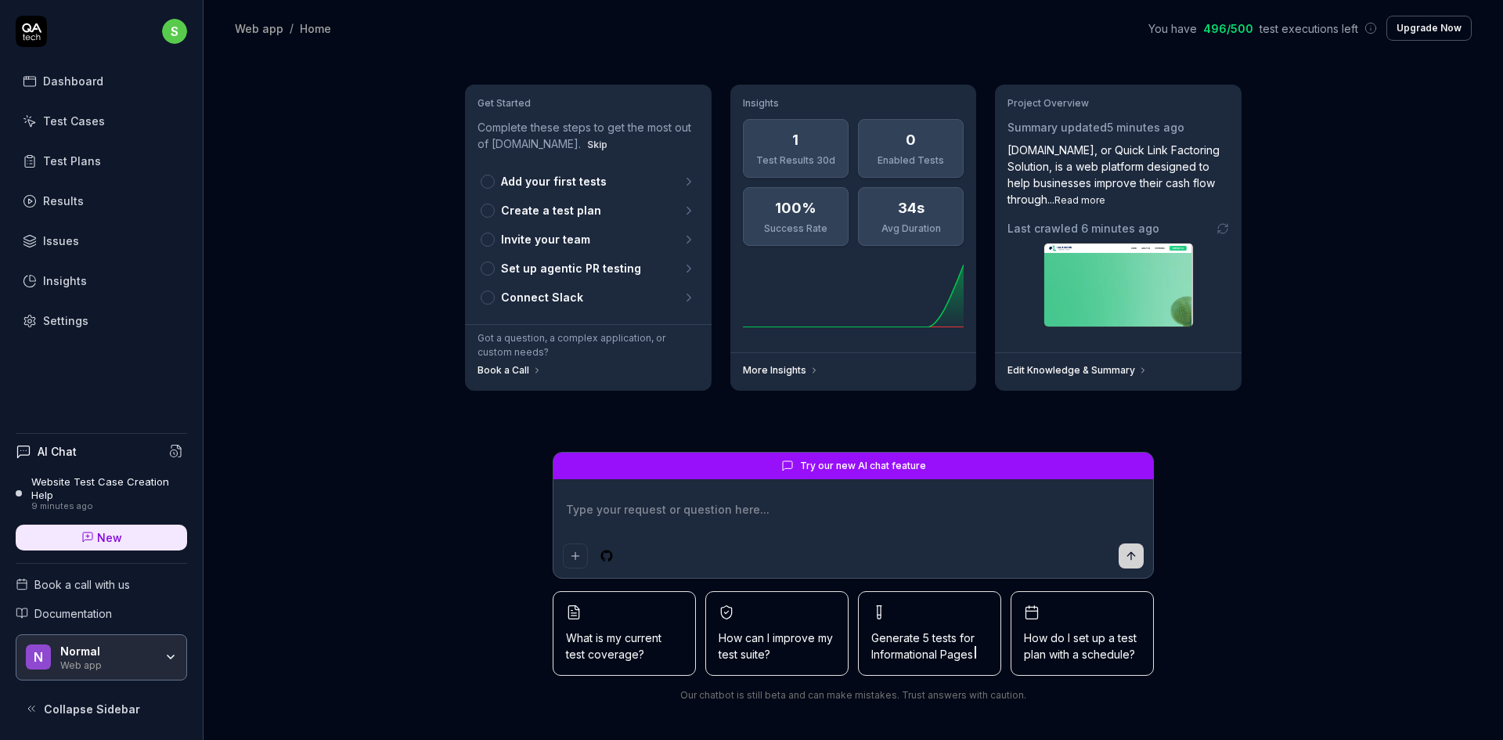
click at [705, 516] on textarea at bounding box center [853, 517] width 581 height 39
click at [884, 466] on span "Try our new AI chat feature" at bounding box center [863, 466] width 126 height 14
click at [937, 619] on button "Generate 5 tests for Contact & Communication" at bounding box center [929, 633] width 143 height 85
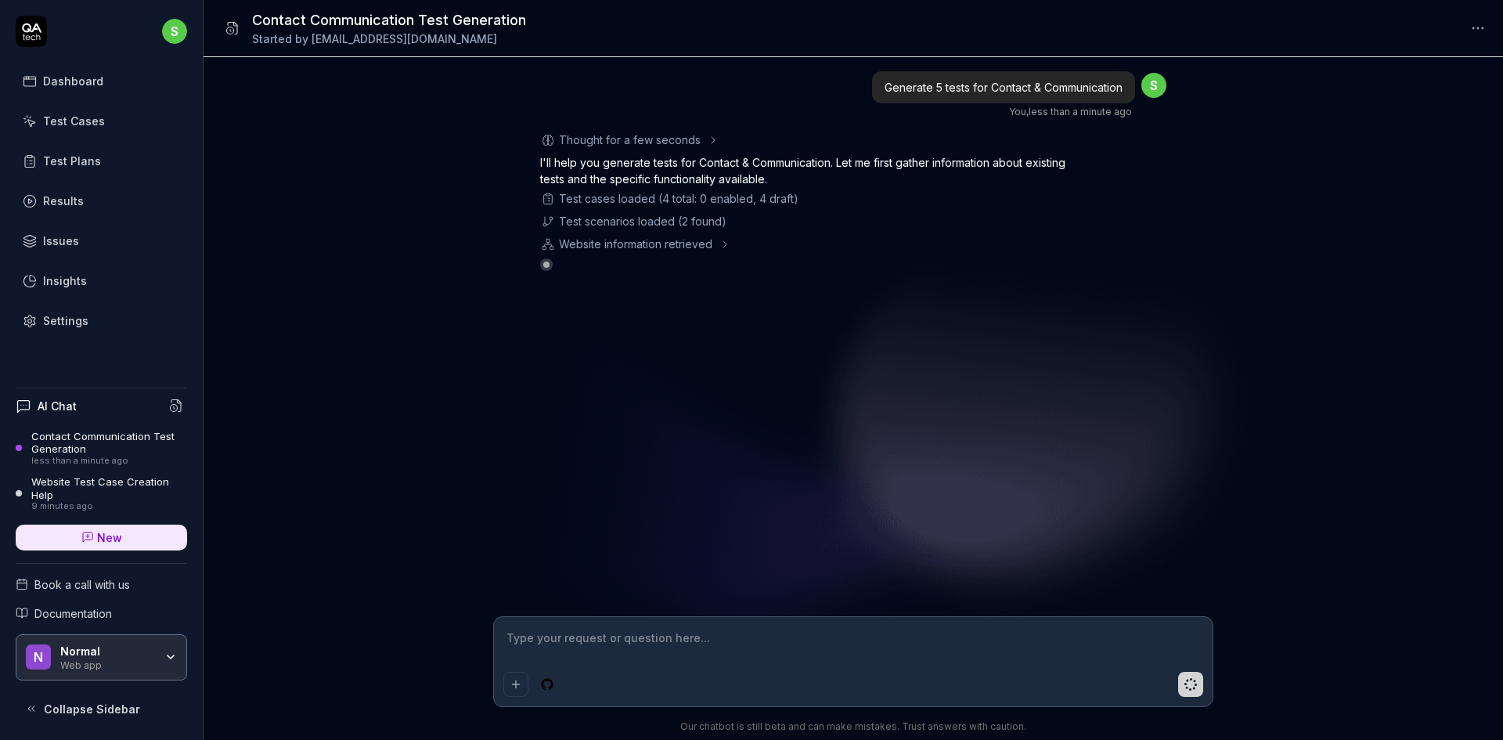
click at [718, 248] on div "Website information retrieved" at bounding box center [814, 244] width 548 height 16
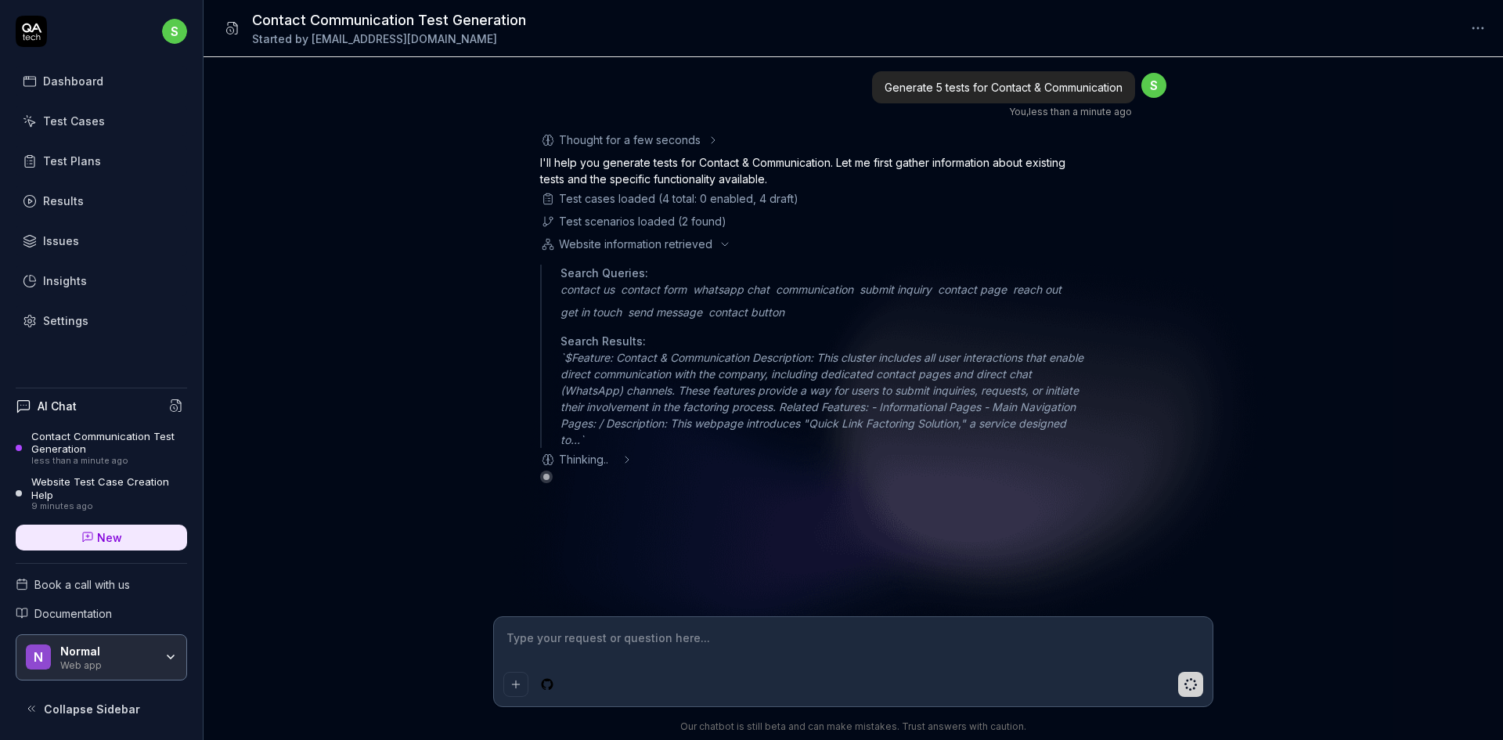
click at [718, 248] on div "Website information retrieved" at bounding box center [814, 244] width 548 height 16
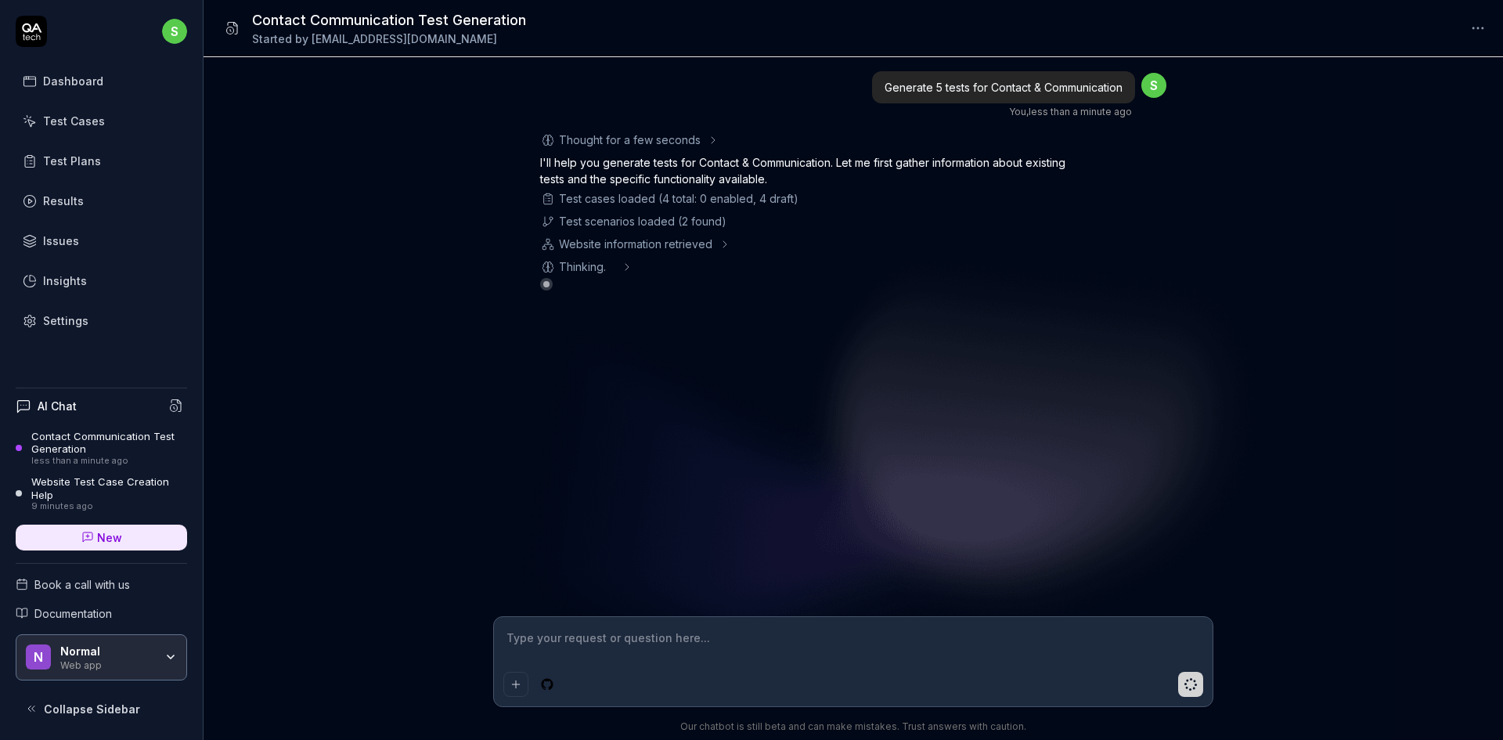
click at [718, 248] on div "Website information retrieved" at bounding box center [814, 244] width 548 height 16
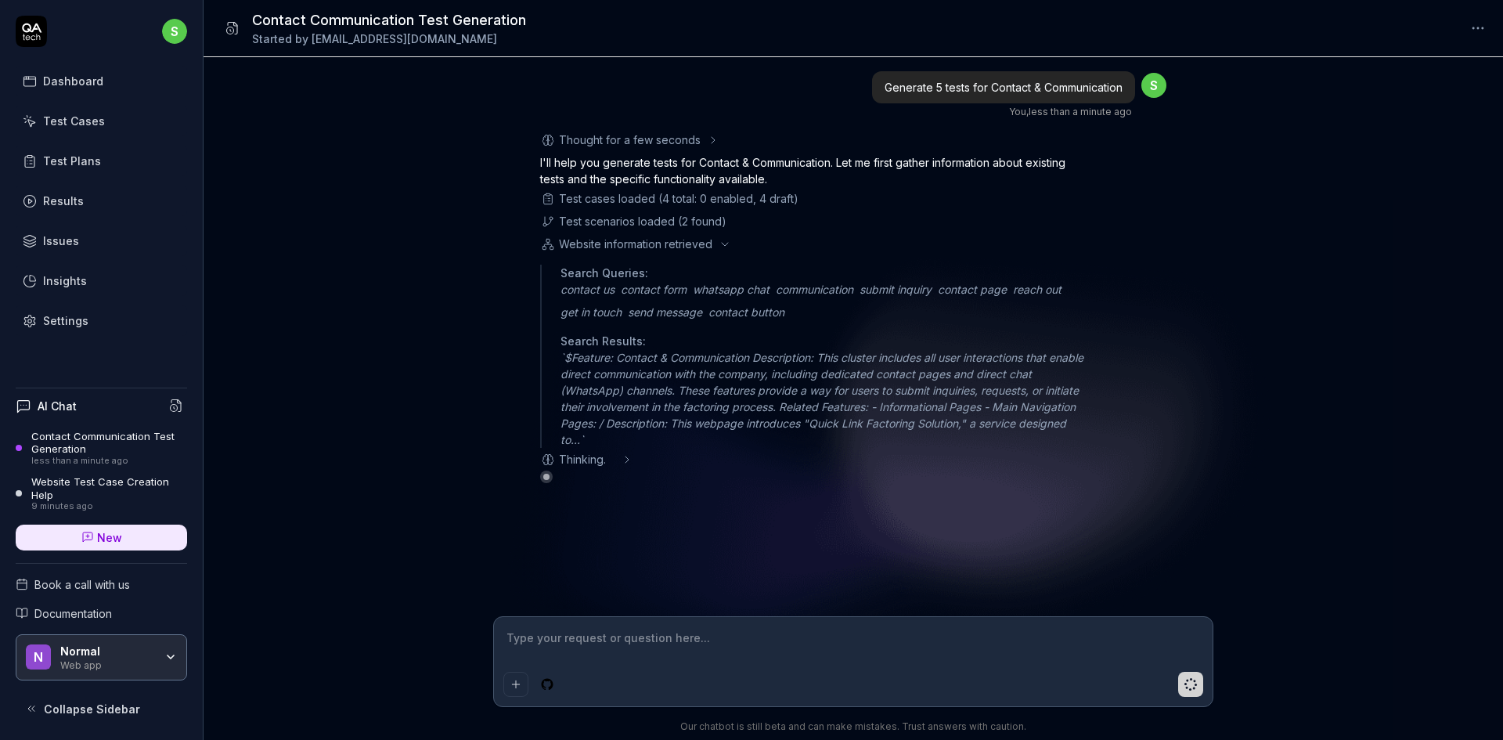
click at [718, 248] on div "Website information retrieved" at bounding box center [814, 244] width 548 height 16
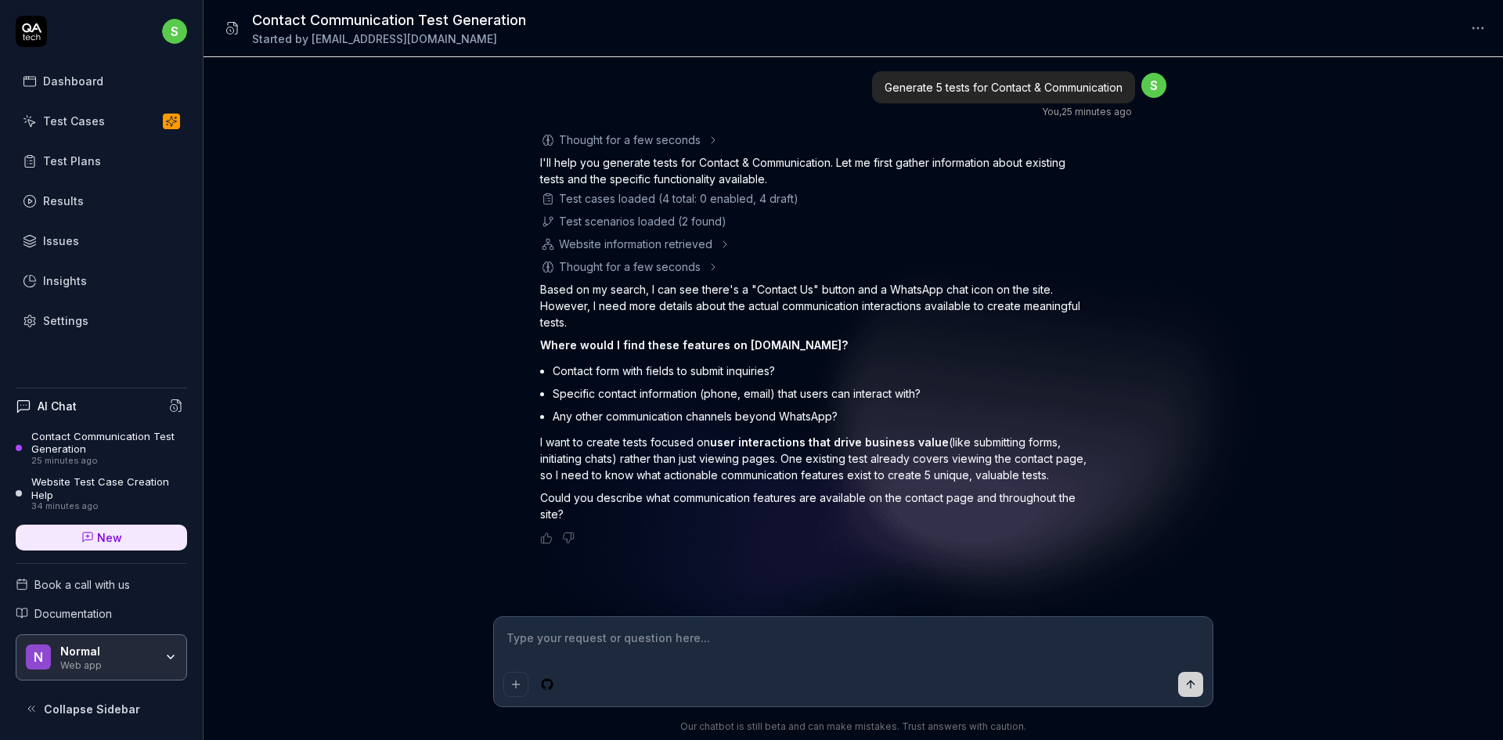
click at [628, 663] on textarea at bounding box center [853, 645] width 700 height 39
click at [627, 636] on textarea at bounding box center [853, 645] width 700 height 39
type textarea "*"
type textarea "I"
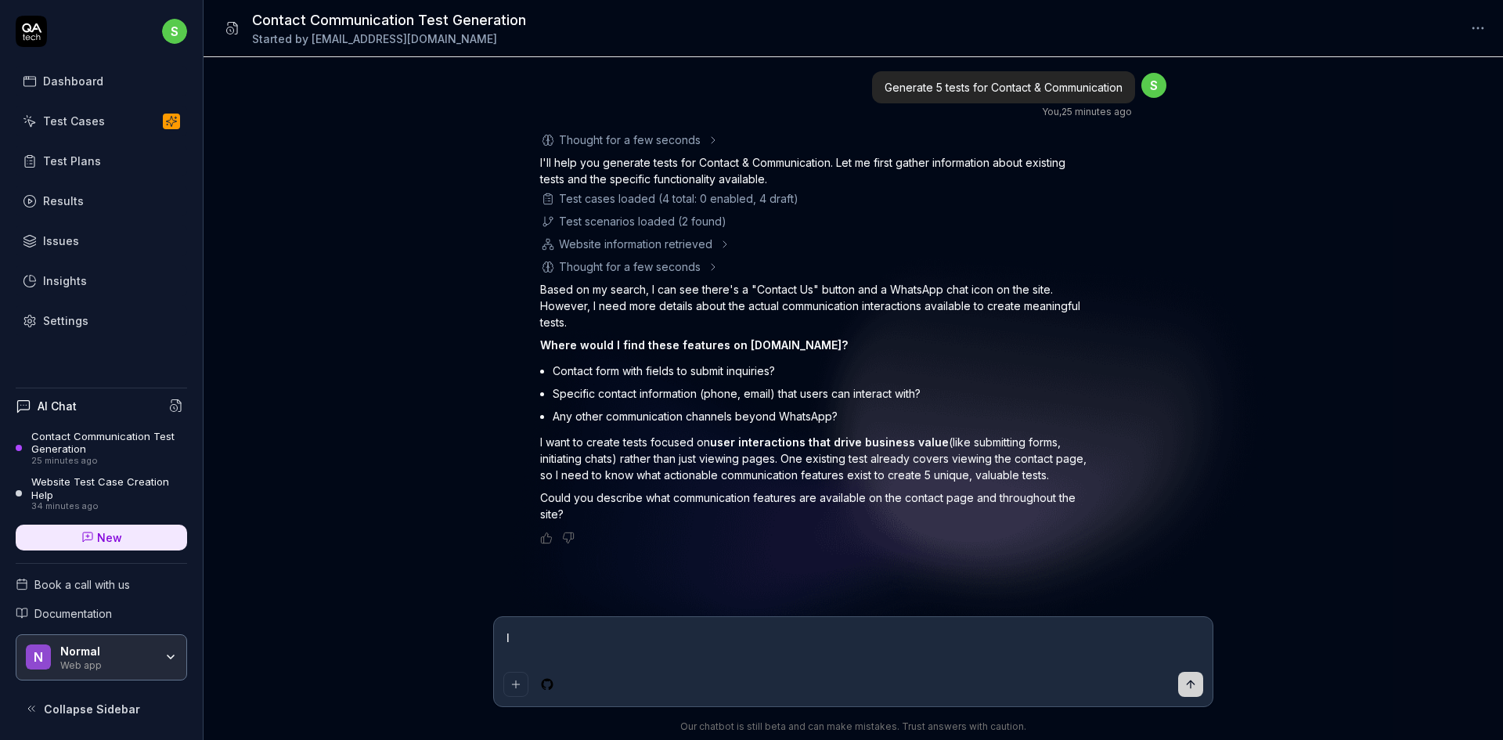
type textarea "*"
type textarea "Is"
type textarea "*"
type textarea "Is"
type textarea "*"
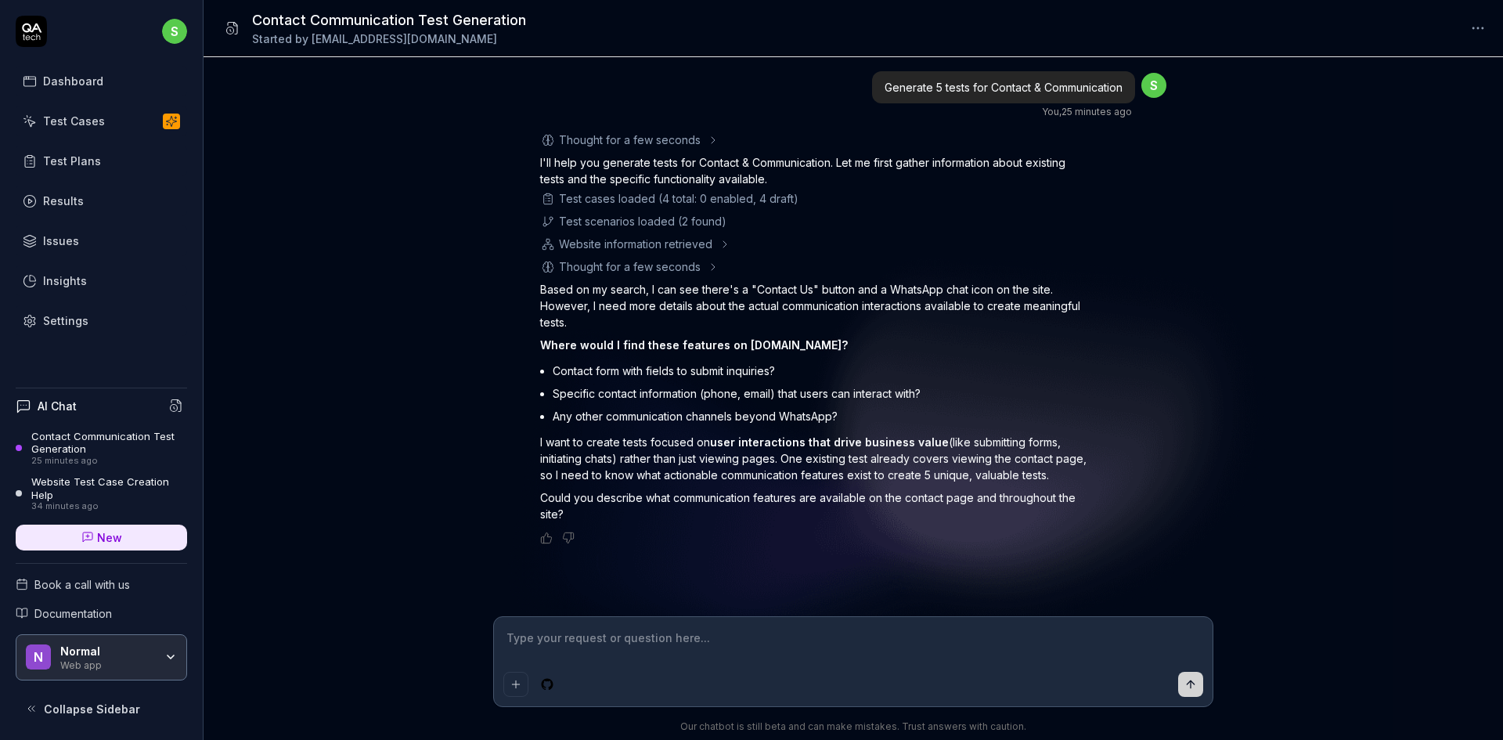
type textarea "*"
type textarea "C"
type textarea "*"
type textarea "Ch"
type textarea "*"
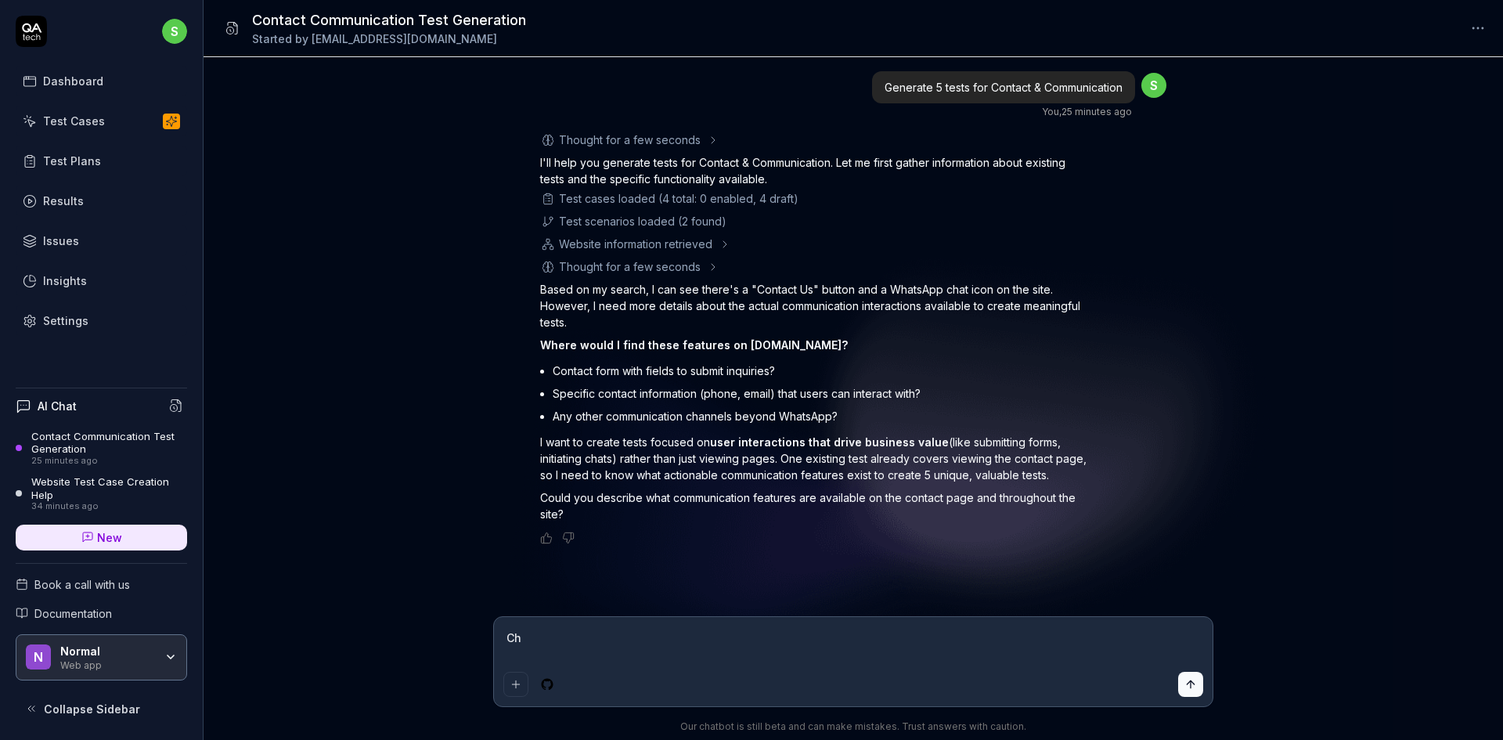
type textarea "Che"
type textarea "*"
type textarea "Chec"
type textarea "*"
type textarea "Check"
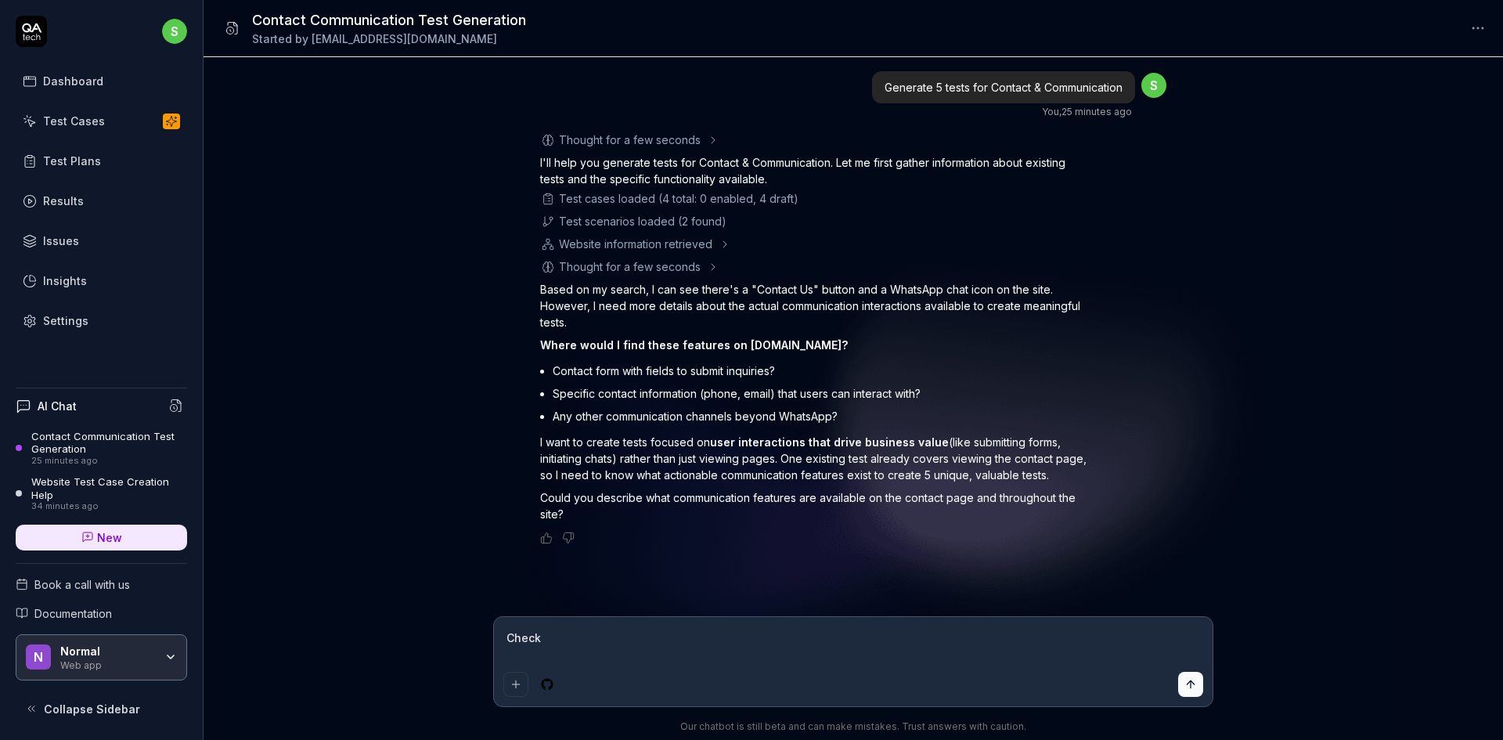
type textarea "*"
type textarea "Check"
type textarea "*"
type textarea "Check d"
type textarea "*"
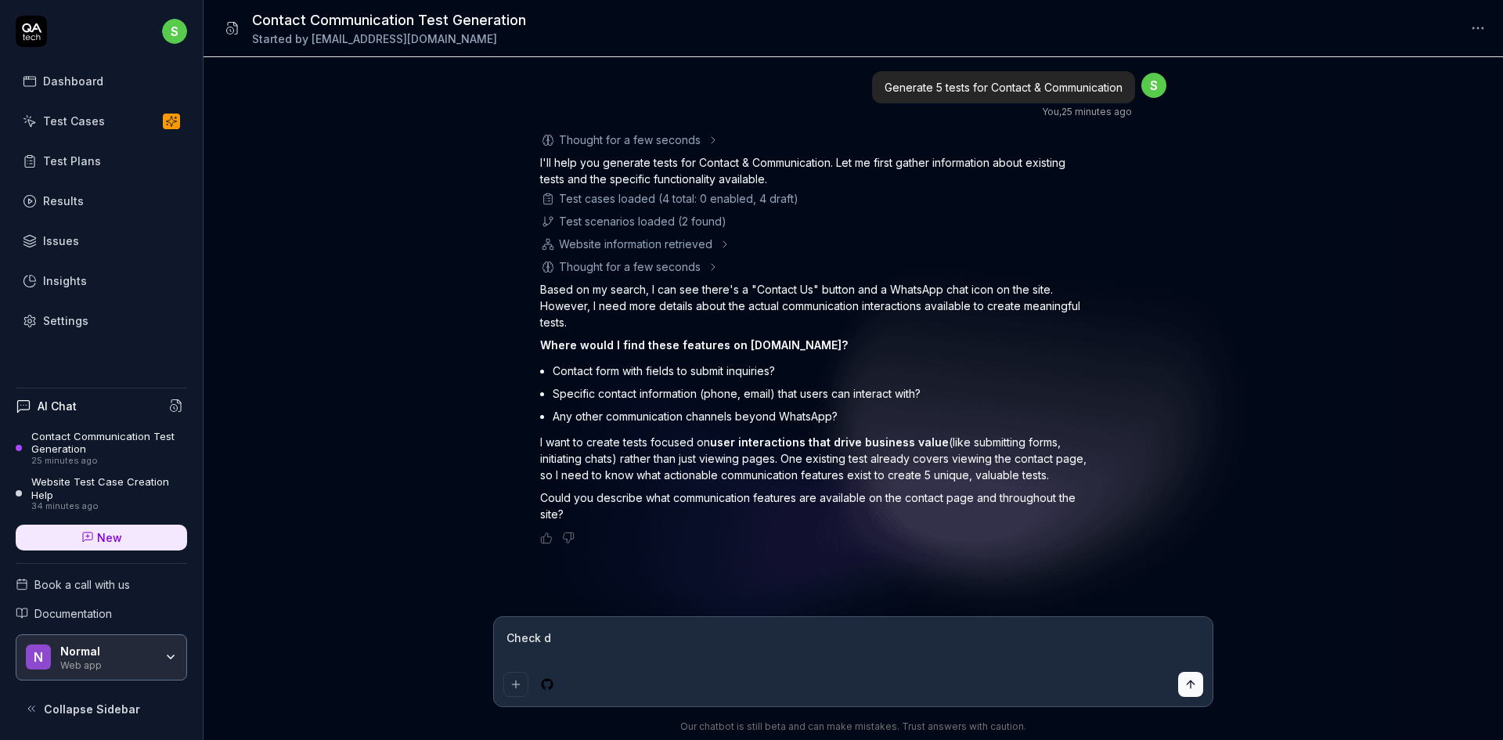
type textarea "Check de"
type textarea "*"
type textarea "Check dee"
type textarea "*"
type textarea "Check deee"
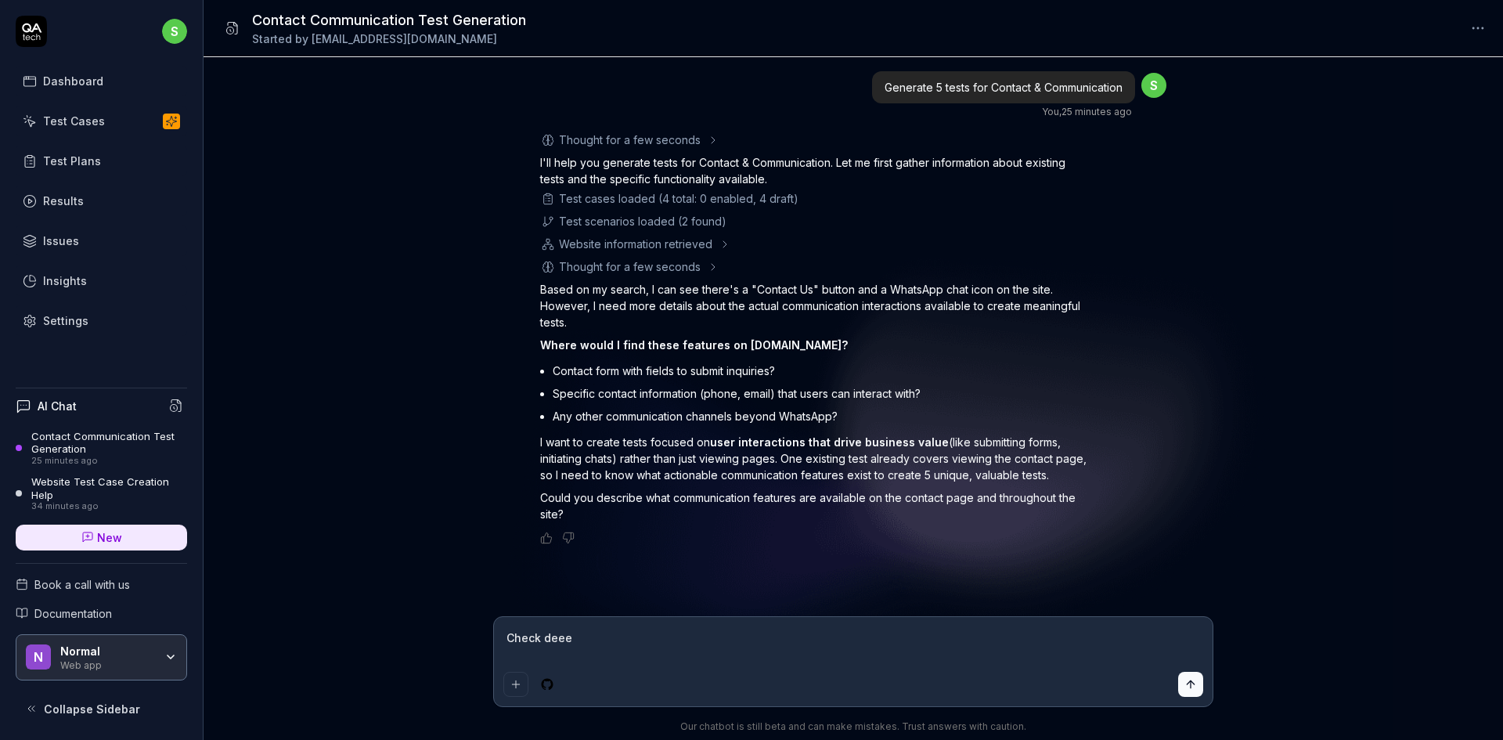
type textarea "*"
type textarea "Check deeep"
type textarea "*"
type textarea "Check deeepi"
type textarea "*"
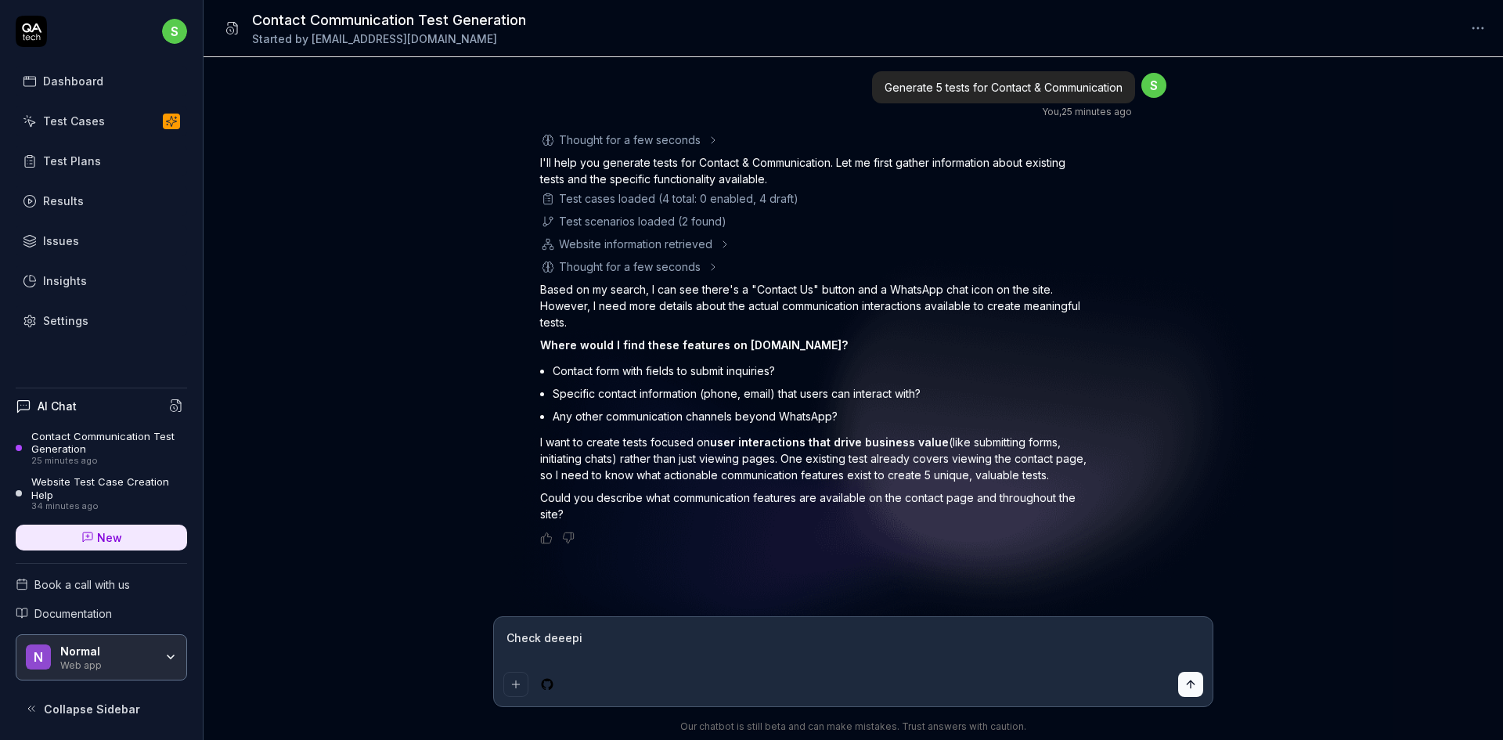
type textarea "Check"
type textarea "*"
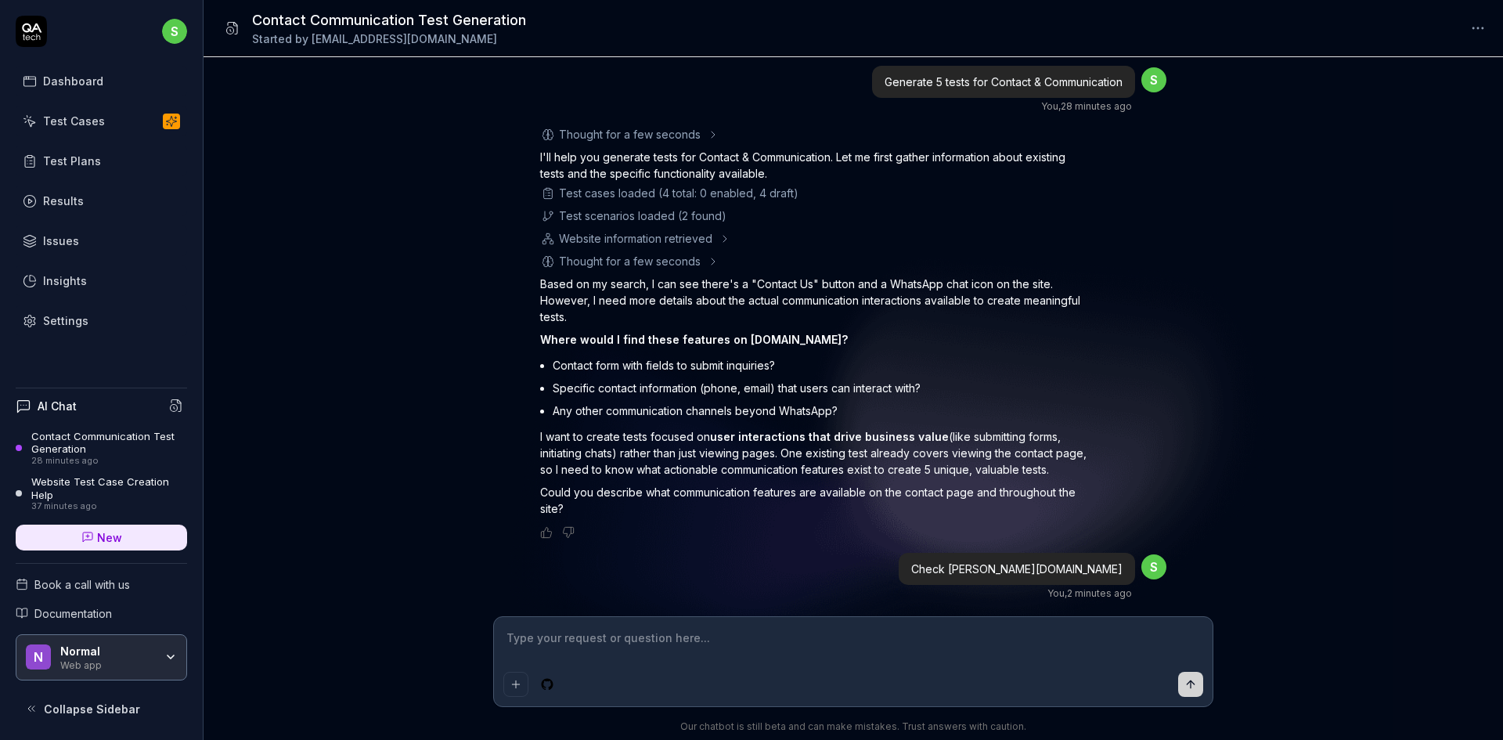
scroll to position [271, 0]
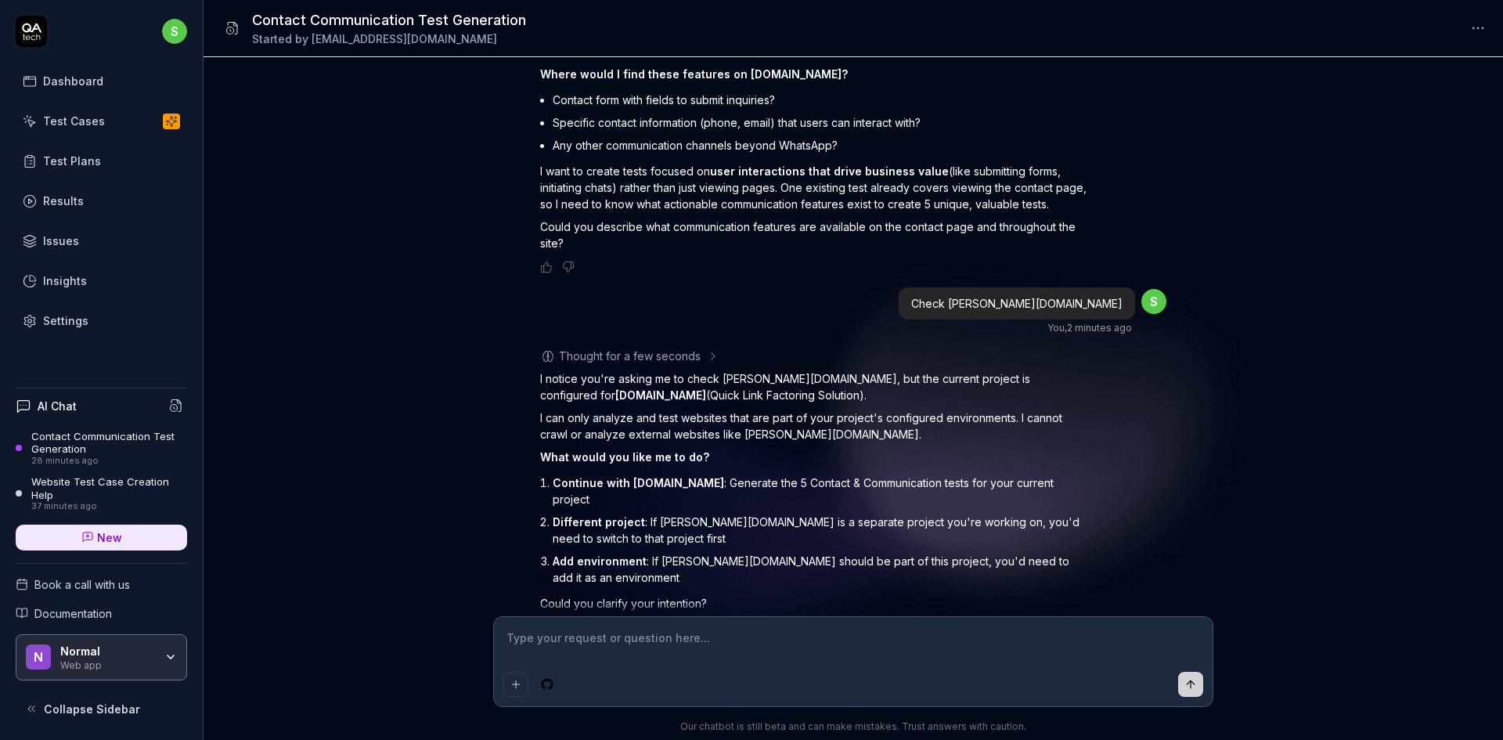
click at [27, 34] on icon at bounding box center [31, 31] width 31 height 31
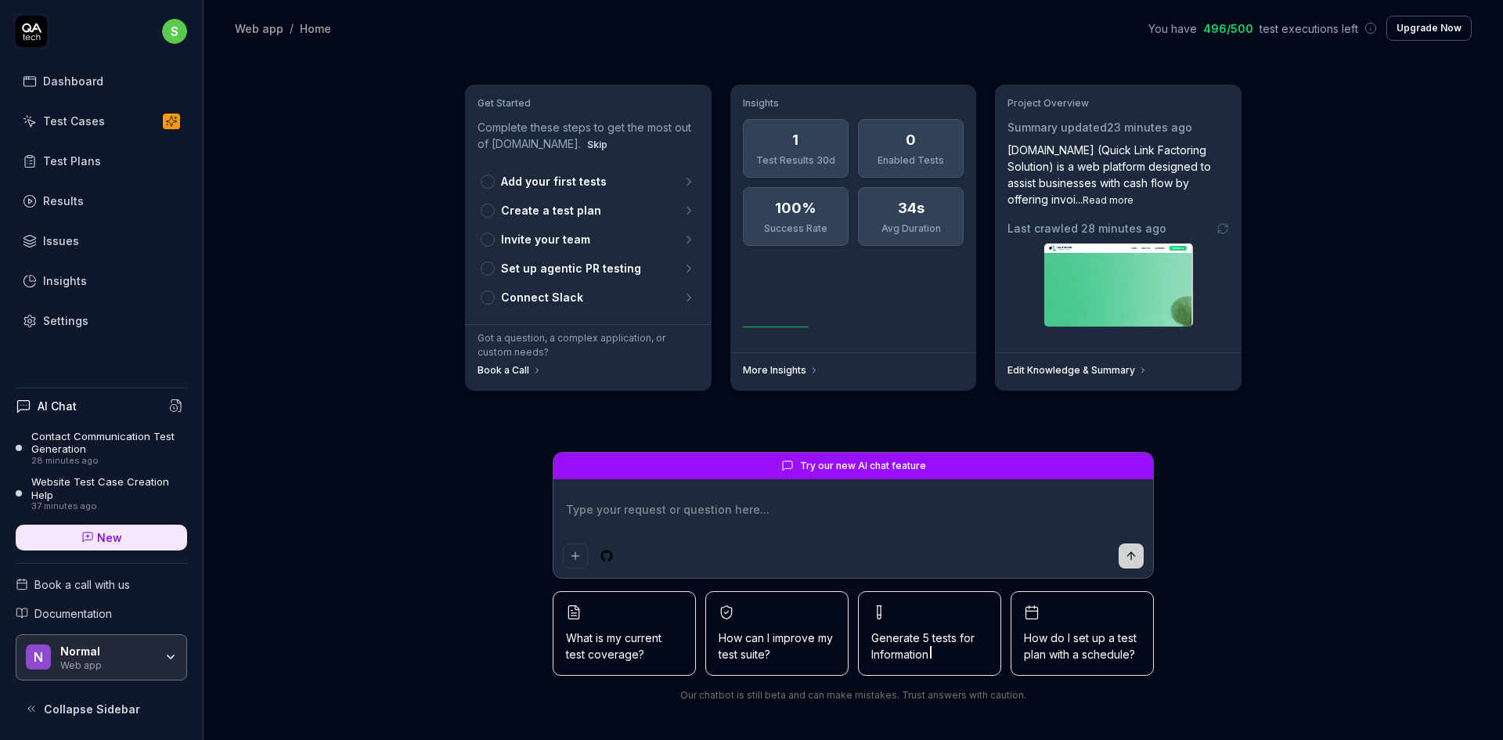
click at [340, 409] on div "Get Started Complete these steps to get the most out of [DOMAIN_NAME]. Skip Add…" at bounding box center [854, 398] width 1300 height 684
click at [1064, 375] on link "Edit Knowledge & Summary" at bounding box center [1078, 370] width 140 height 13
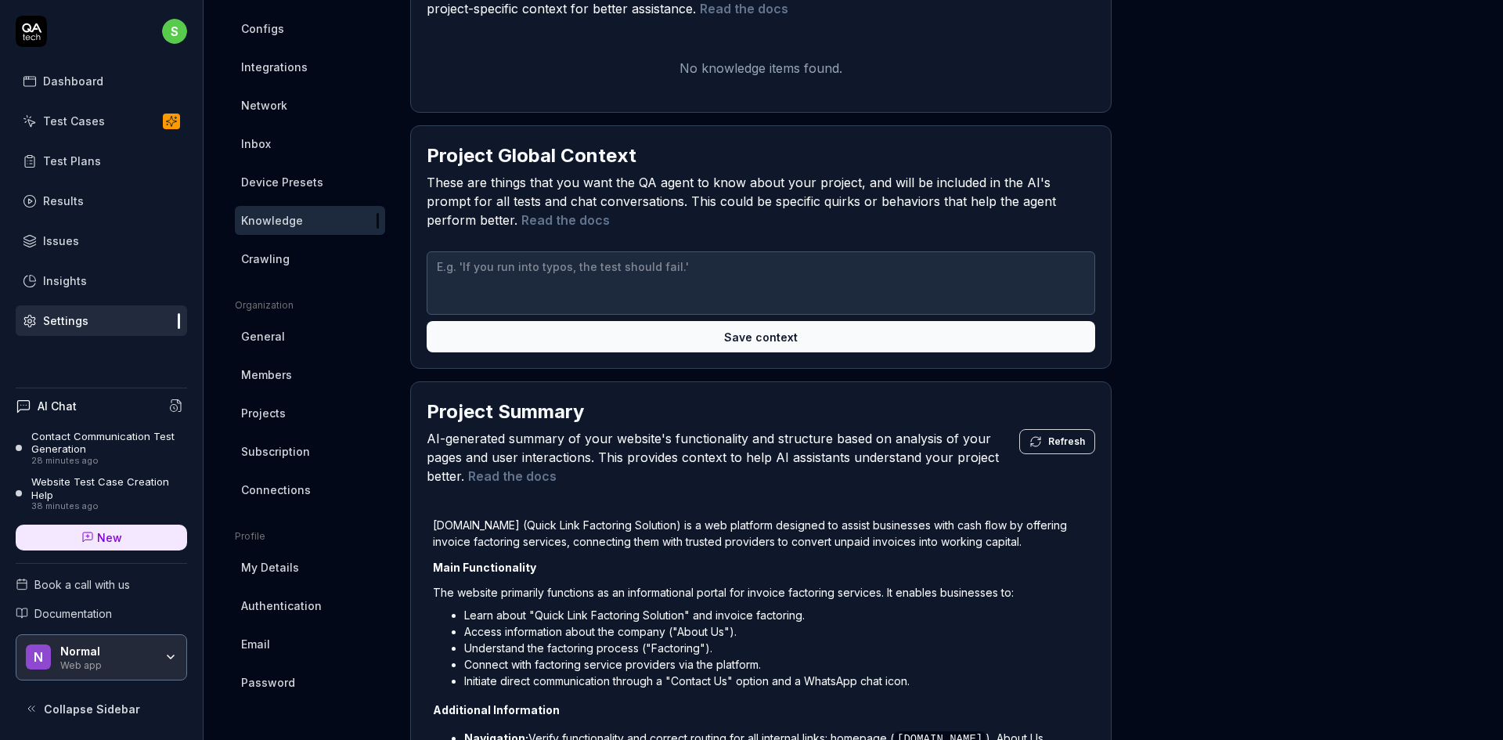
scroll to position [417, 0]
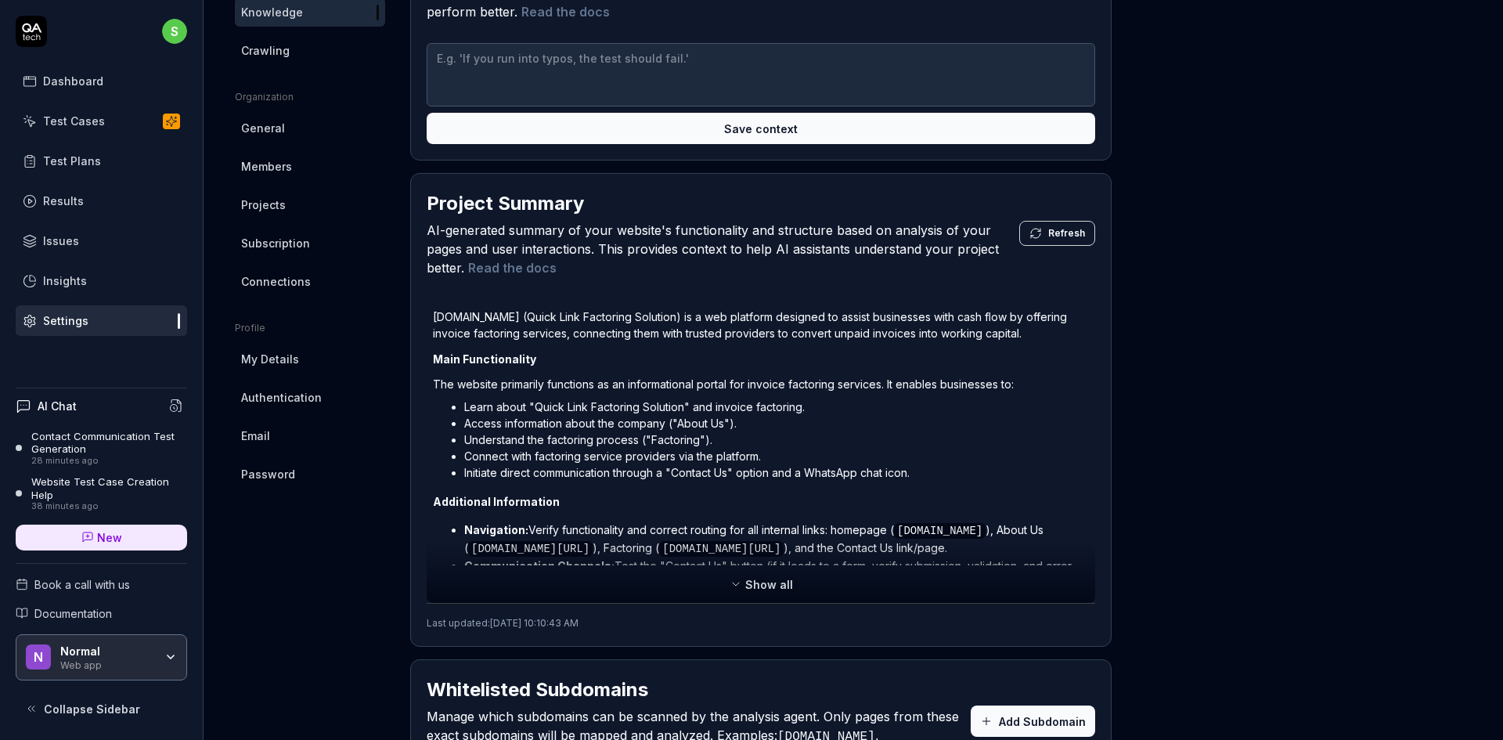
click at [708, 579] on div "Show all" at bounding box center [761, 587] width 669 height 31
click at [731, 579] on button "Show all" at bounding box center [761, 584] width 82 height 25
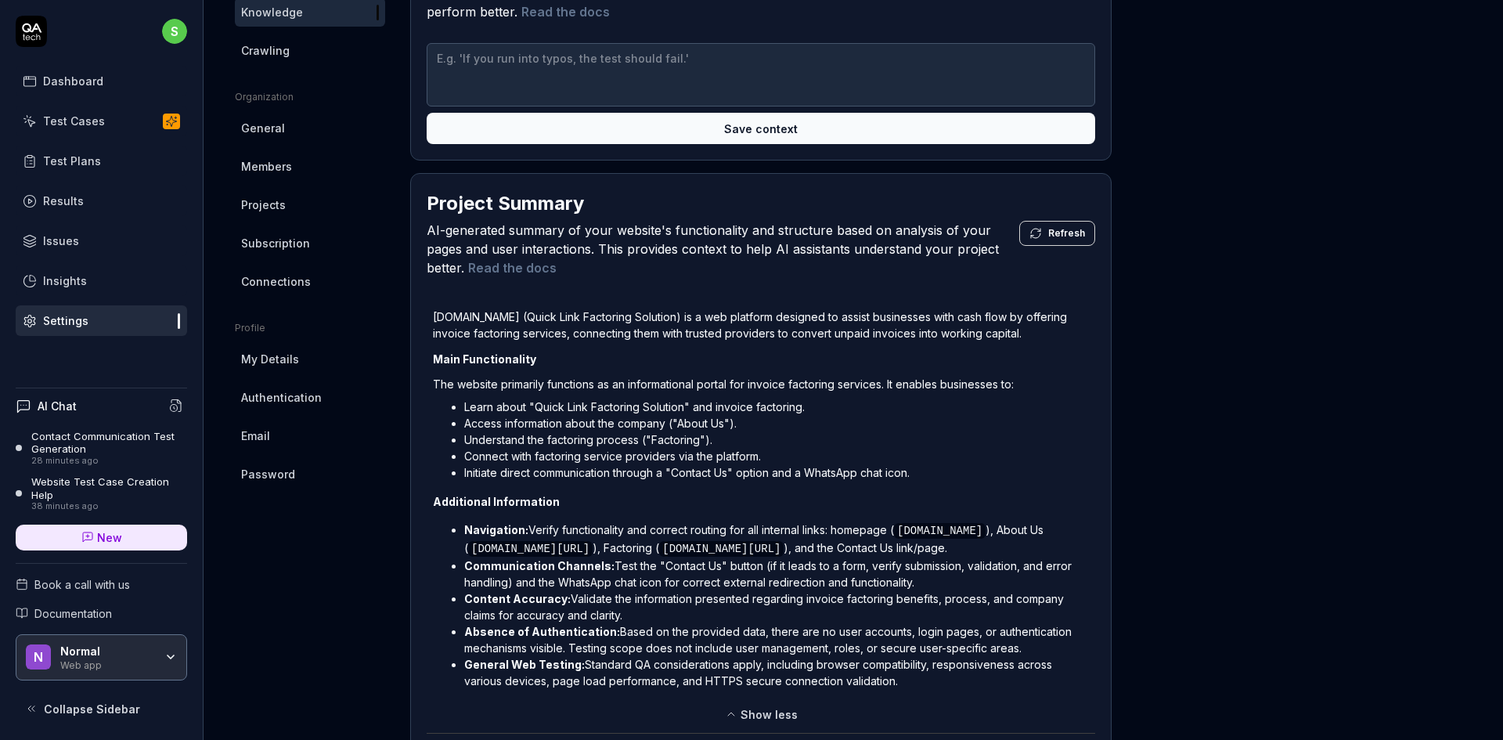
scroll to position [313, 0]
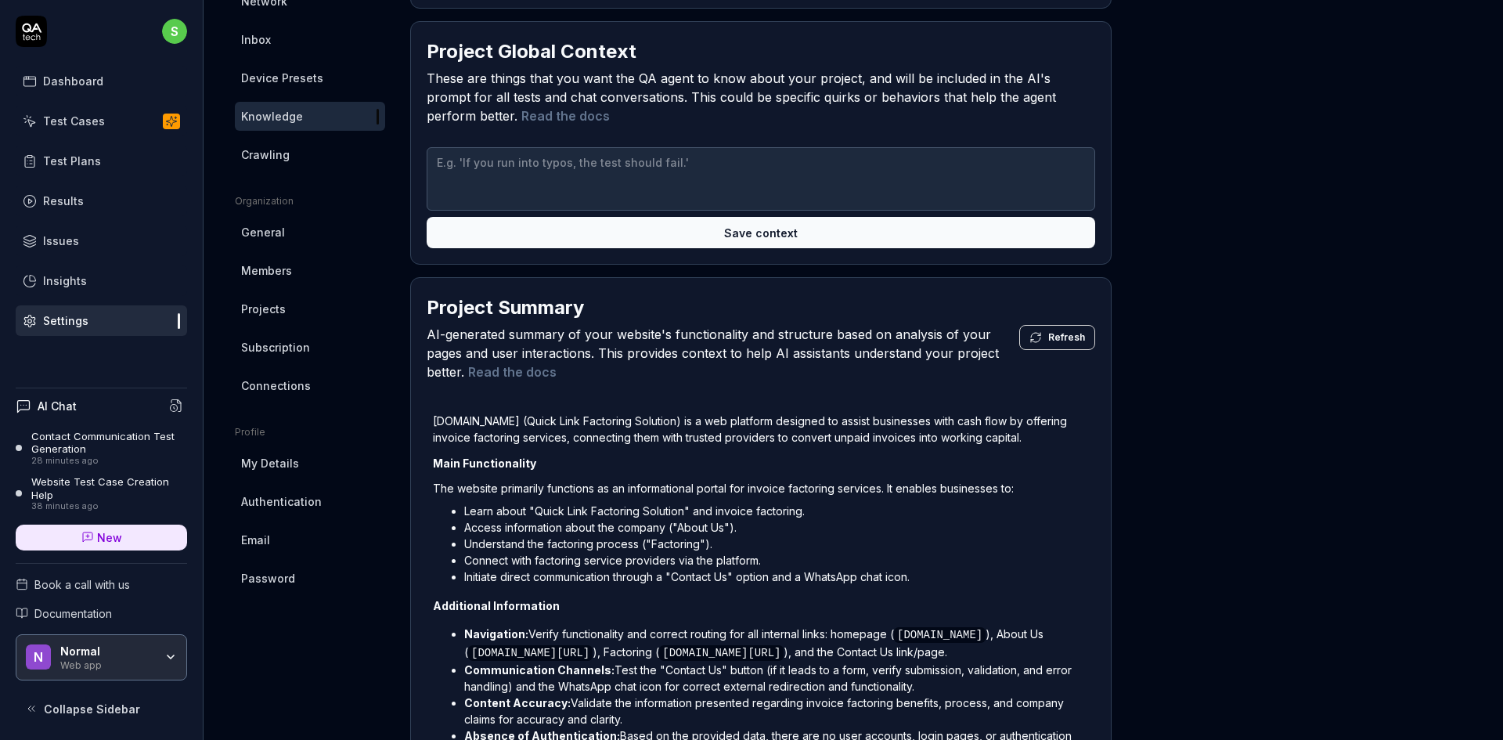
click at [294, 157] on link "Crawling" at bounding box center [310, 154] width 150 height 29
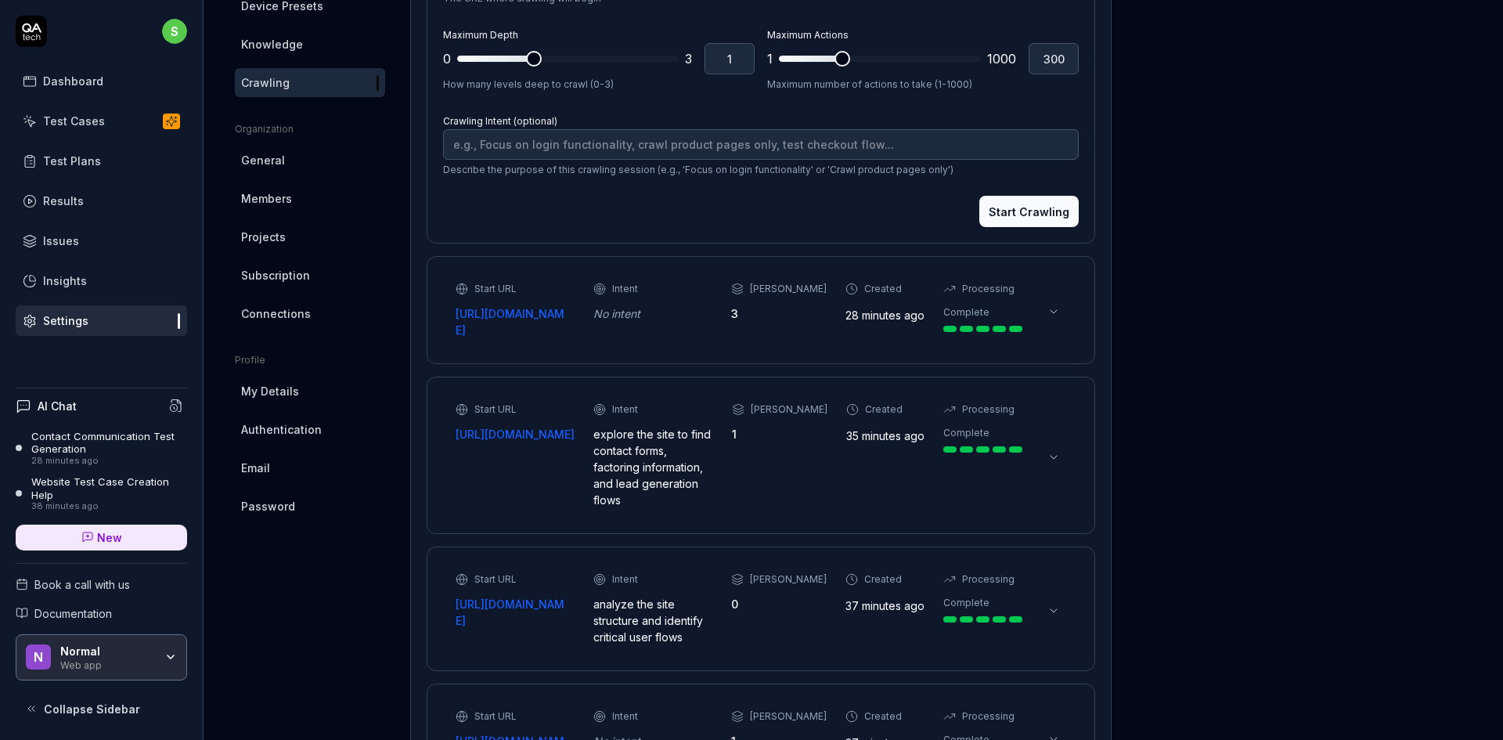
scroll to position [352, 0]
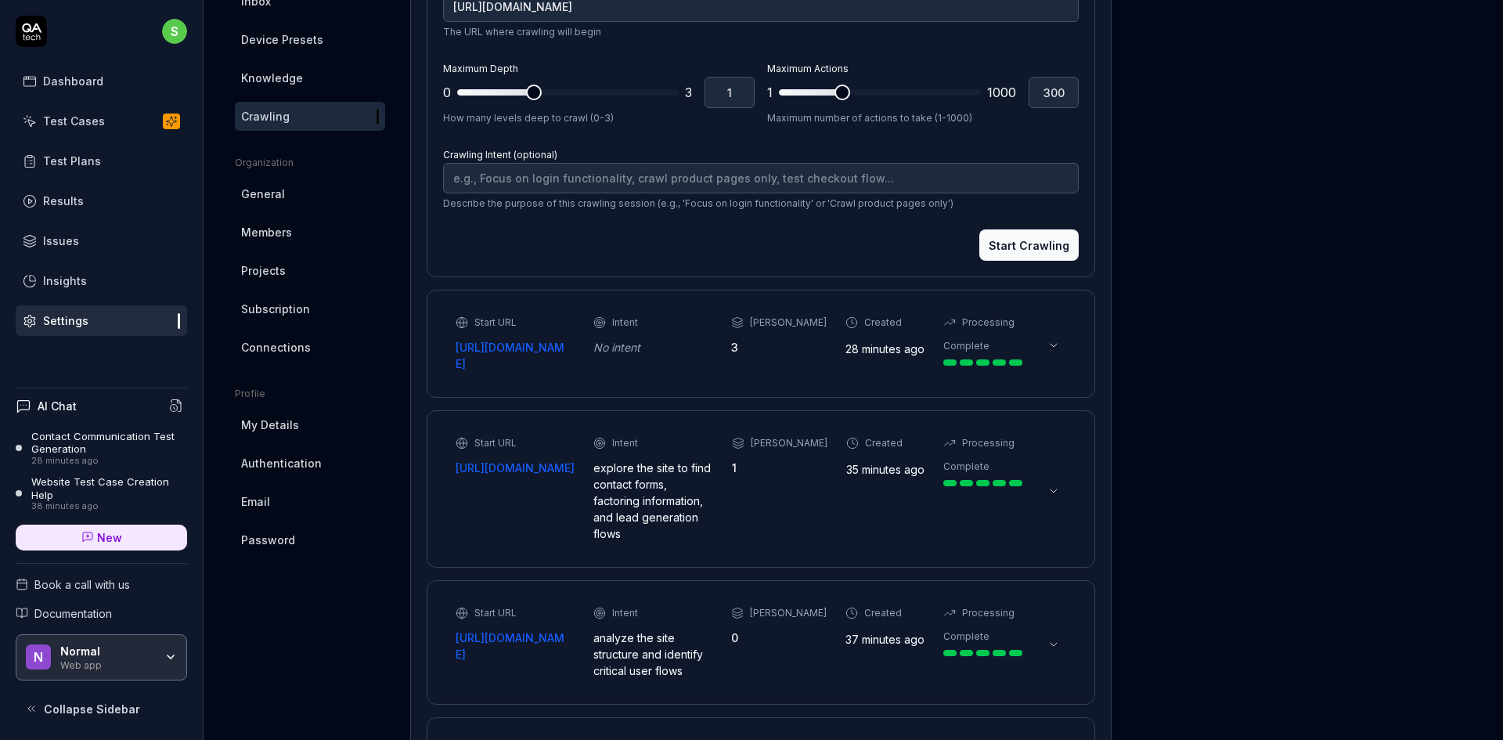
click at [278, 261] on link "Projects" at bounding box center [310, 270] width 150 height 29
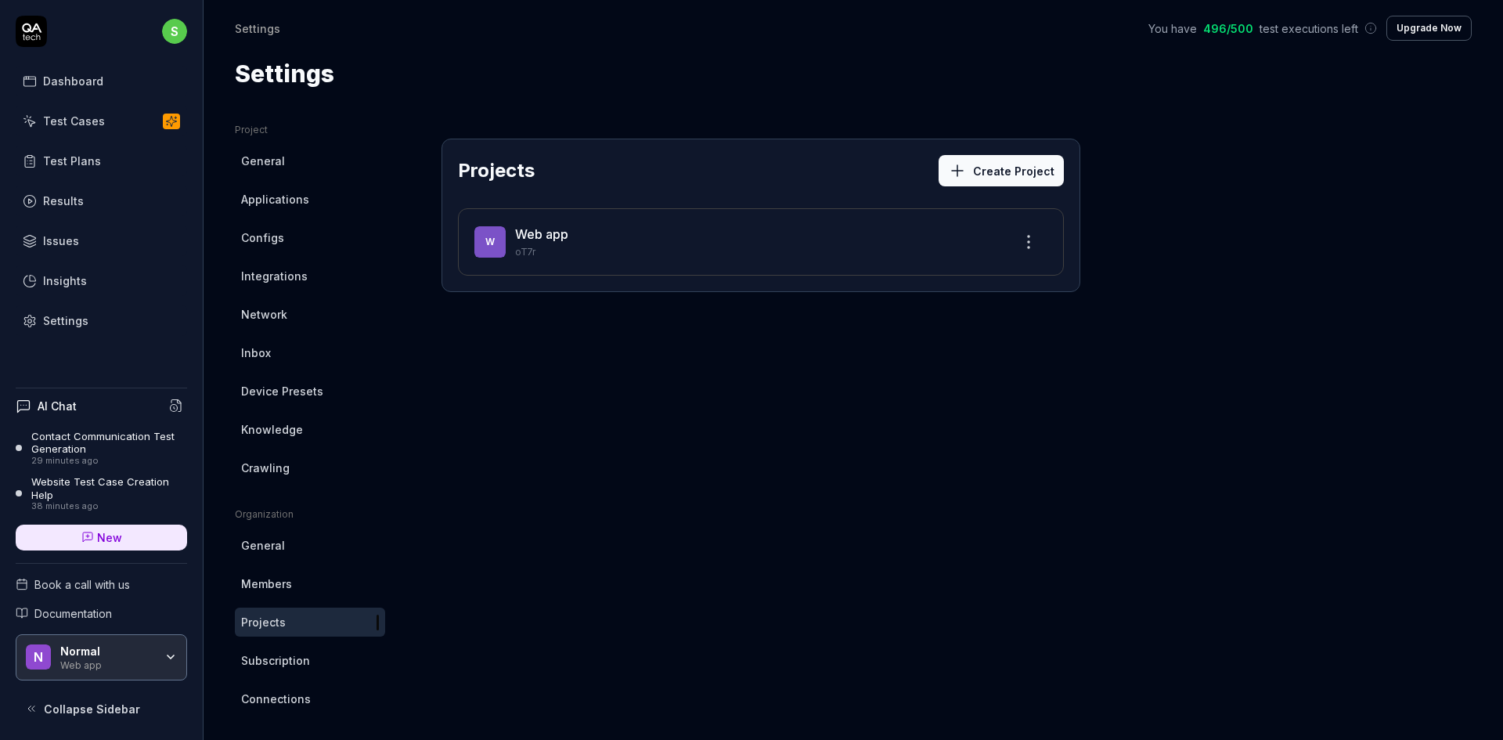
click at [994, 164] on button "Create Project" at bounding box center [1001, 170] width 125 height 31
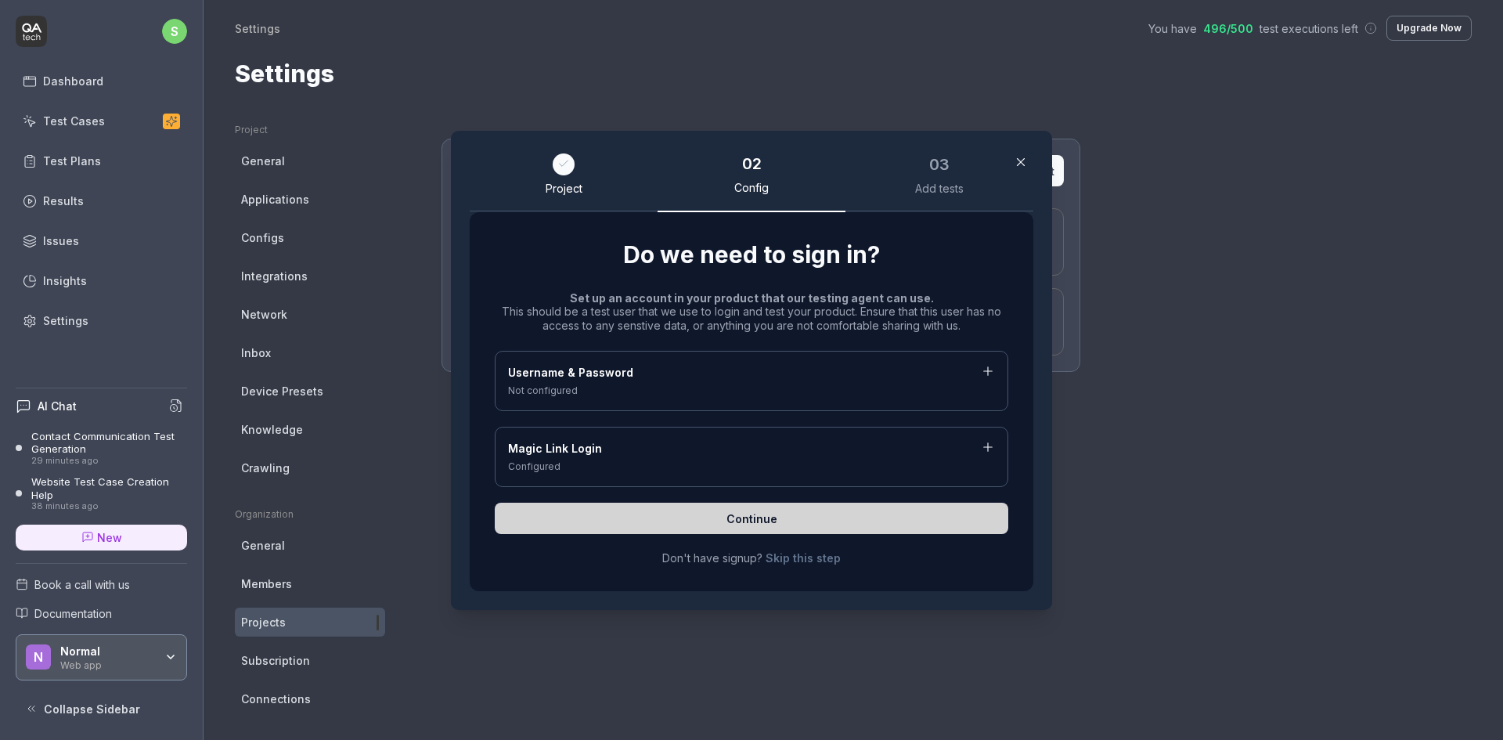
click at [639, 384] on div "Not configured" at bounding box center [751, 391] width 487 height 14
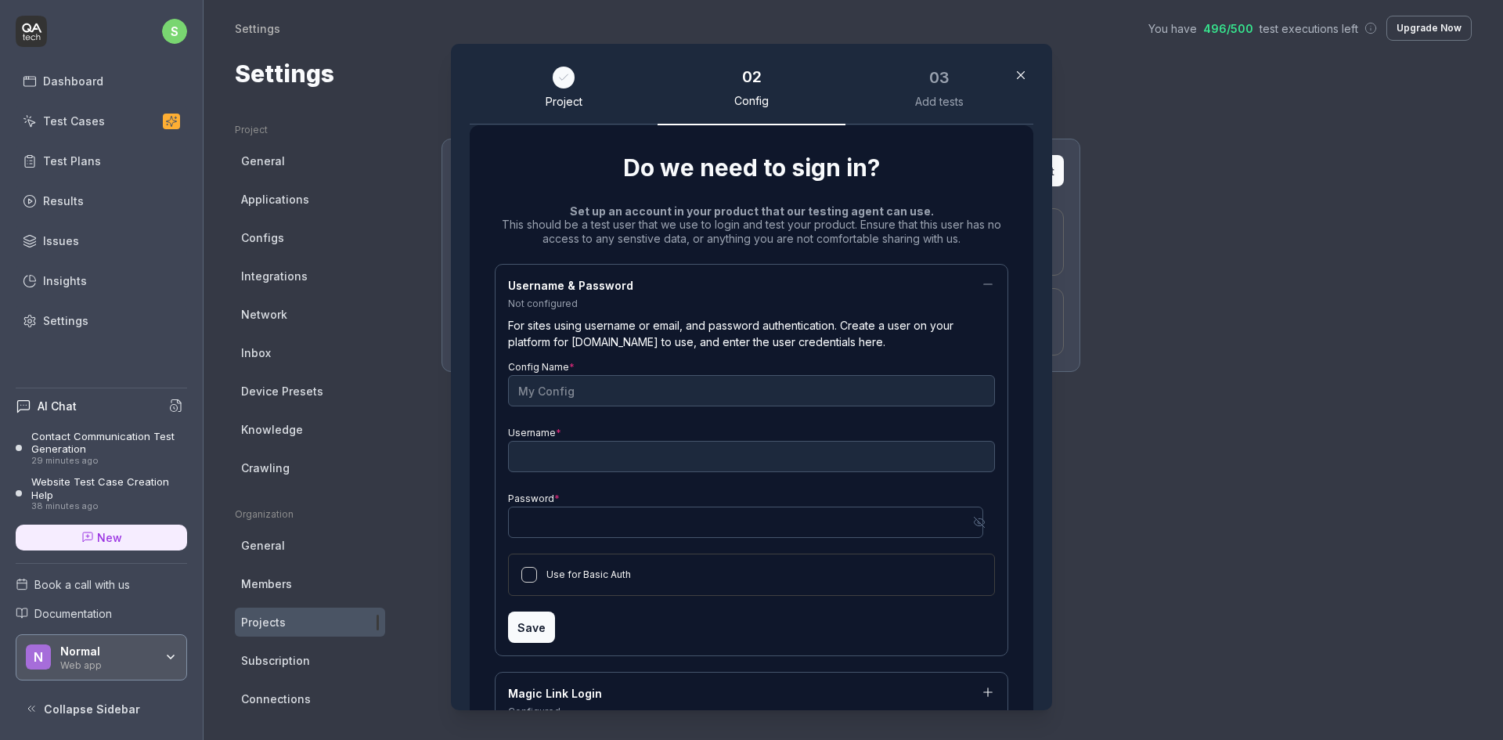
click at [520, 102] on div "Project" at bounding box center [564, 94] width 188 height 62
click at [564, 95] on div "Project" at bounding box center [564, 102] width 37 height 14
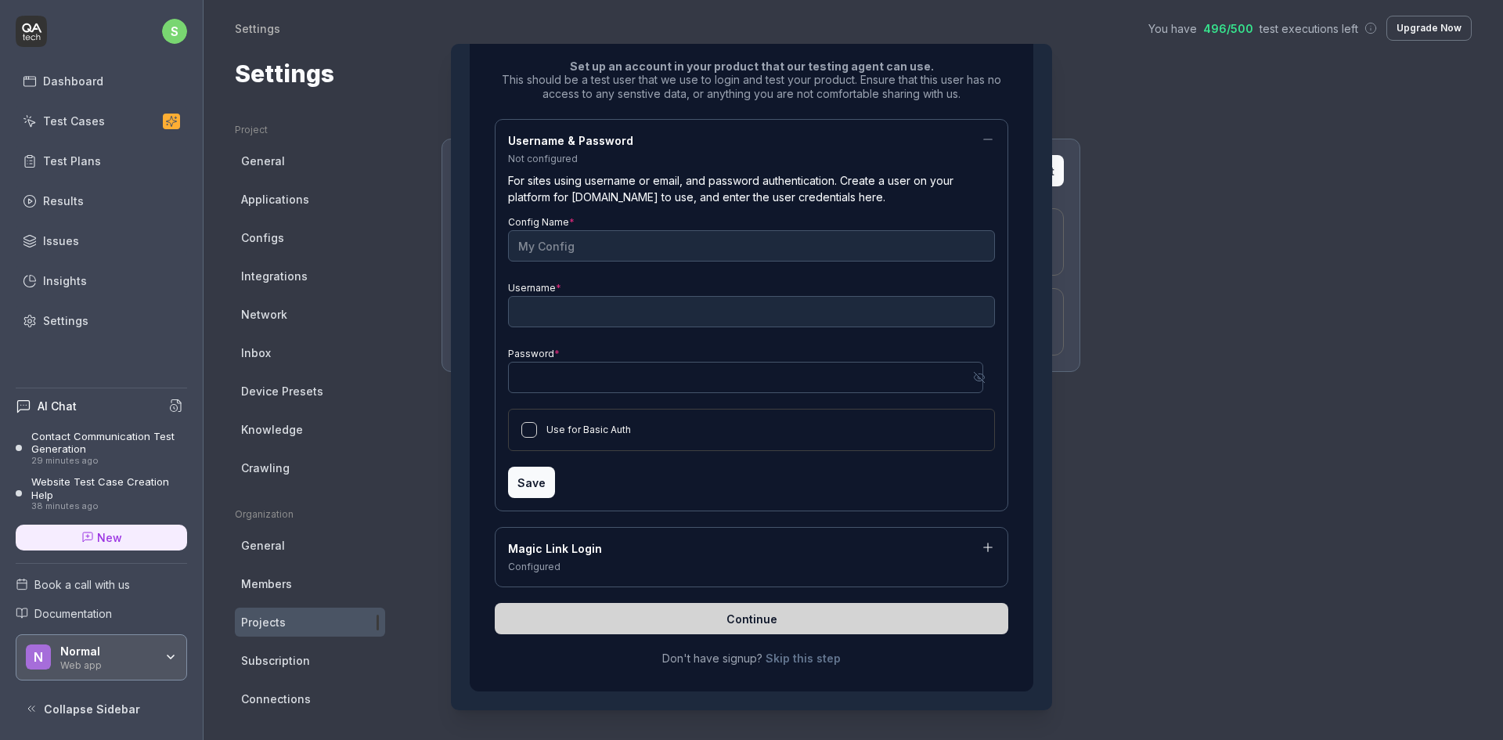
scroll to position [14, 0]
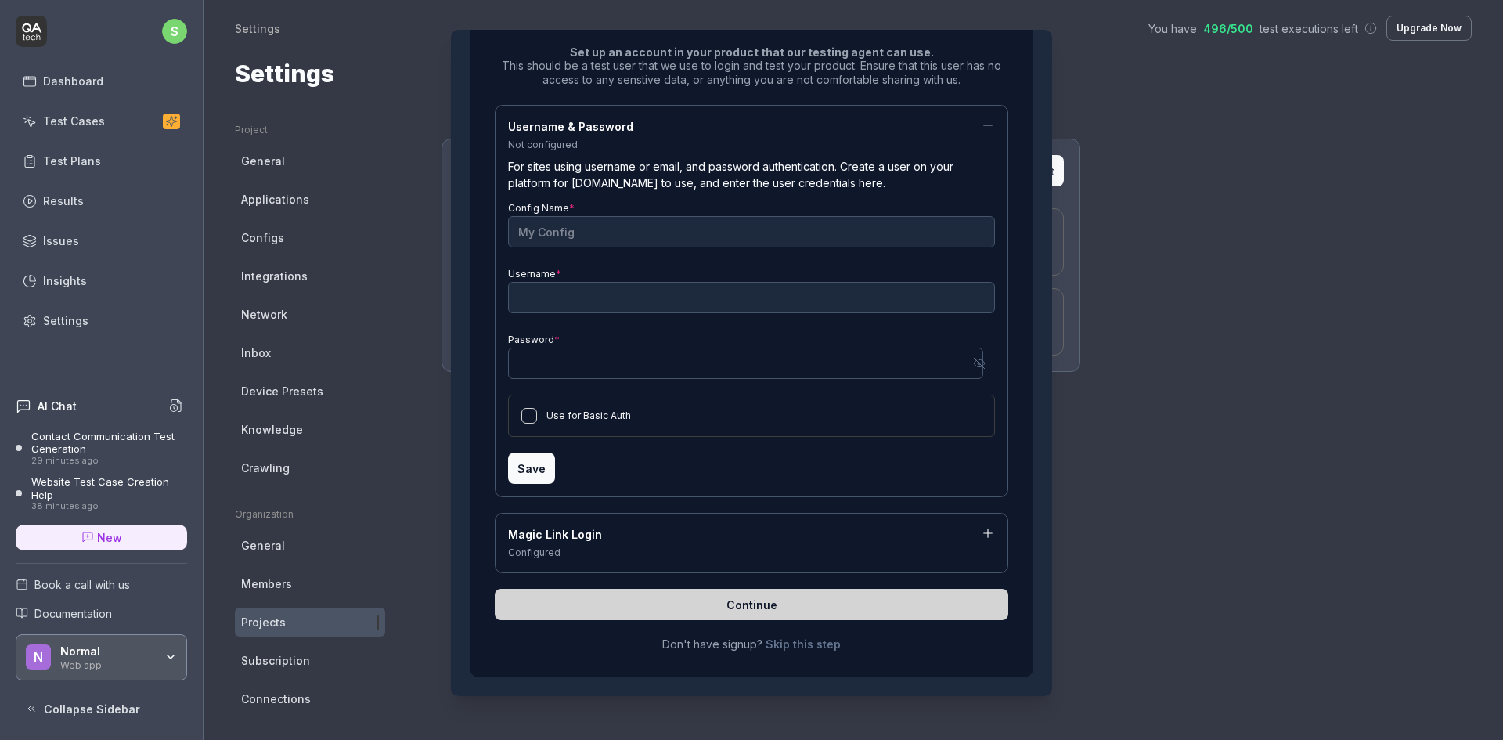
click at [637, 541] on div "Magic Link Login" at bounding box center [751, 536] width 487 height 20
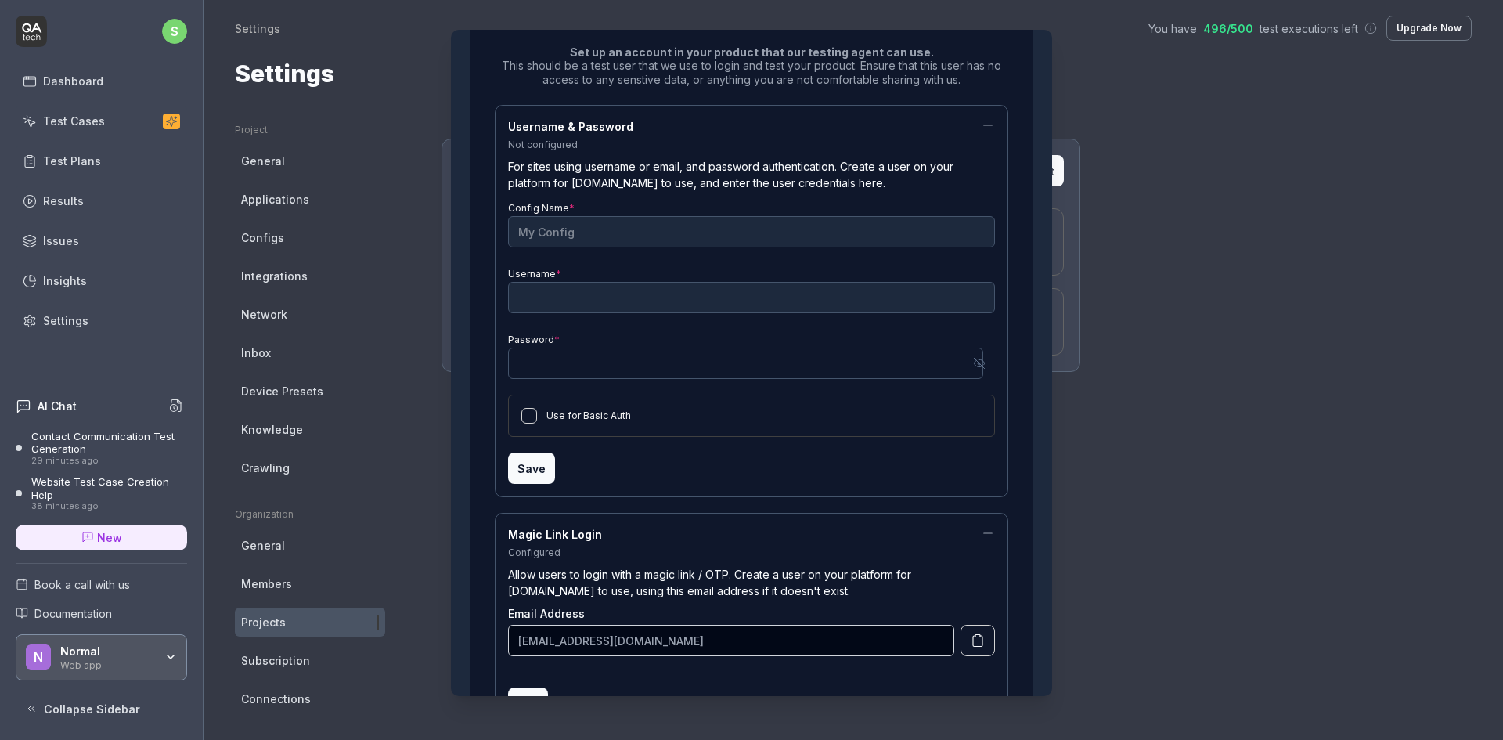
scroll to position [249, 0]
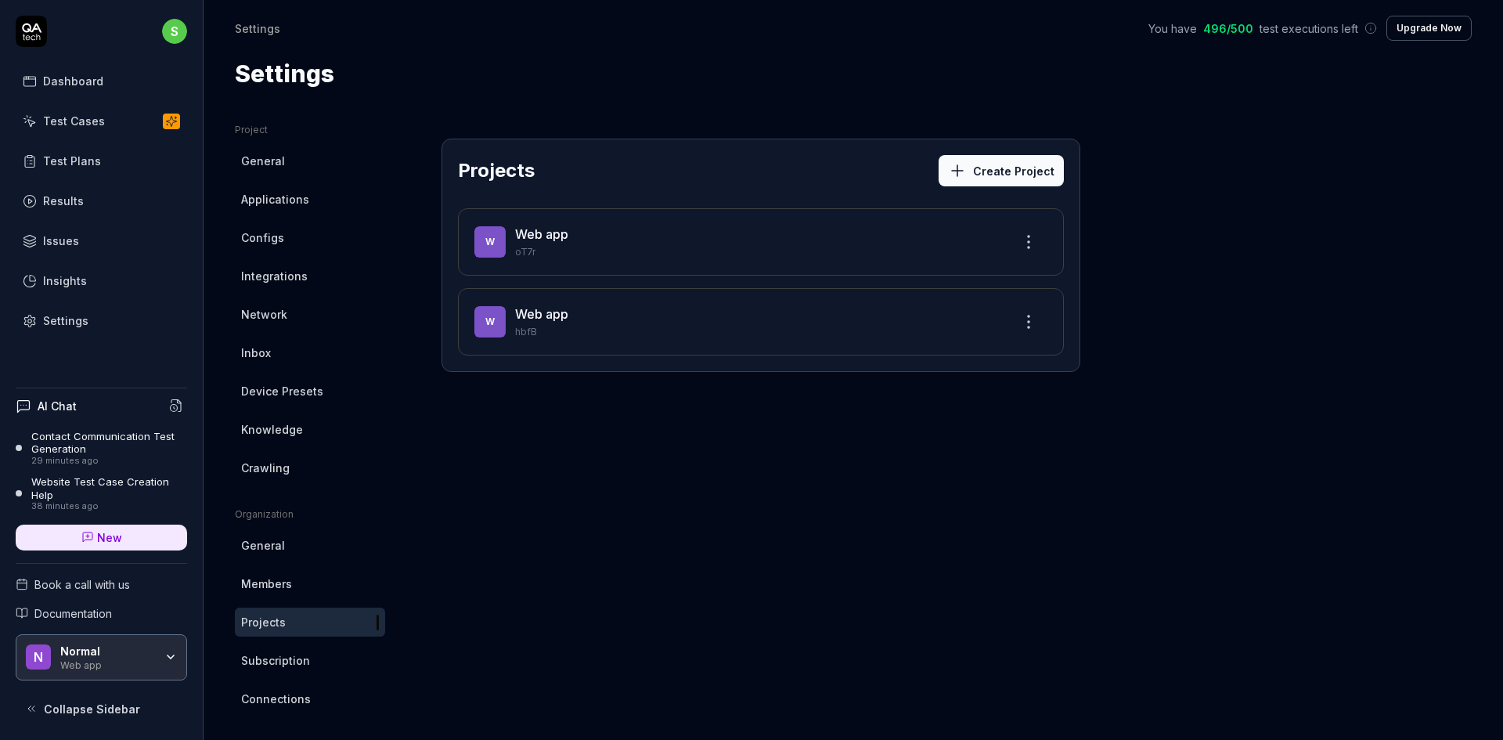
click at [34, 33] on icon at bounding box center [31, 31] width 31 height 31
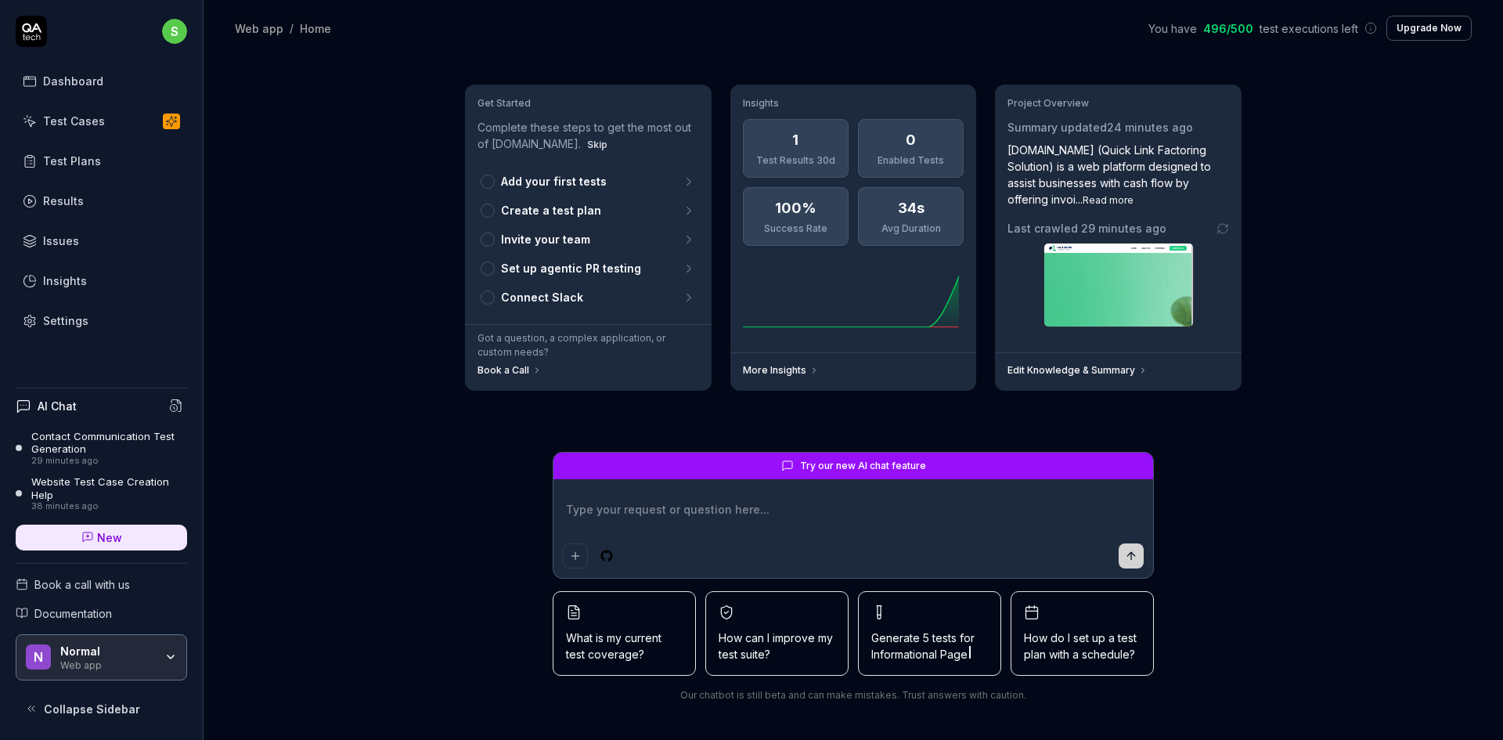
click at [686, 512] on textarea at bounding box center [853, 517] width 581 height 39
click at [114, 536] on span "New" at bounding box center [109, 537] width 25 height 16
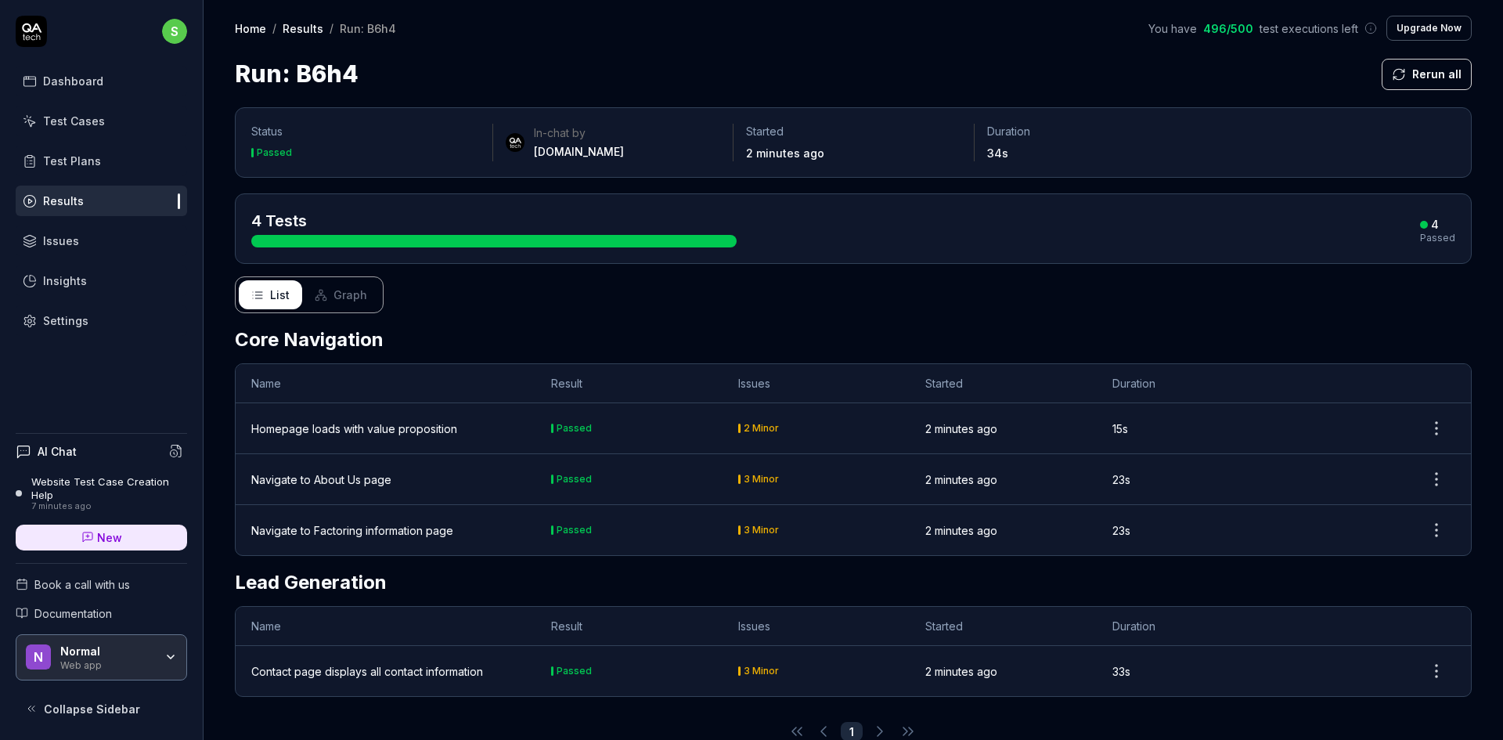
click at [798, 439] on td "2 Minor" at bounding box center [816, 428] width 187 height 51
click at [739, 420] on td "2 Minor" at bounding box center [816, 428] width 187 height 51
click at [760, 424] on div "2 Minor" at bounding box center [761, 428] width 35 height 9
click at [353, 296] on span "Graph" at bounding box center [351, 295] width 34 height 16
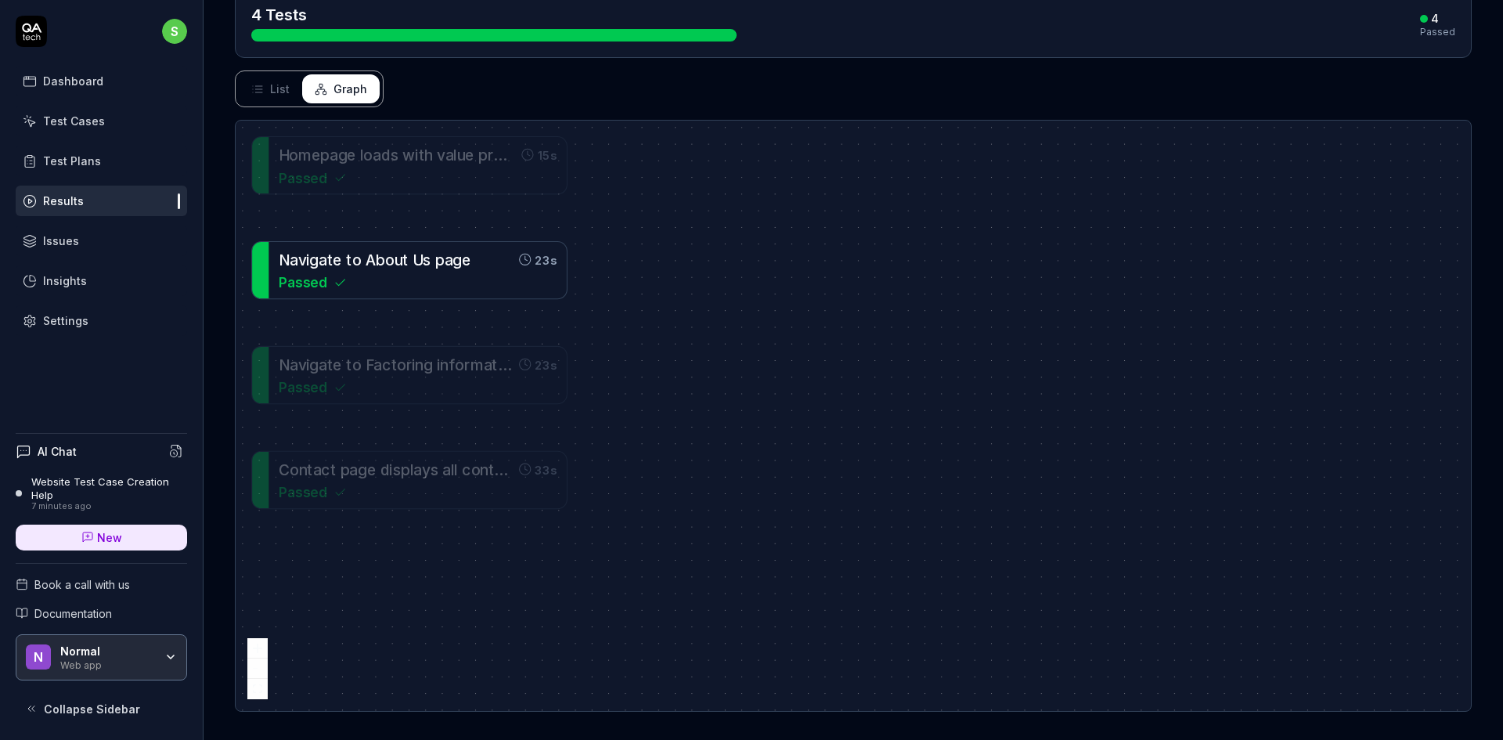
scroll to position [209, 0]
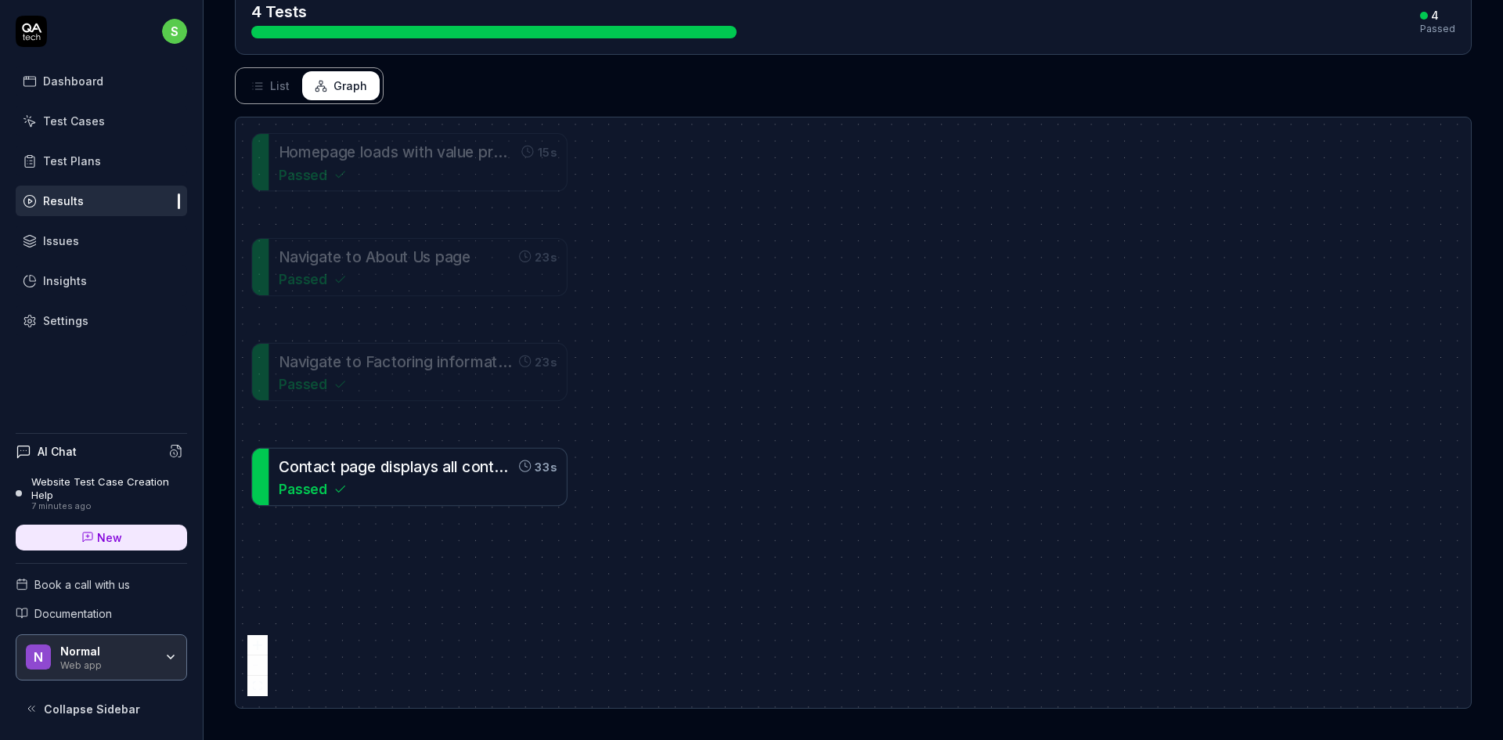
click at [471, 475] on div "C o n t a c t p a g e d i s p l a y s a l l c o n t a c t i n f o r m a t i o n" at bounding box center [395, 466] width 233 height 23
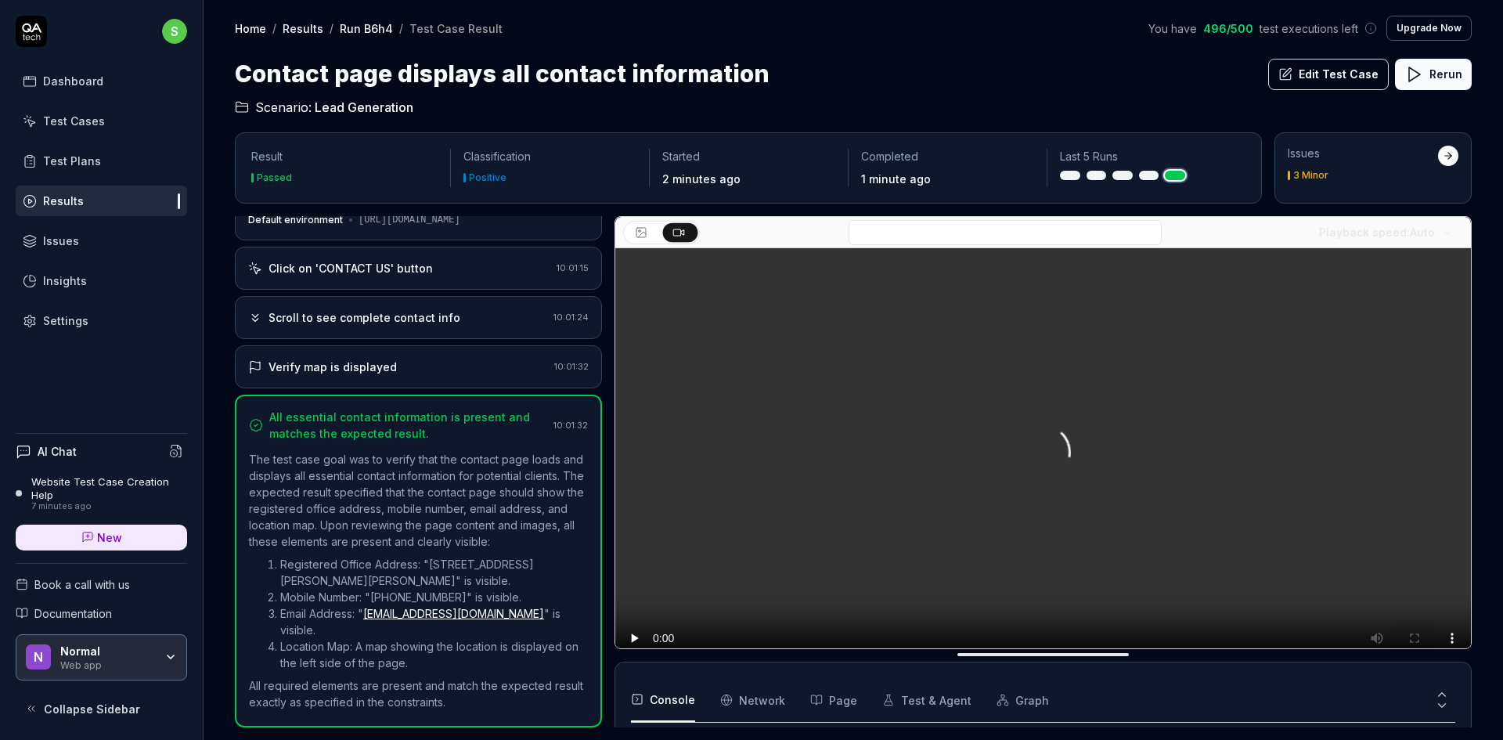
scroll to position [59, 0]
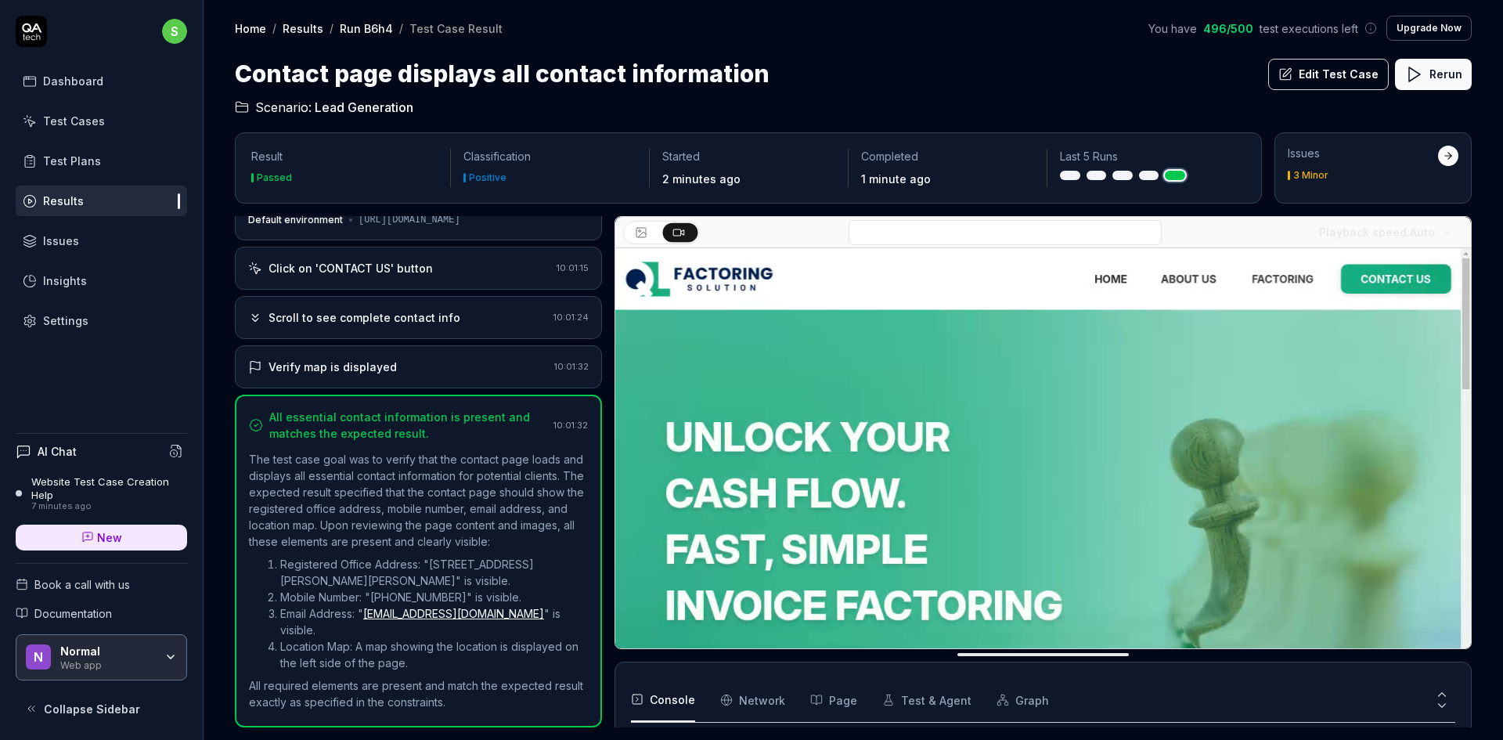
click at [465, 260] on div "Click on 'CONTACT US' button" at bounding box center [399, 268] width 302 height 16
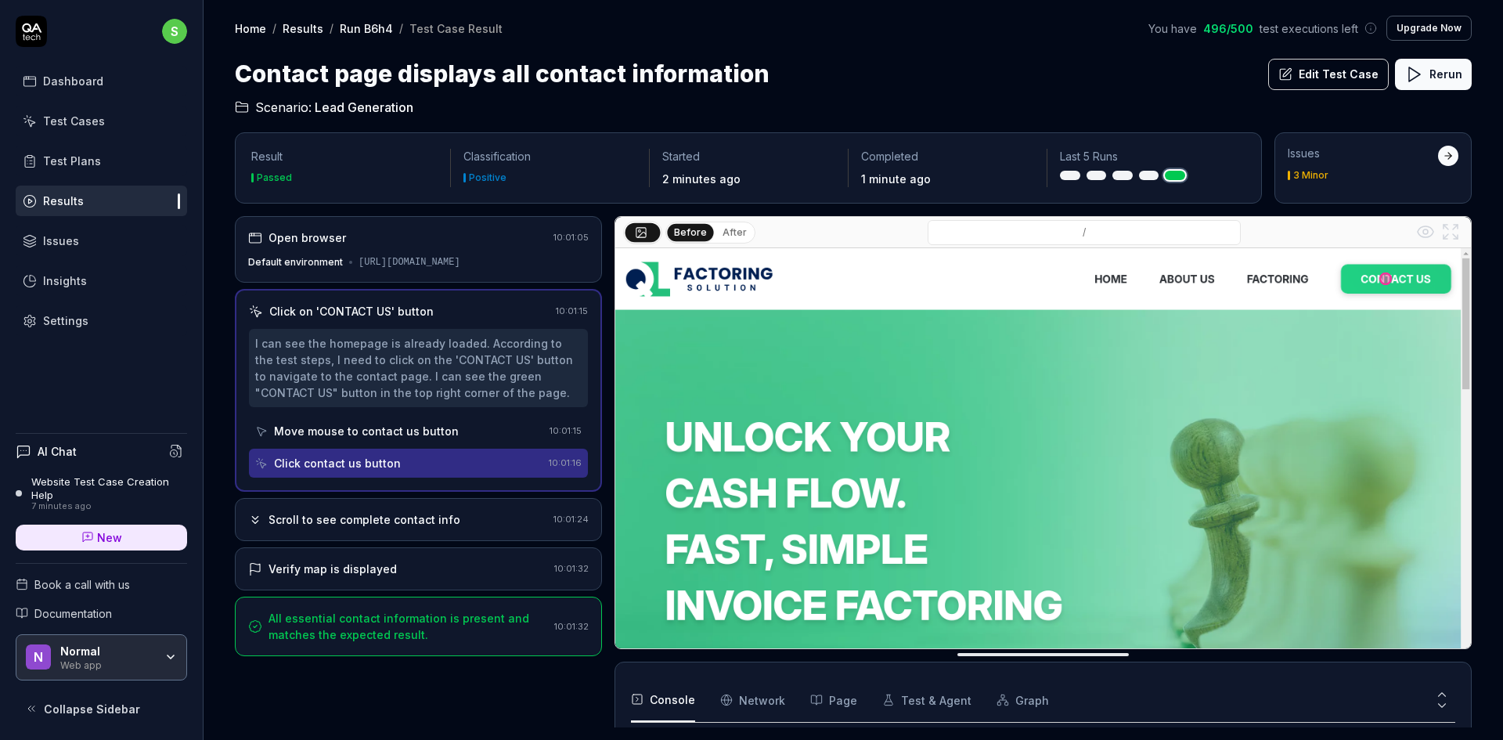
click at [475, 523] on div "Scroll to see complete contact info" at bounding box center [397, 519] width 299 height 16
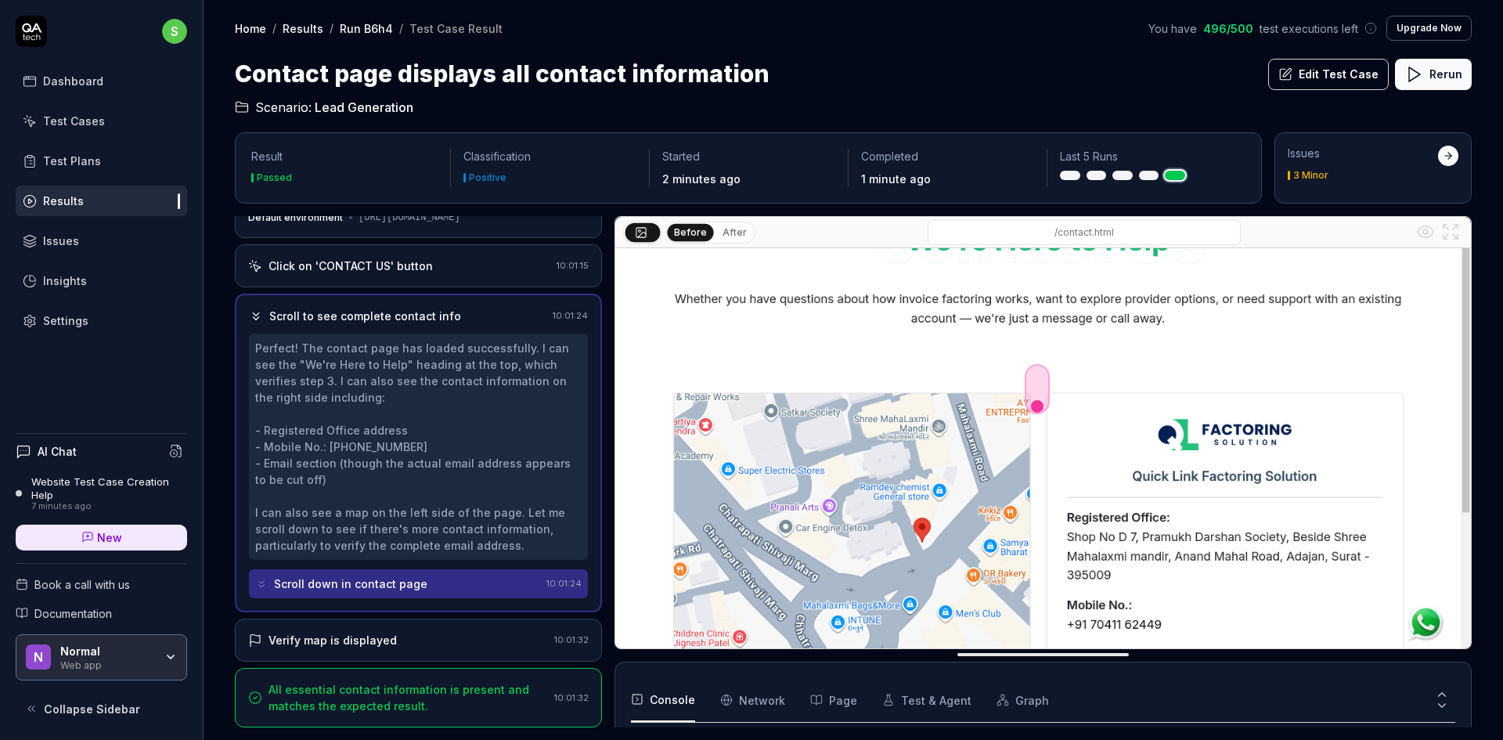
scroll to position [128, 0]
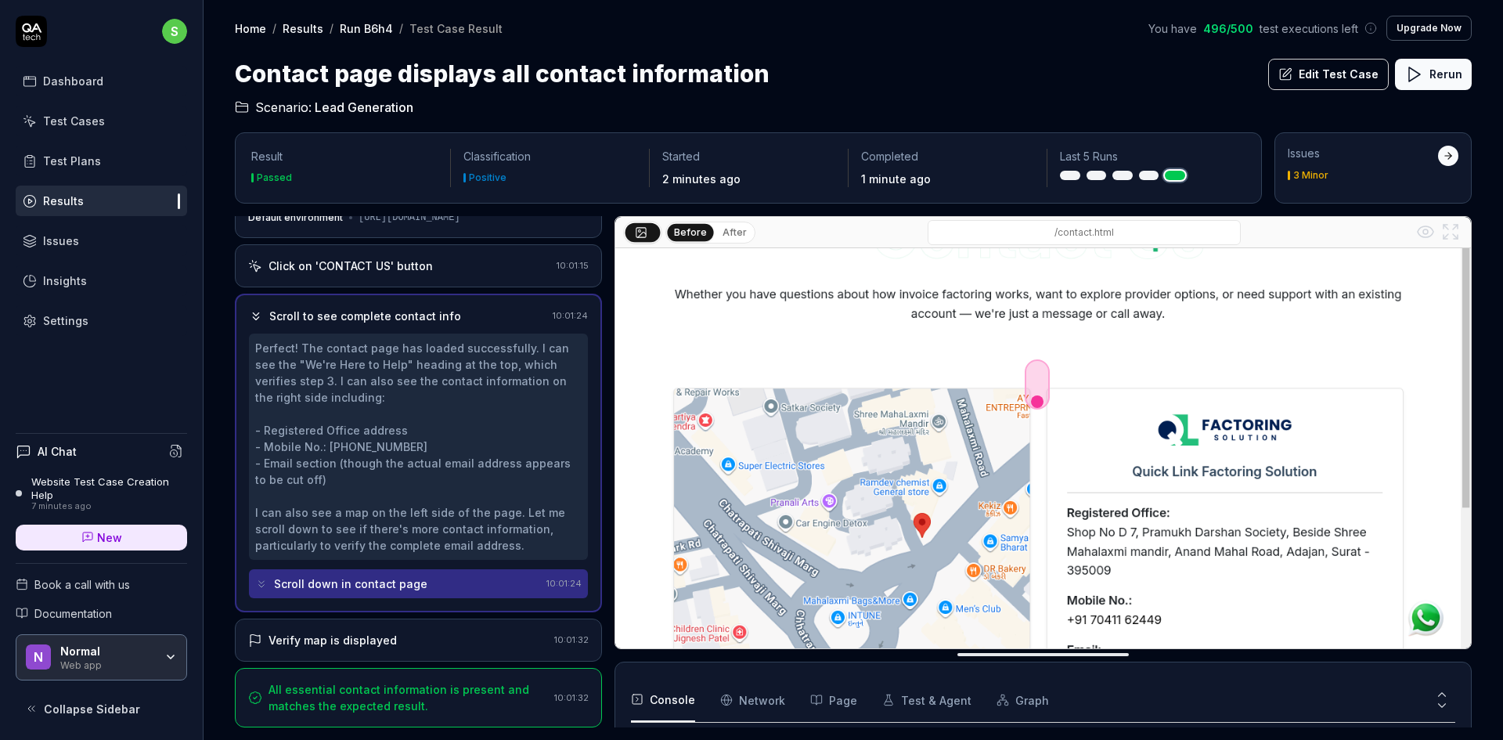
click at [825, 699] on button "Page" at bounding box center [833, 700] width 47 height 44
click at [779, 695] on Requests "Network" at bounding box center [752, 700] width 65 height 44
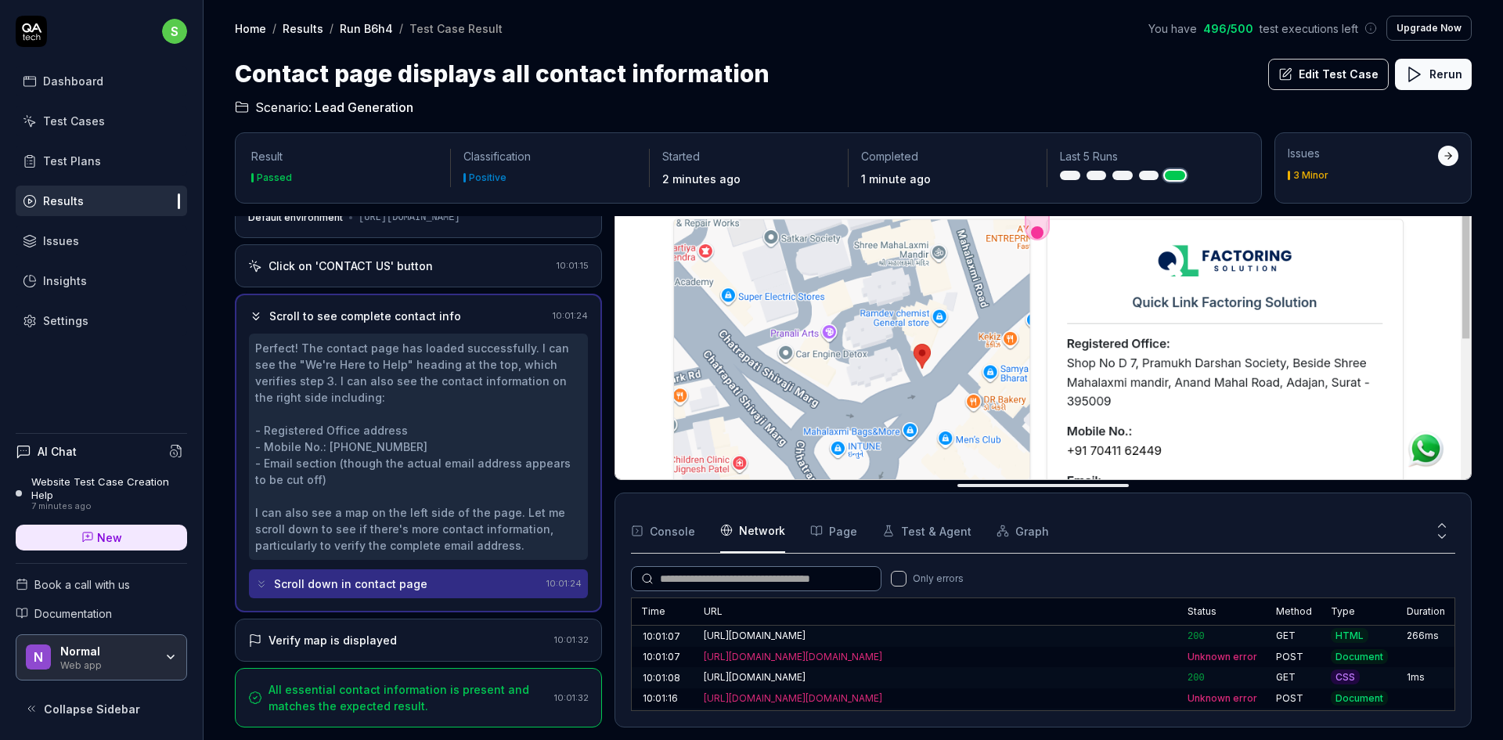
click at [1440, 159] on div at bounding box center [1448, 156] width 20 height 20
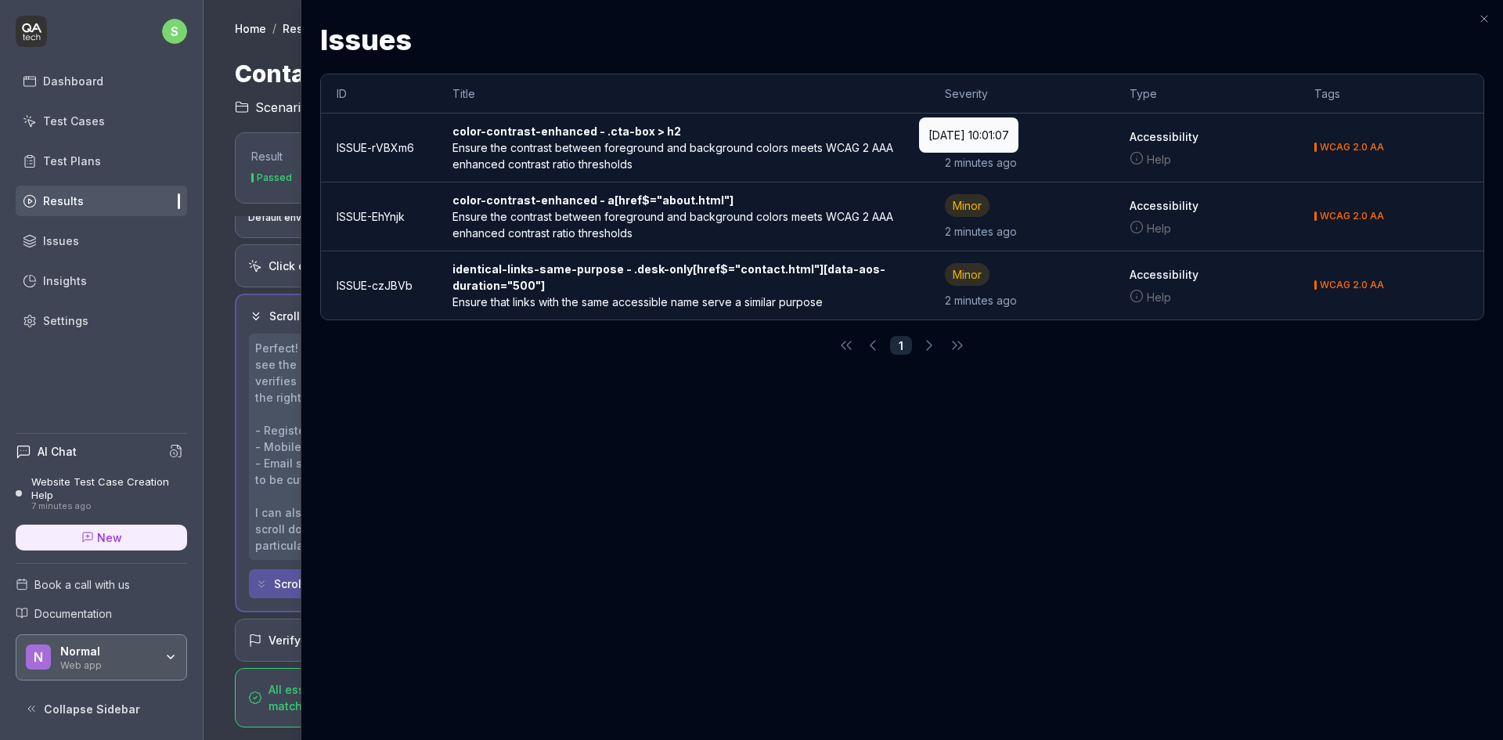
click at [1315, 139] on button "WCAG 2.0 AA" at bounding box center [1350, 147] width 70 height 16
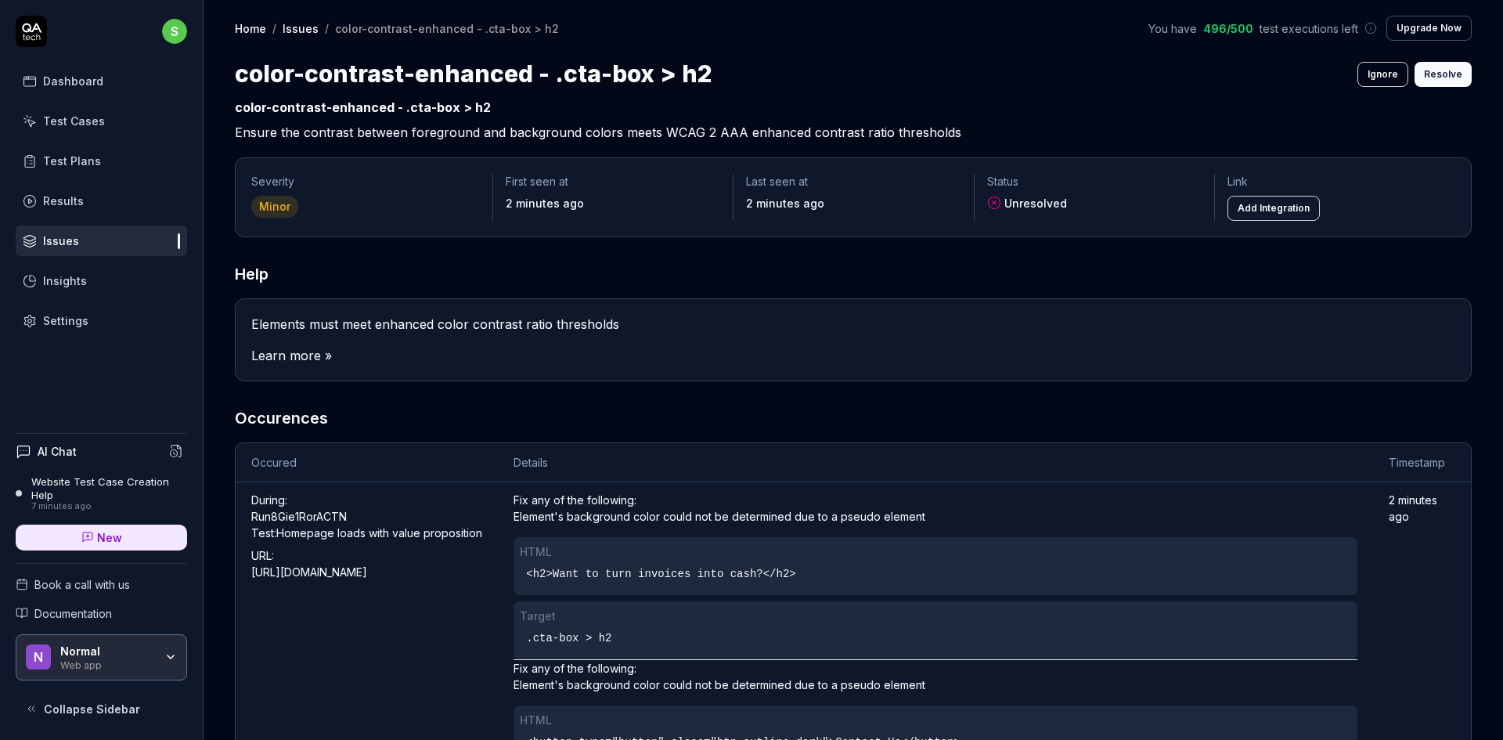
drag, startPoint x: 1306, startPoint y: 125, endPoint x: 1352, endPoint y: 108, distance: 48.3
click at [1306, 125] on h2 "color-contrast-enhanced - .cta-box > h2 Ensure the contrast between foreground …" at bounding box center [853, 117] width 1237 height 50
click at [255, 34] on link "Home" at bounding box center [250, 28] width 31 height 16
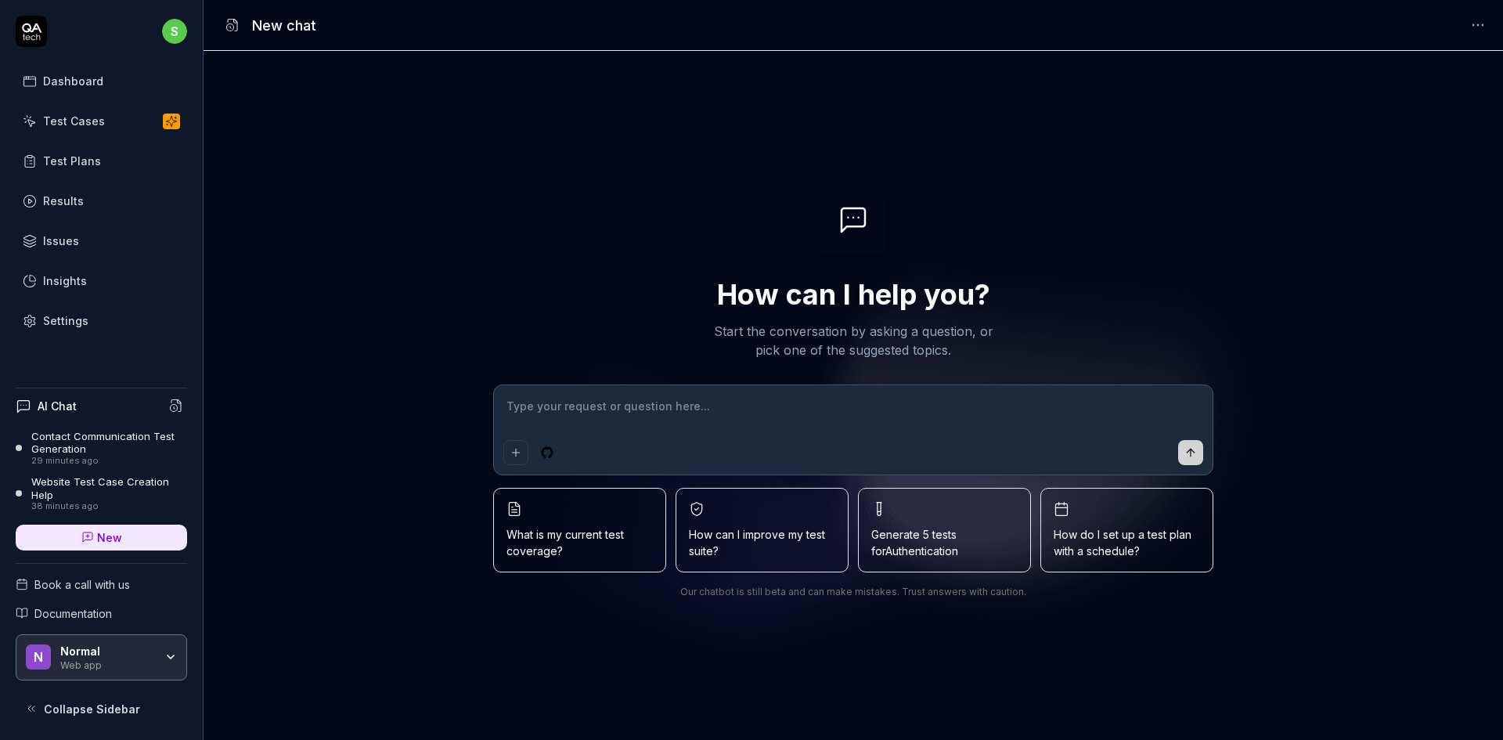
click at [319, 380] on div "How can I help you? Start the conversation by asking a question, or pick one of…" at bounding box center [854, 396] width 1300 height 420
click at [140, 110] on link "Test Cases" at bounding box center [101, 121] width 171 height 31
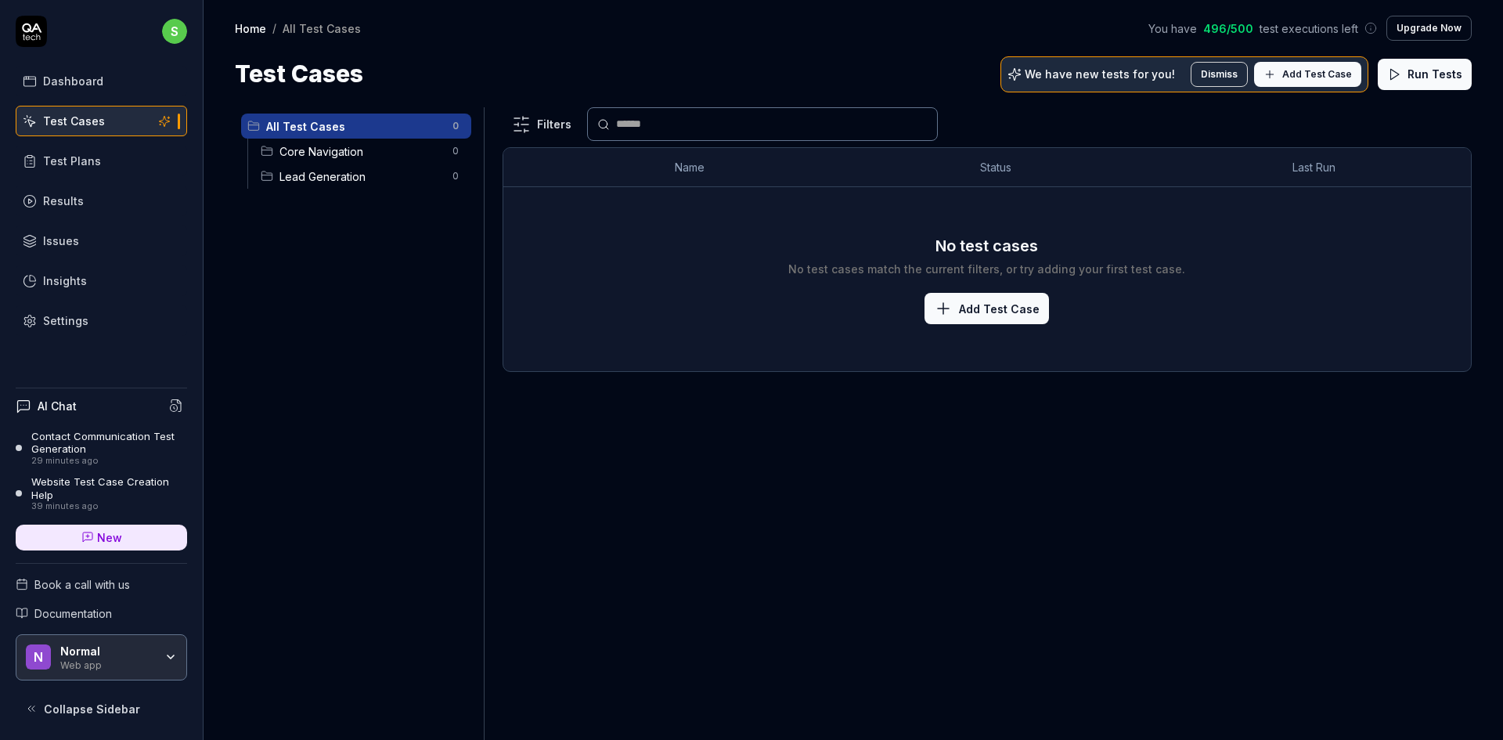
click at [114, 200] on link "Results" at bounding box center [101, 201] width 171 height 31
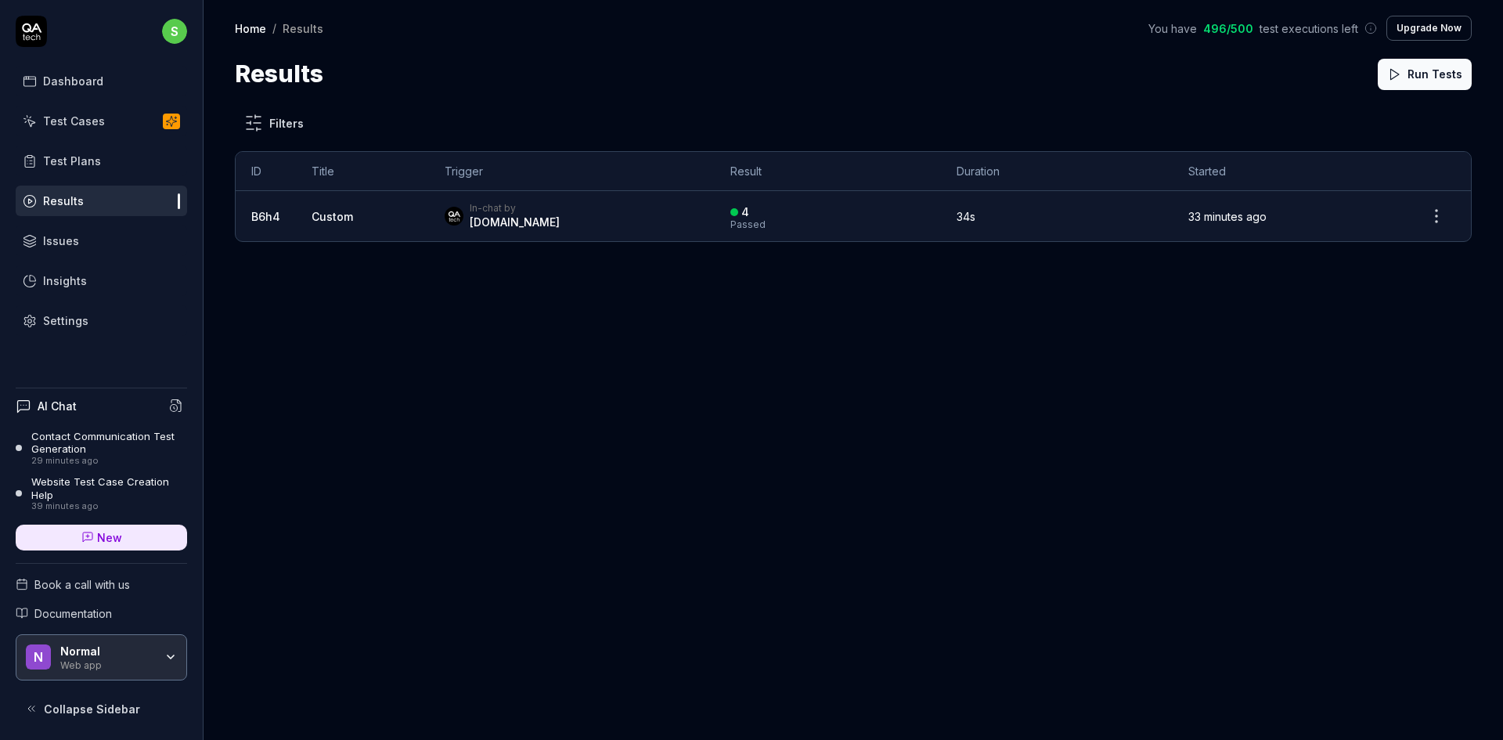
click at [1437, 219] on html "s Dashboard Test Cases Test Plans Results Issues Insights Settings AI Chat Cont…" at bounding box center [751, 370] width 1503 height 740
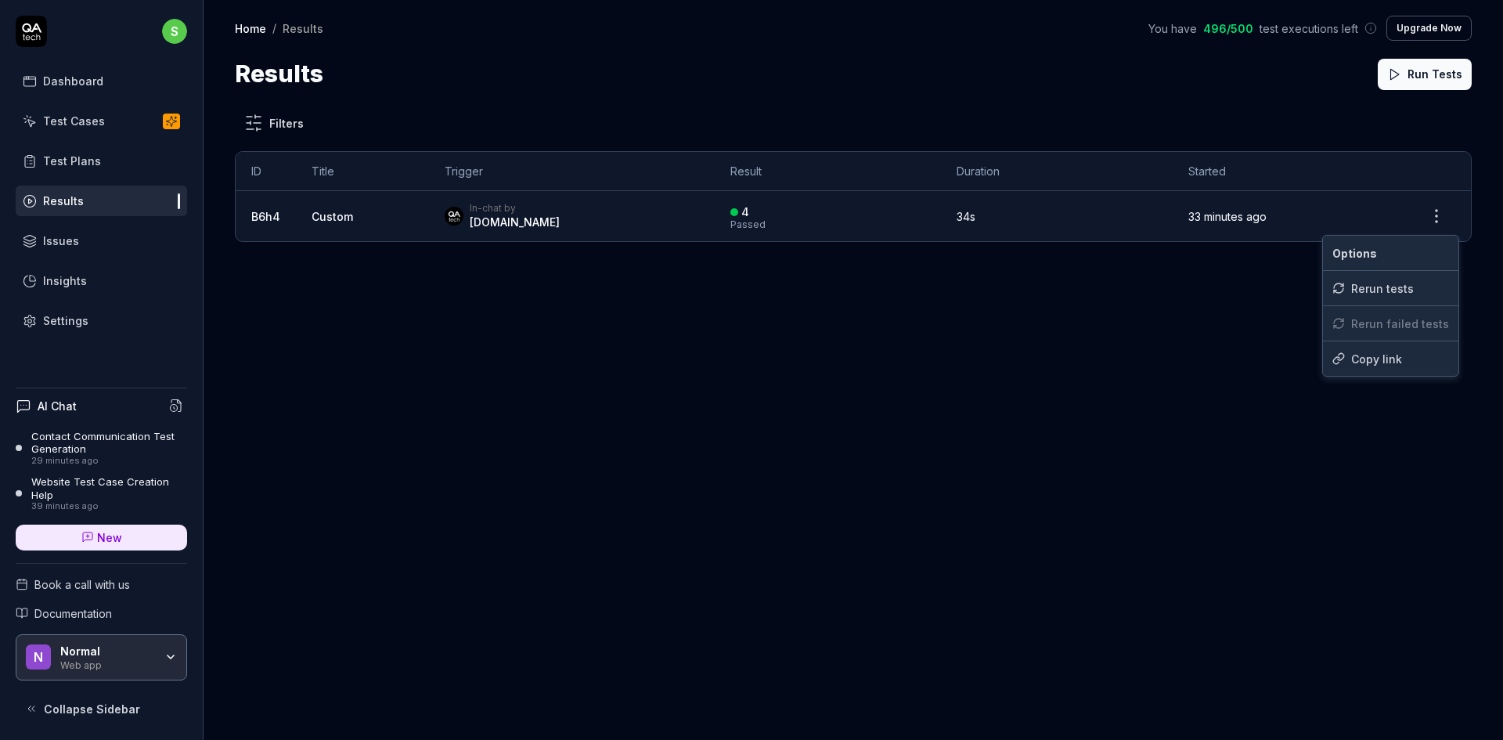
click at [1050, 292] on html "s Dashboard Test Cases Test Plans Results Issues Insights Settings AI Chat Cont…" at bounding box center [751, 370] width 1503 height 740
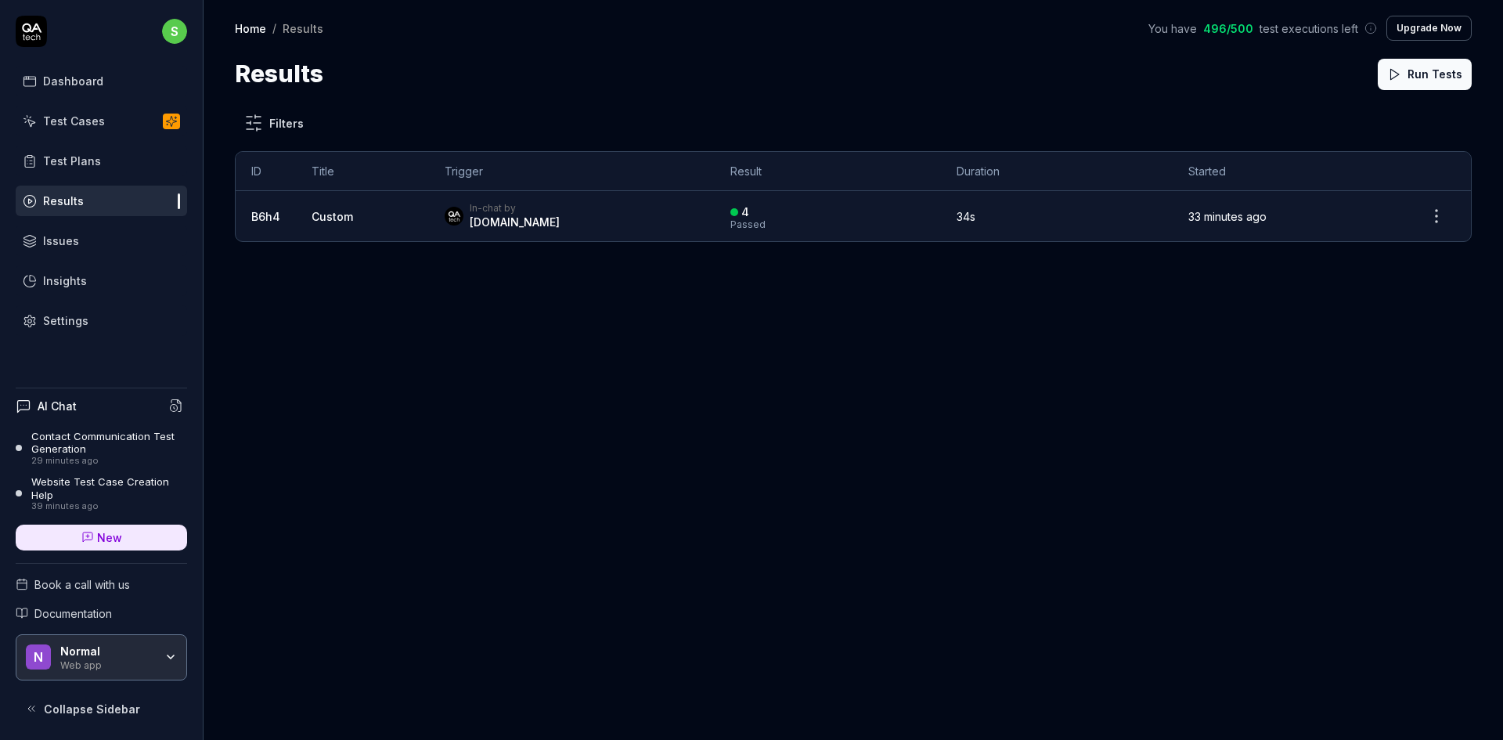
click at [132, 289] on link "Insights" at bounding box center [101, 280] width 171 height 31
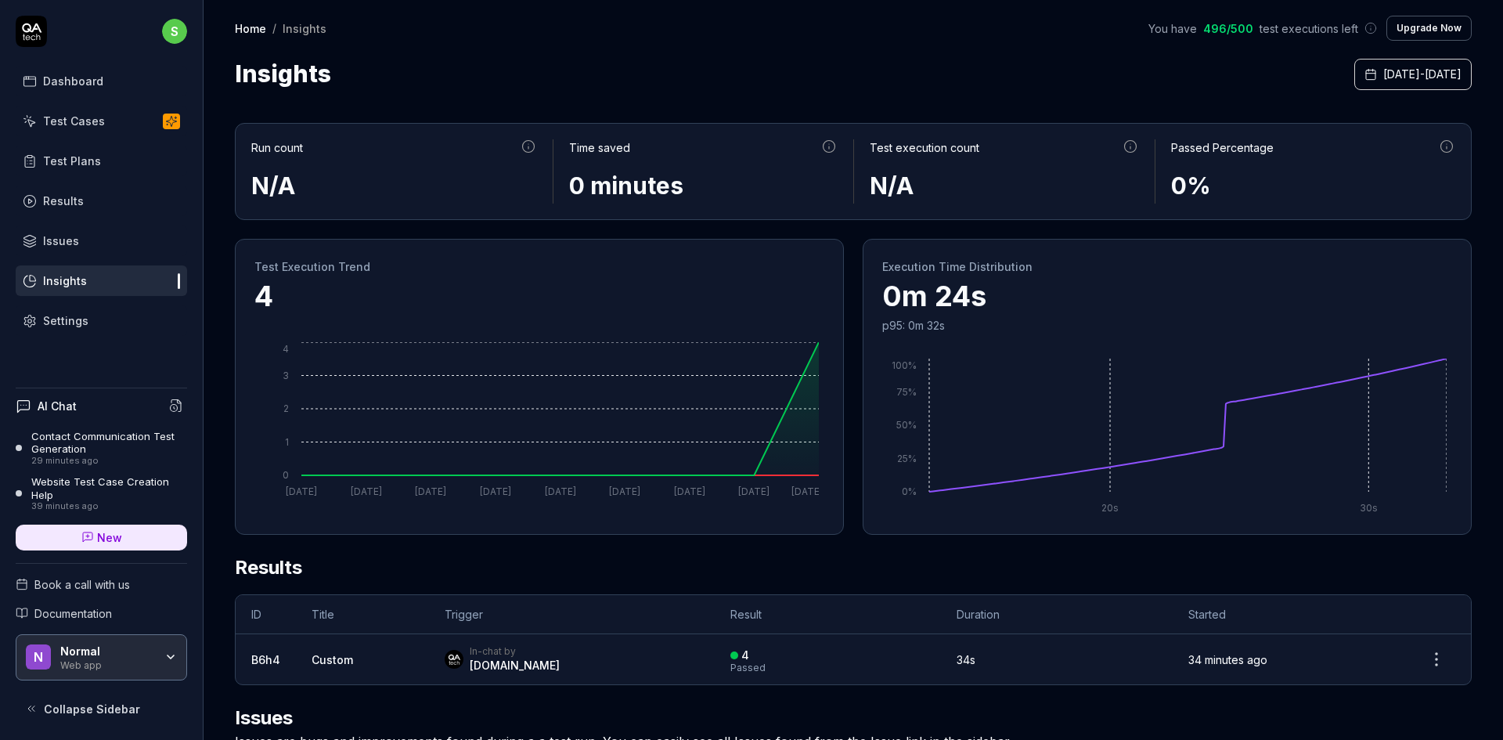
click at [97, 662] on div "Web app" at bounding box center [107, 664] width 94 height 13
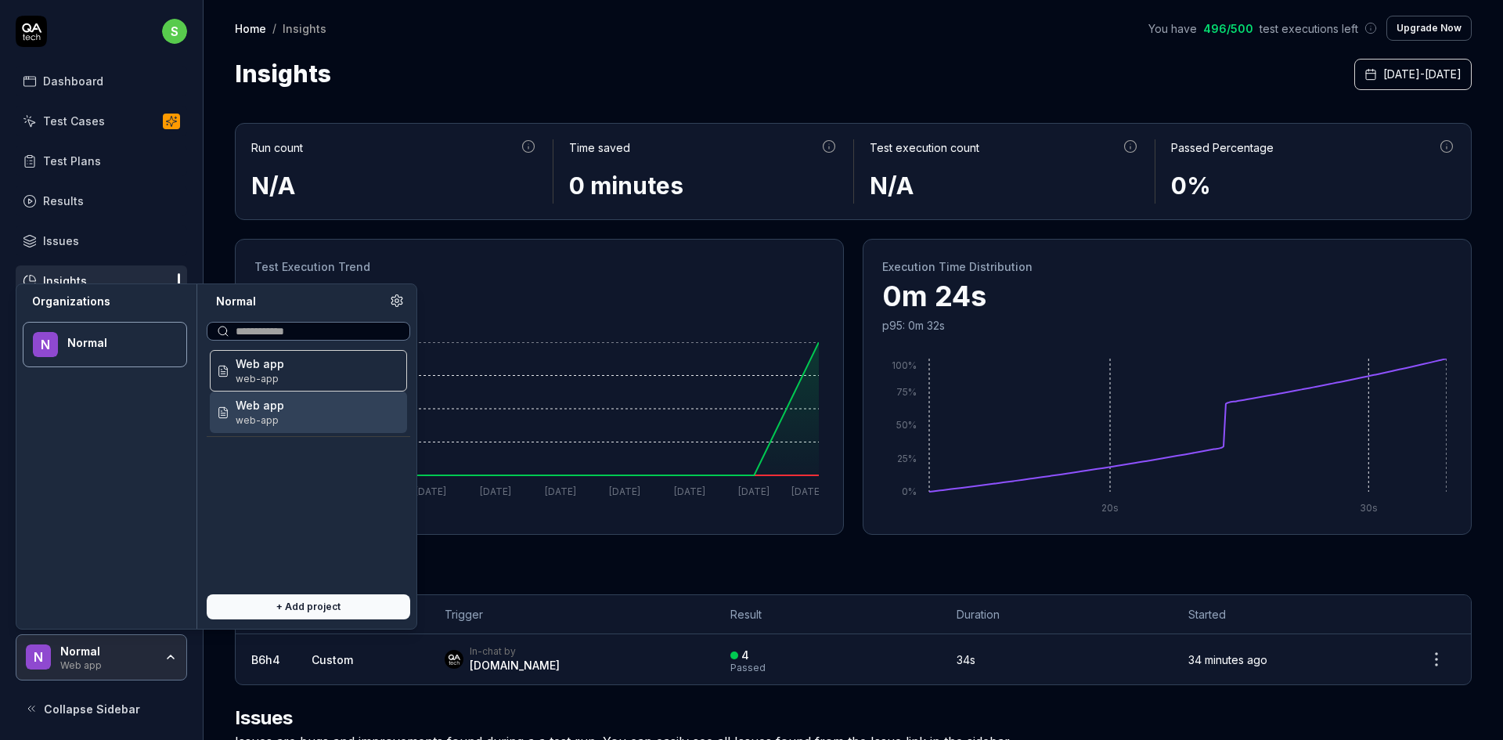
click at [301, 418] on div "Web app web-app" at bounding box center [308, 413] width 197 height 42
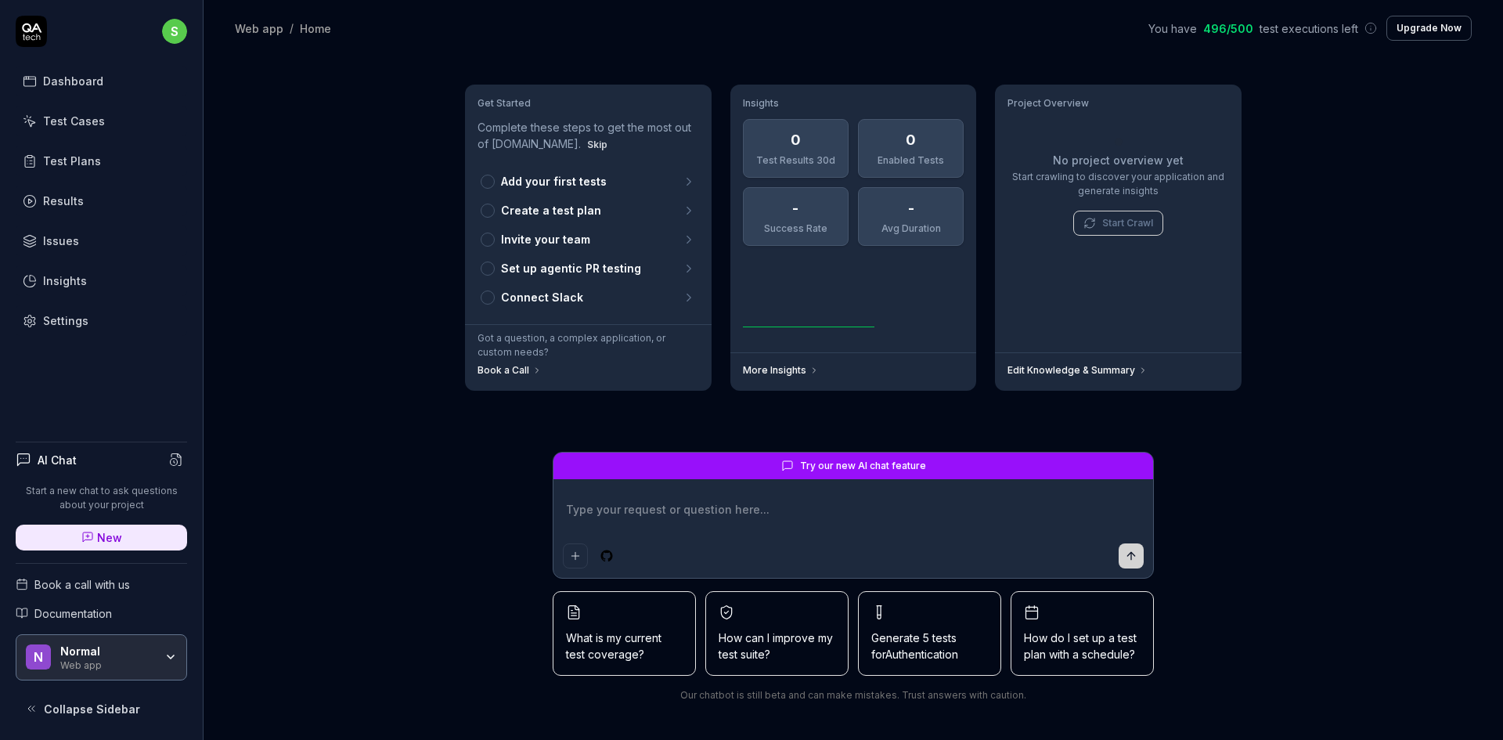
click at [331, 524] on div "Get Started Complete these steps to get the most out of QA.tech. Skip Add your …" at bounding box center [854, 398] width 1300 height 684
click at [691, 518] on textarea at bounding box center [853, 517] width 581 height 39
click at [781, 529] on textarea at bounding box center [853, 517] width 581 height 39
click at [803, 649] on span "How can I improve my test suite?" at bounding box center [777, 646] width 117 height 33
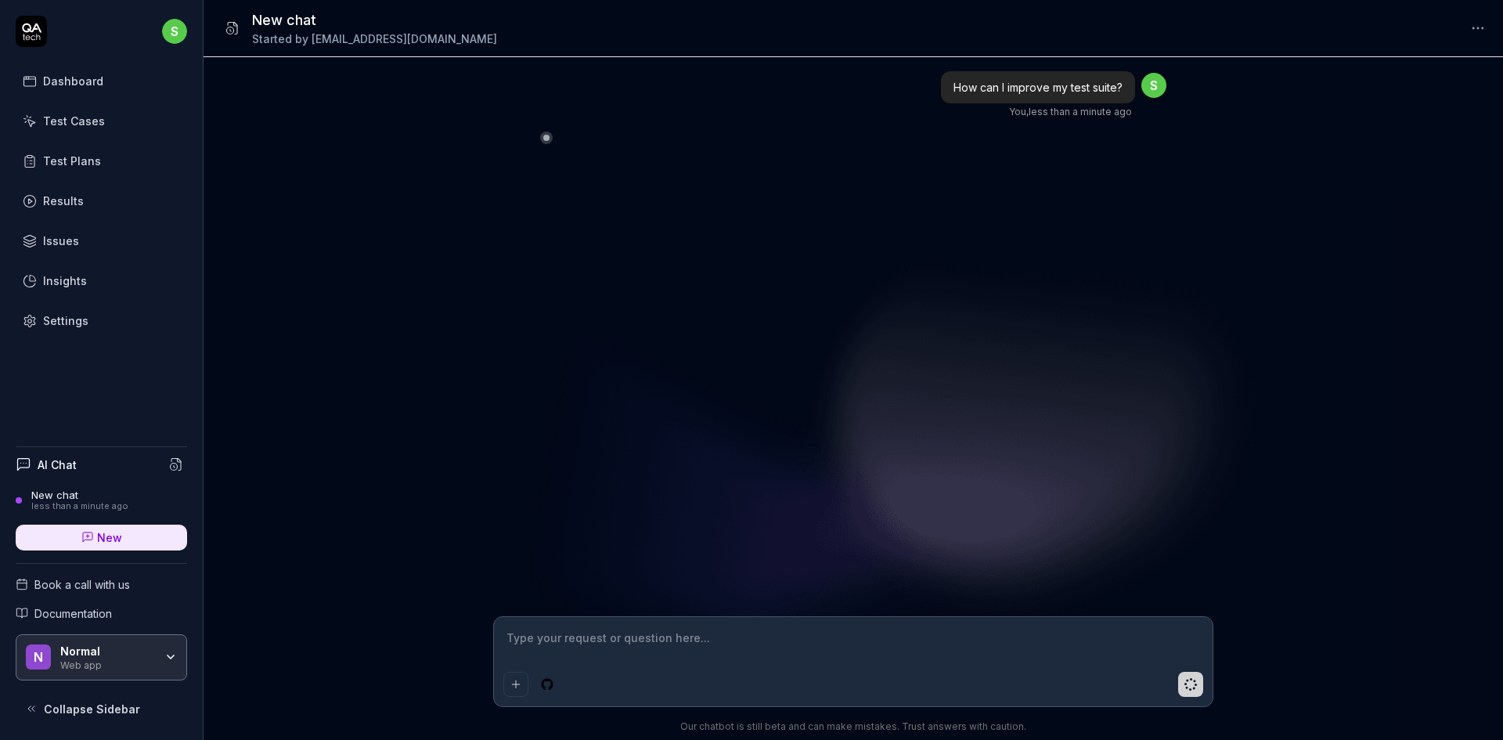
click at [78, 316] on div "Settings" at bounding box center [65, 320] width 45 height 16
type textarea "*"
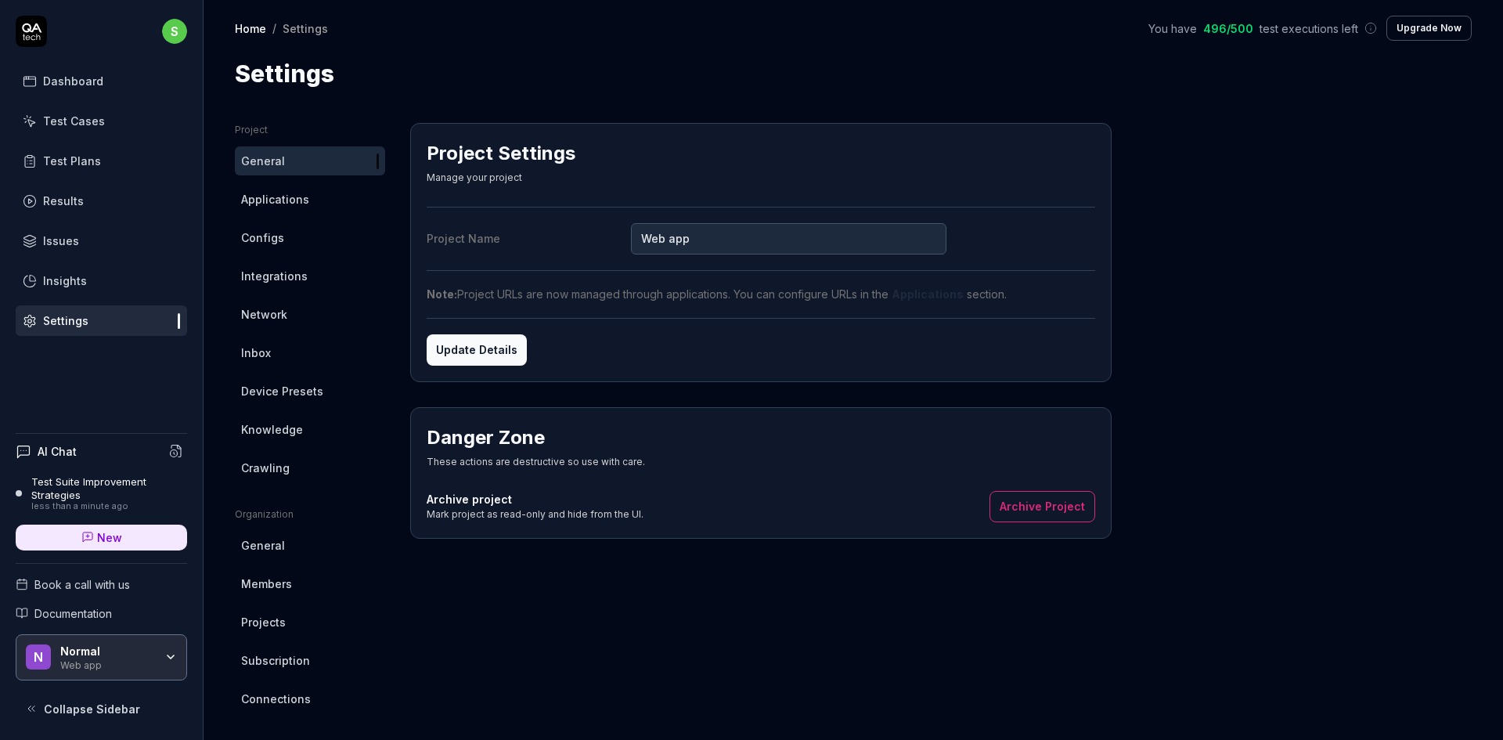
click at [283, 193] on span "Applications" at bounding box center [275, 199] width 68 height 16
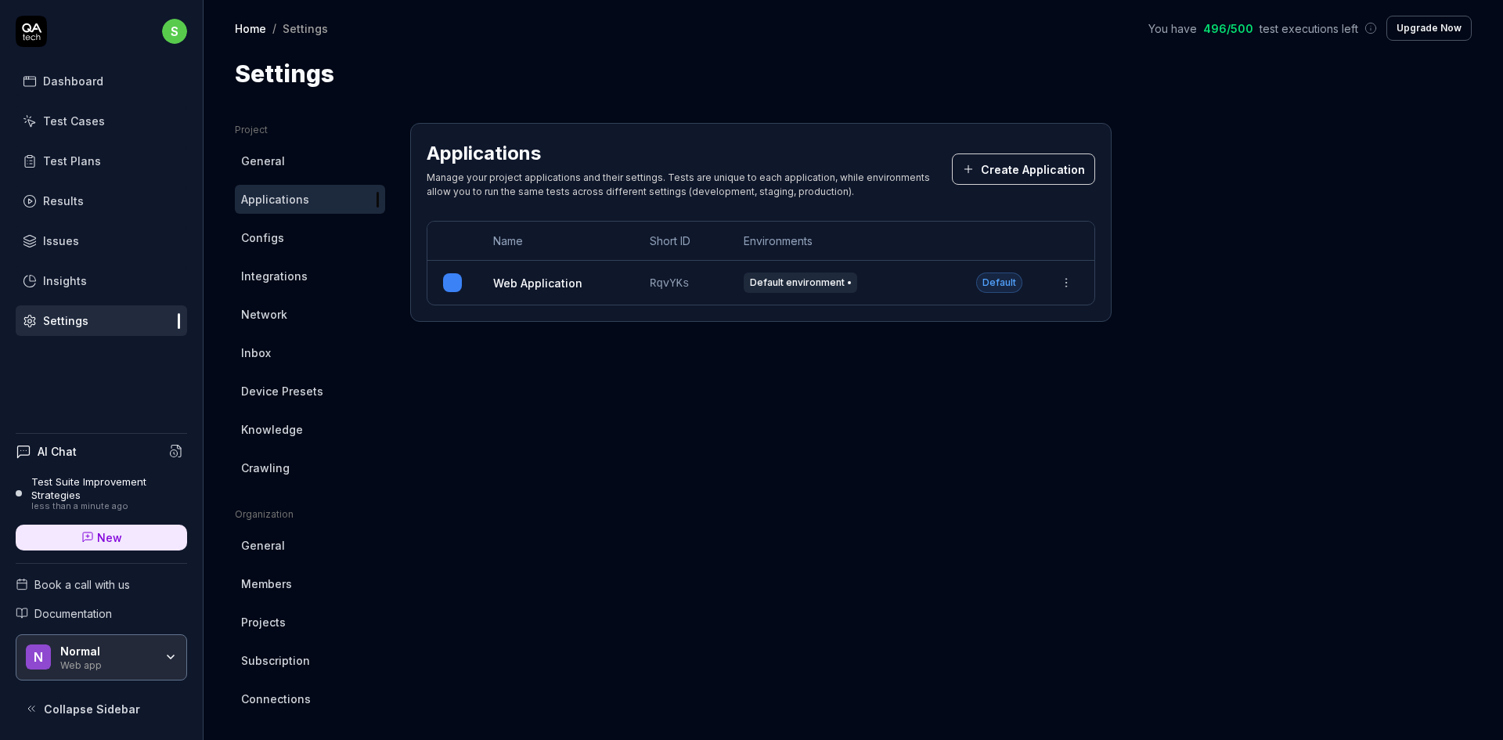
click at [833, 279] on span "Default environment" at bounding box center [801, 282] width 114 height 20
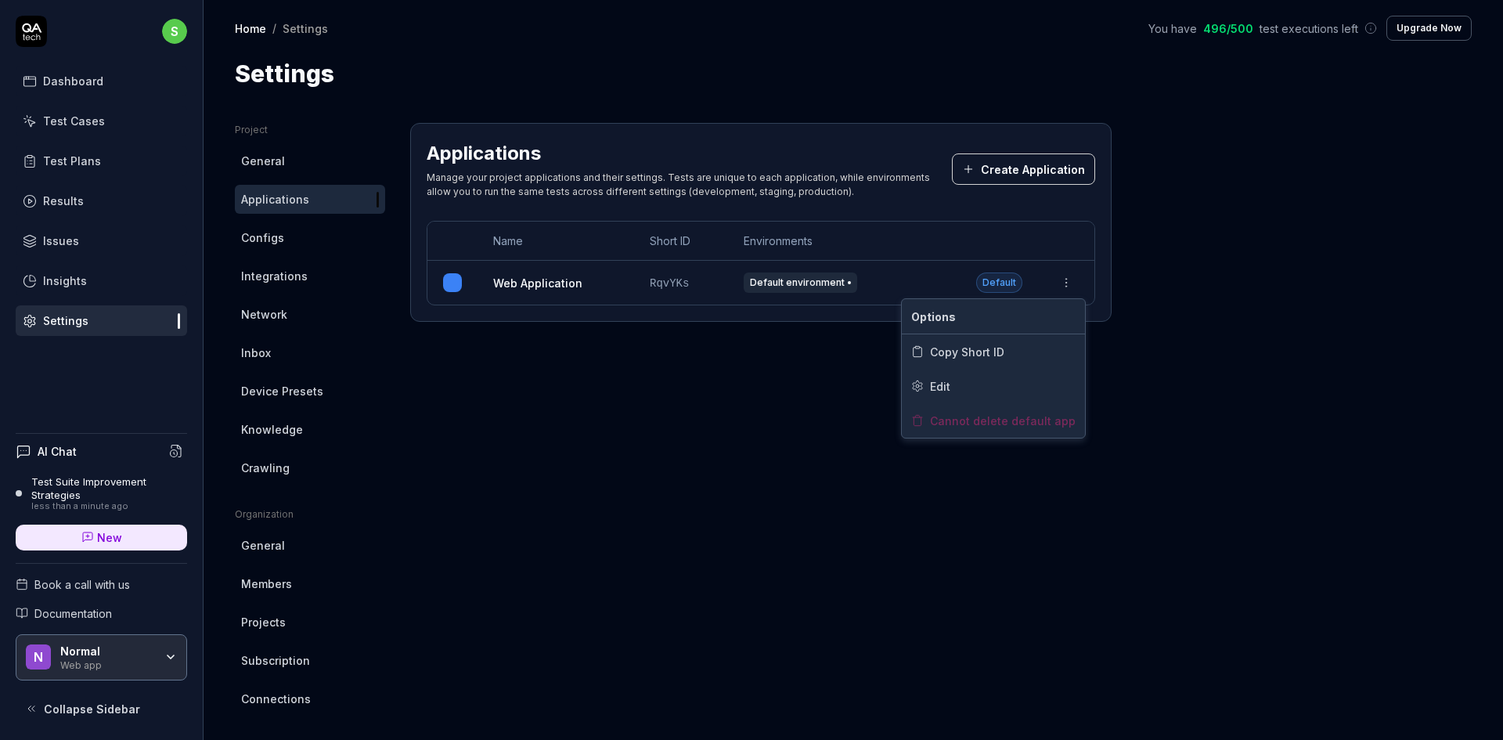
click at [1070, 274] on html "s Dashboard Test Cases Test Plans Results Issues Insights Settings AI Chat Test…" at bounding box center [751, 370] width 1503 height 740
click at [1047, 163] on html "s Dashboard Test Cases Test Plans Results Issues Insights Settings AI Chat Test…" at bounding box center [751, 370] width 1503 height 740
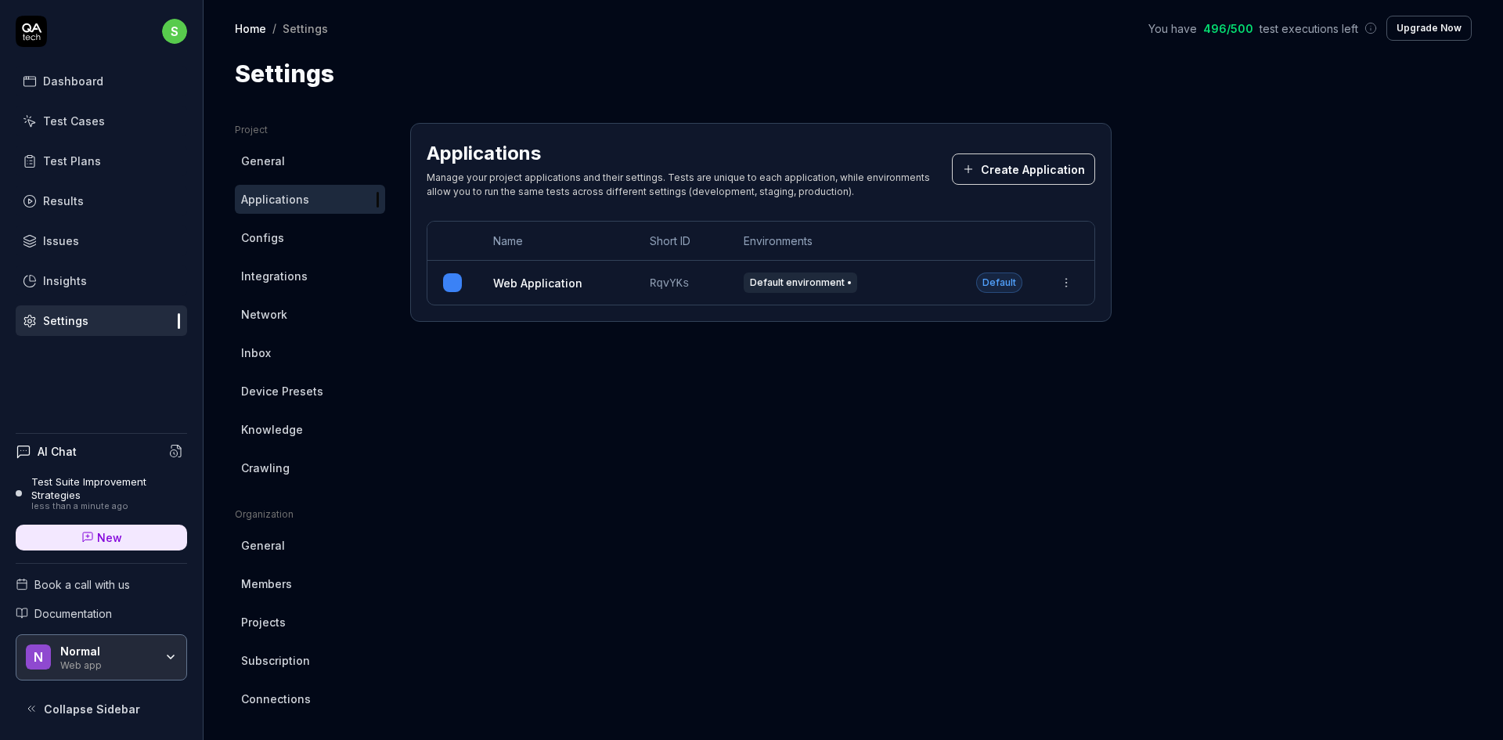
click at [1047, 163] on button "Create Application" at bounding box center [1023, 168] width 143 height 31
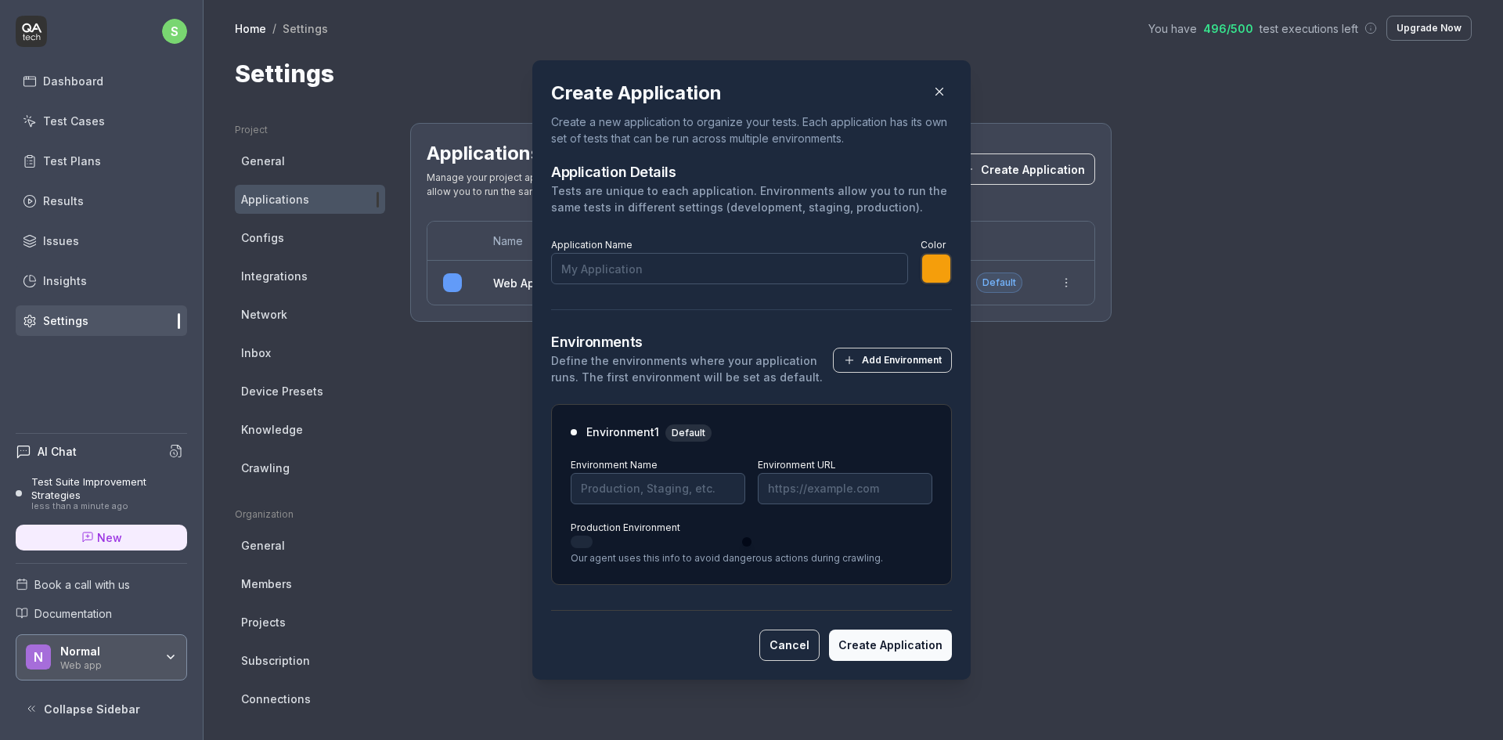
click at [752, 276] on input "Application Name" at bounding box center [729, 268] width 357 height 31
type input "d"
type input "*******"
type input "deepit.com"
click at [677, 493] on input "Environment Name" at bounding box center [658, 488] width 175 height 31
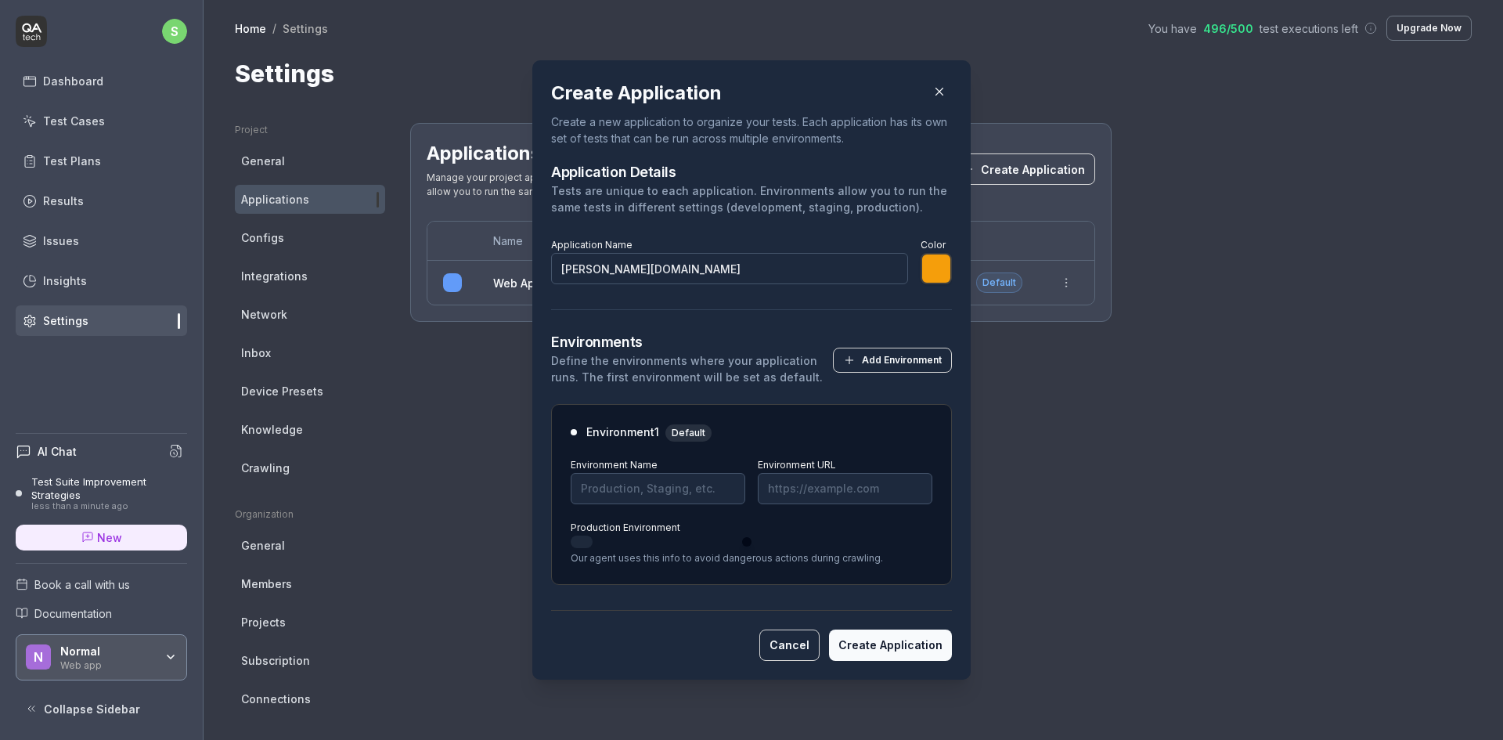
click at [886, 644] on button "Create Application" at bounding box center [890, 645] width 123 height 31
type input "*******"
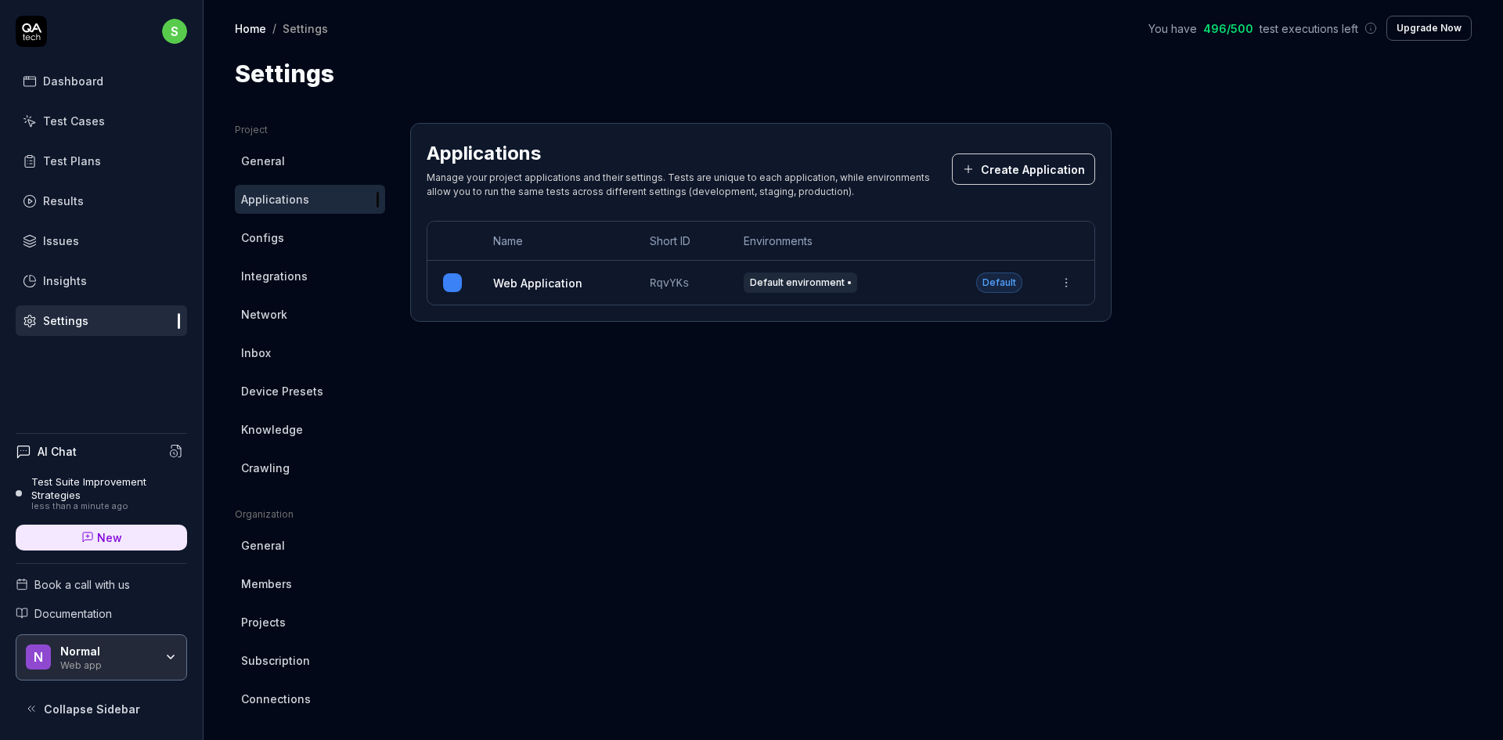
click at [45, 42] on icon at bounding box center [31, 31] width 31 height 31
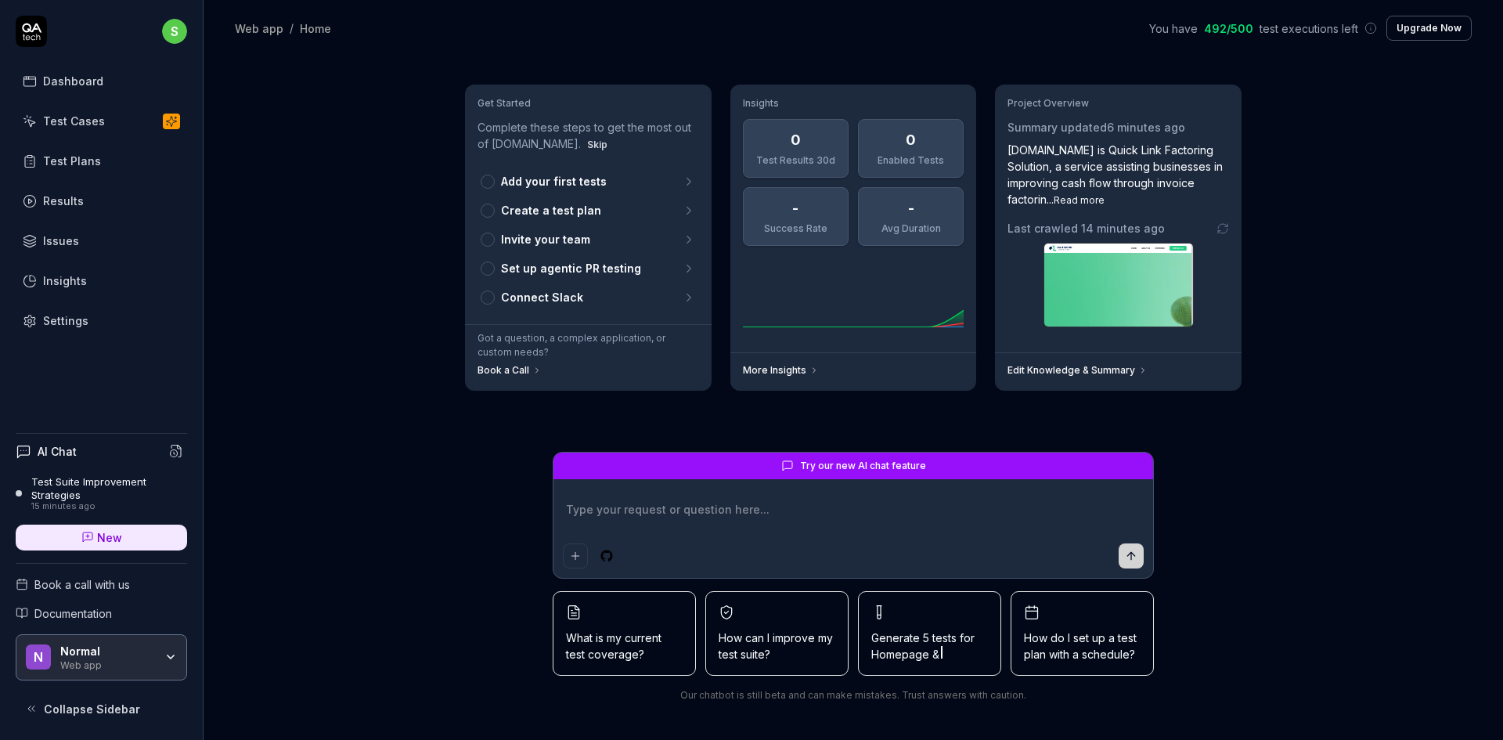
type textarea "*"
